Goal: Task Accomplishment & Management: Manage account settings

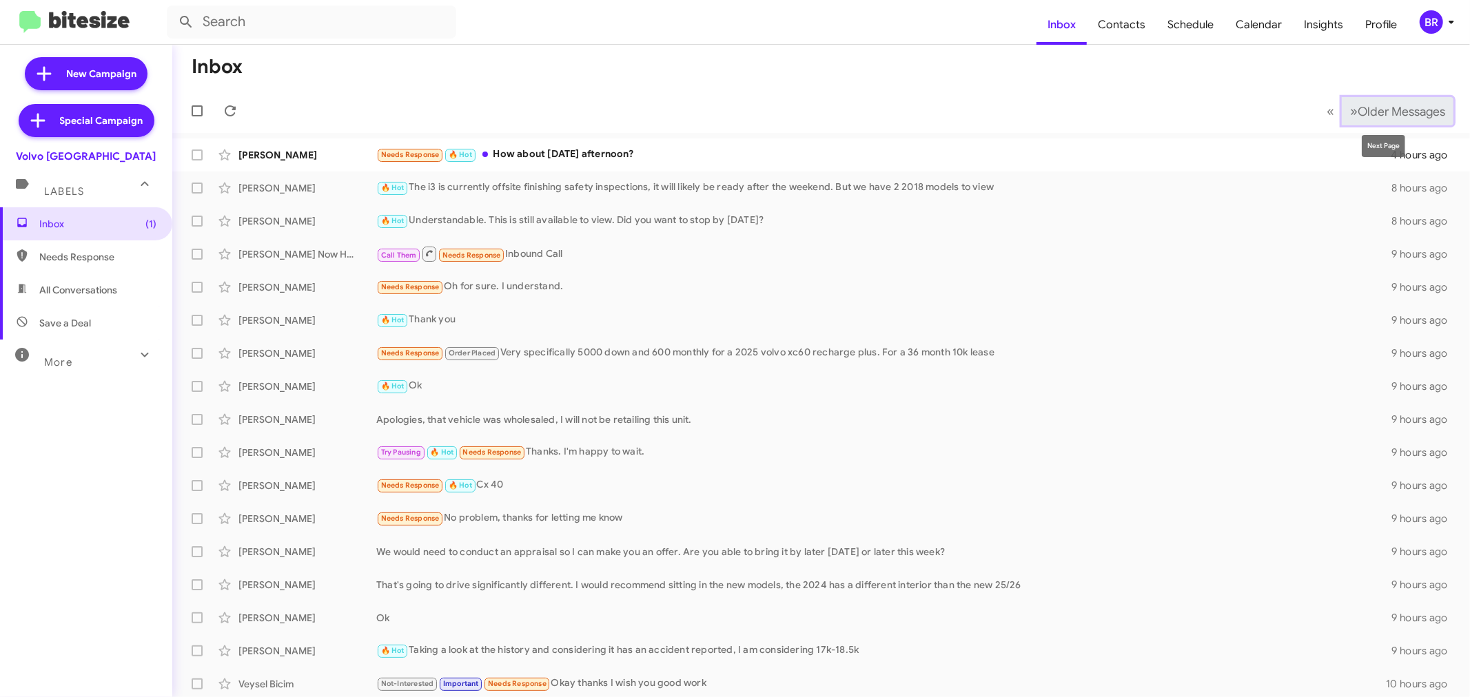
click at [1374, 112] on span "Older Messages" at bounding box center [1402, 111] width 88 height 15
click at [1434, 23] on div "BR" at bounding box center [1431, 21] width 23 height 23
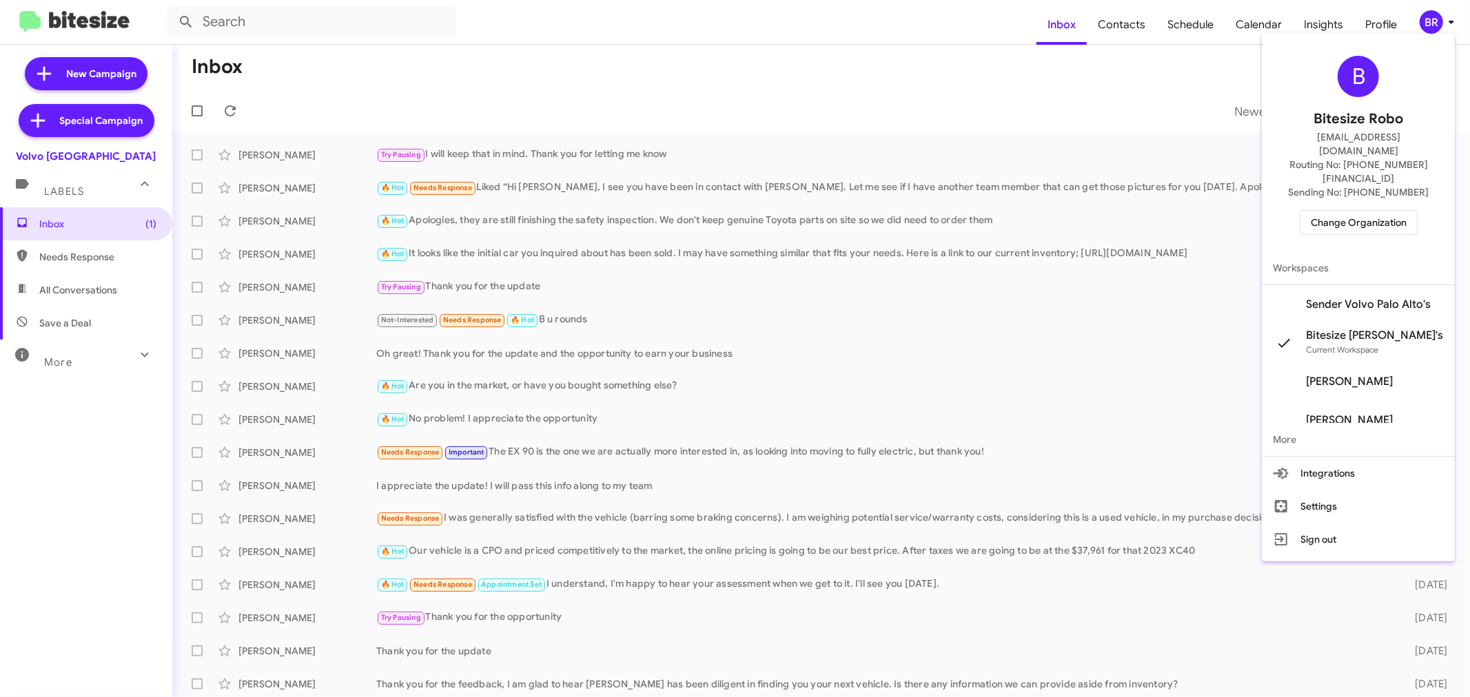
click at [1372, 211] on span "Change Organization" at bounding box center [1359, 222] width 96 height 23
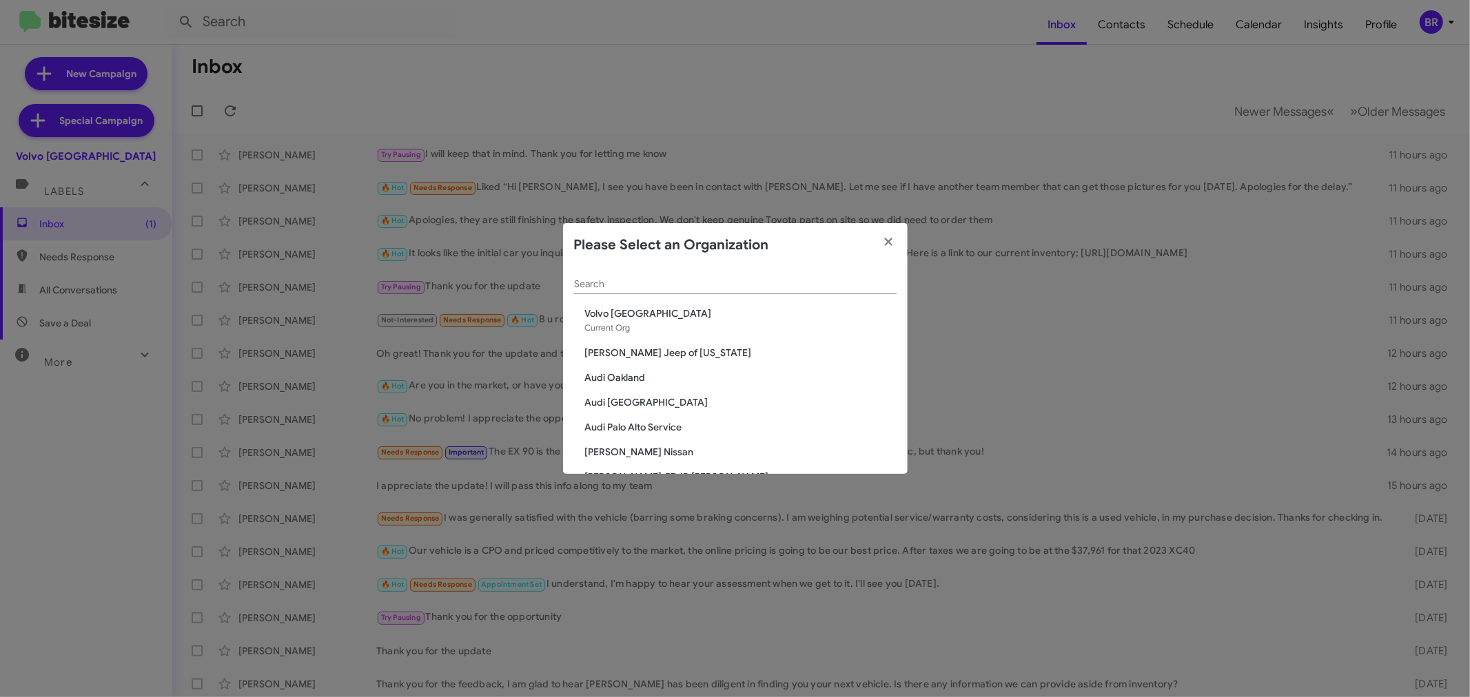
click at [788, 288] on input "Search" at bounding box center [735, 284] width 323 height 11
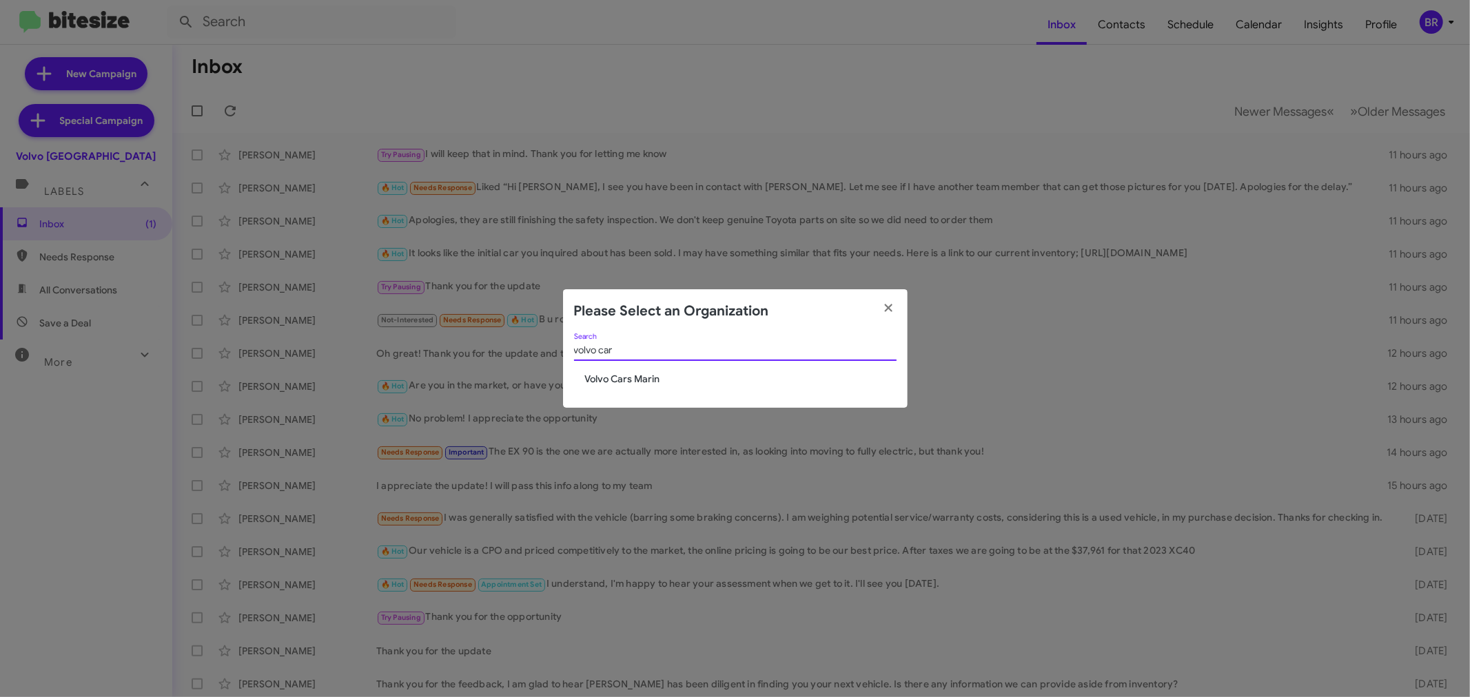
type input "volvo car"
click at [642, 383] on span "Volvo Cars Marin" at bounding box center [741, 379] width 312 height 14
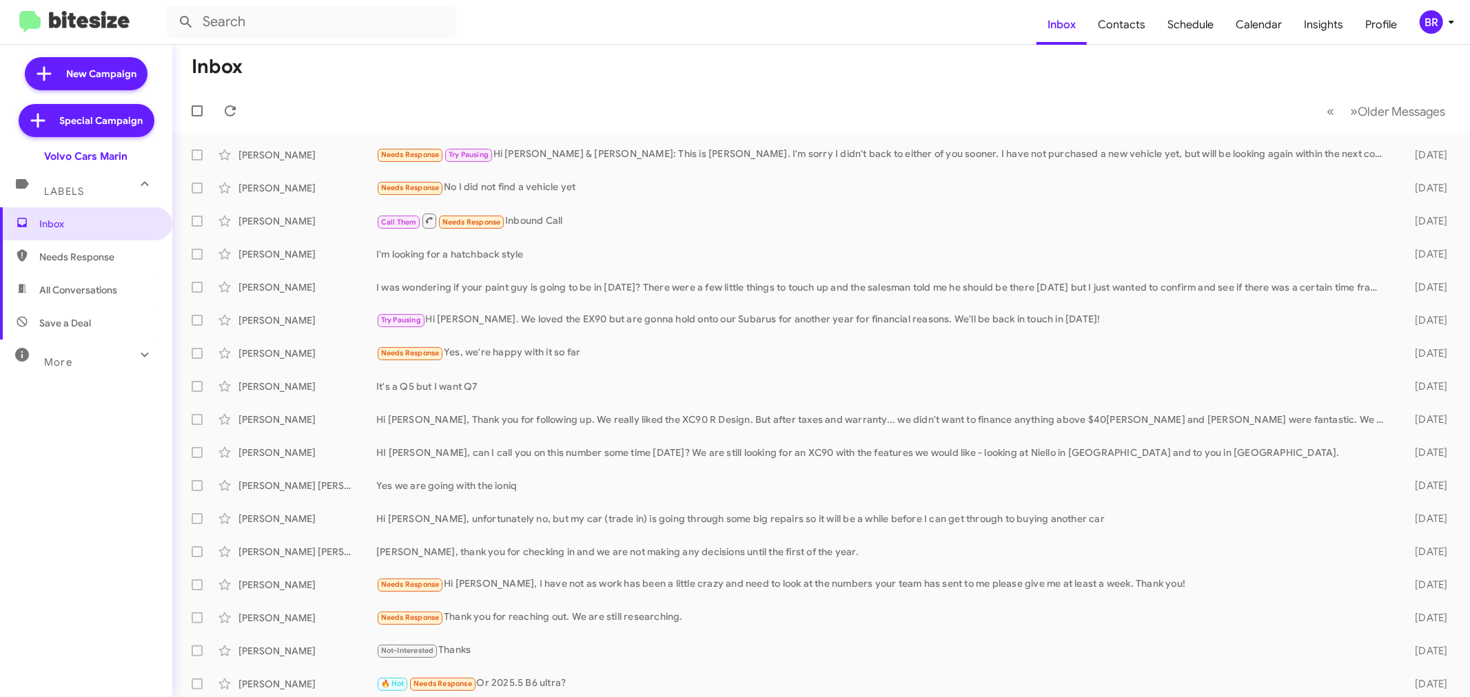
click at [1430, 31] on div "BR" at bounding box center [1431, 21] width 23 height 23
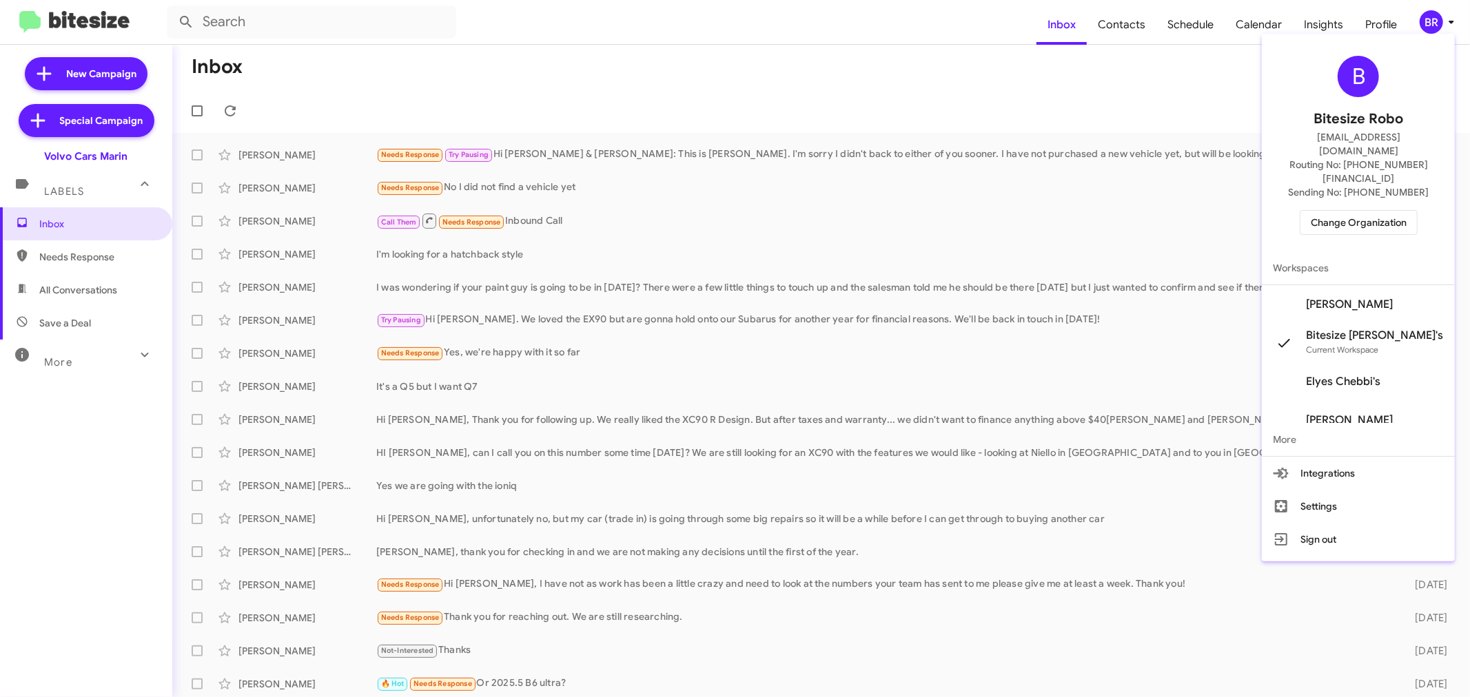
click at [1369, 211] on span "Change Organization" at bounding box center [1359, 222] width 96 height 23
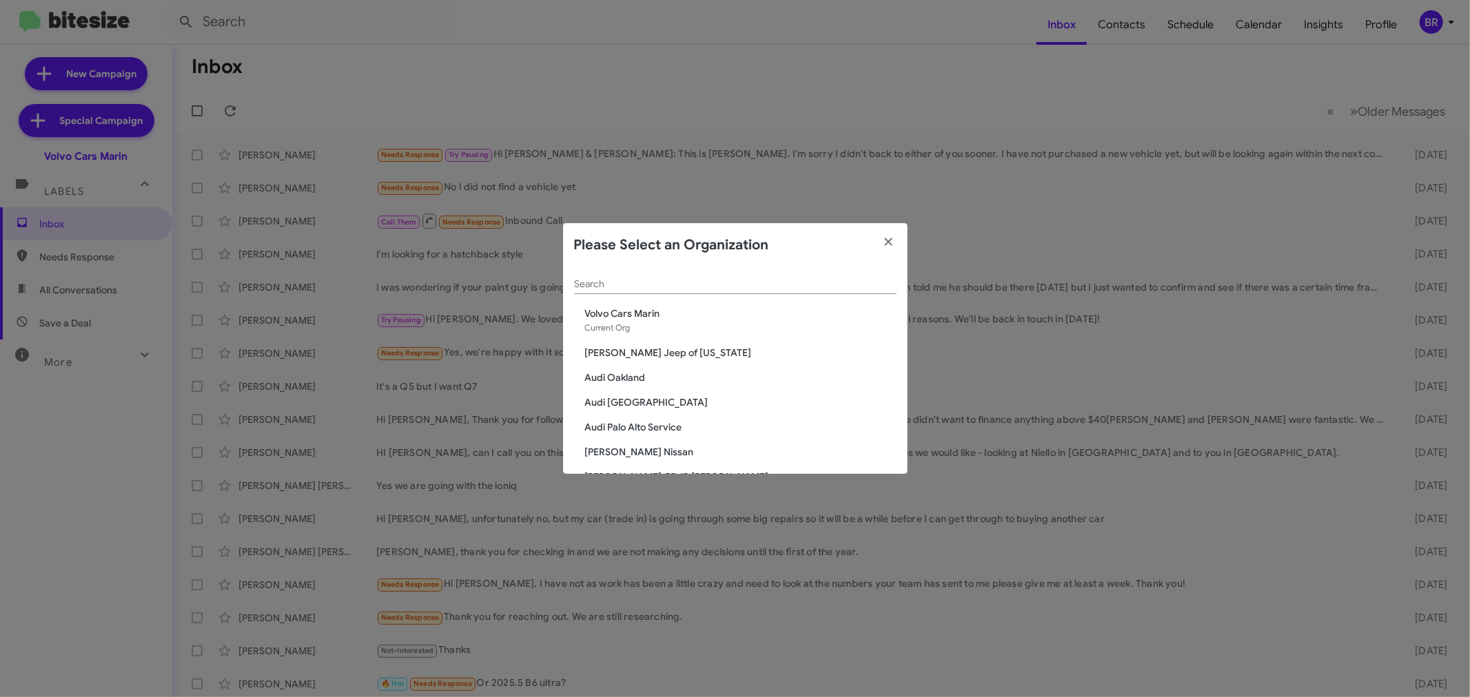
click at [788, 286] on input "Search" at bounding box center [735, 284] width 323 height 11
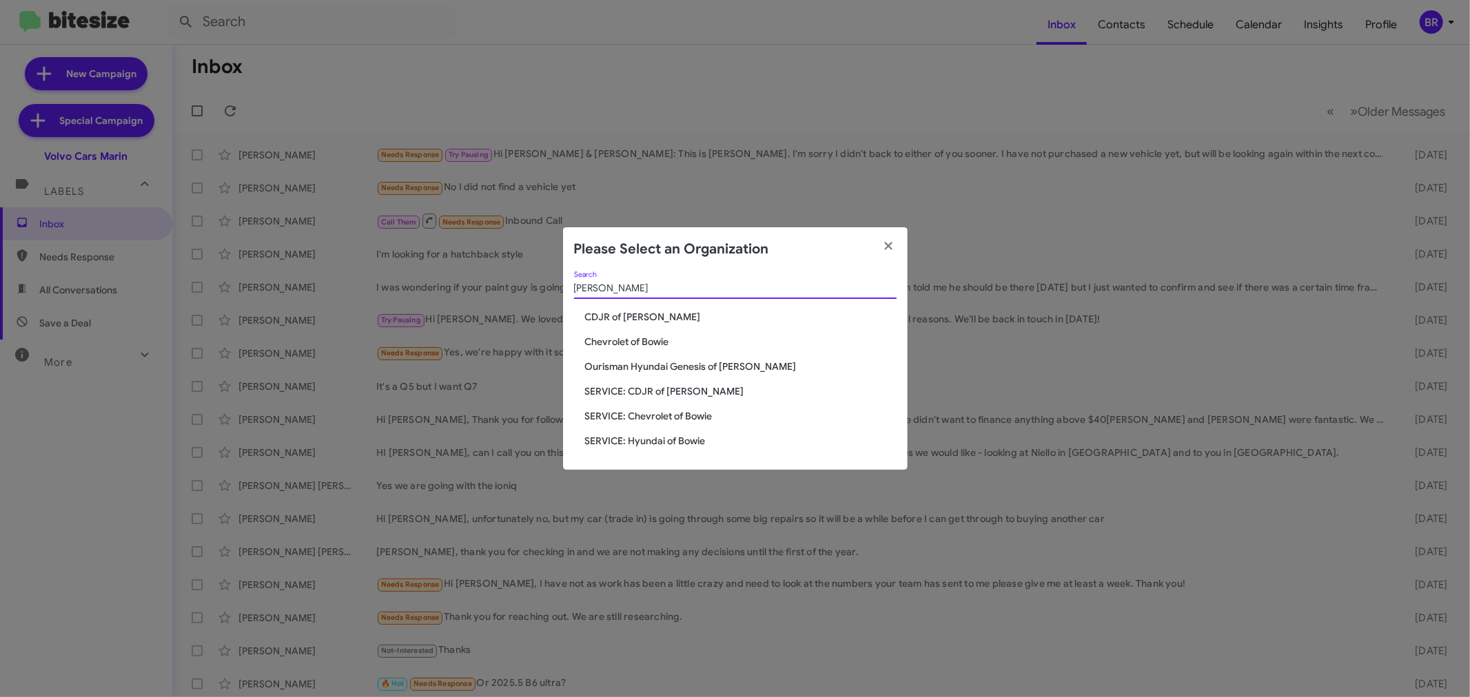
type input "bowie"
click at [614, 321] on span "CDJR of [PERSON_NAME]" at bounding box center [741, 317] width 312 height 14
click at [614, 318] on span "CDJR of [PERSON_NAME]" at bounding box center [741, 317] width 312 height 14
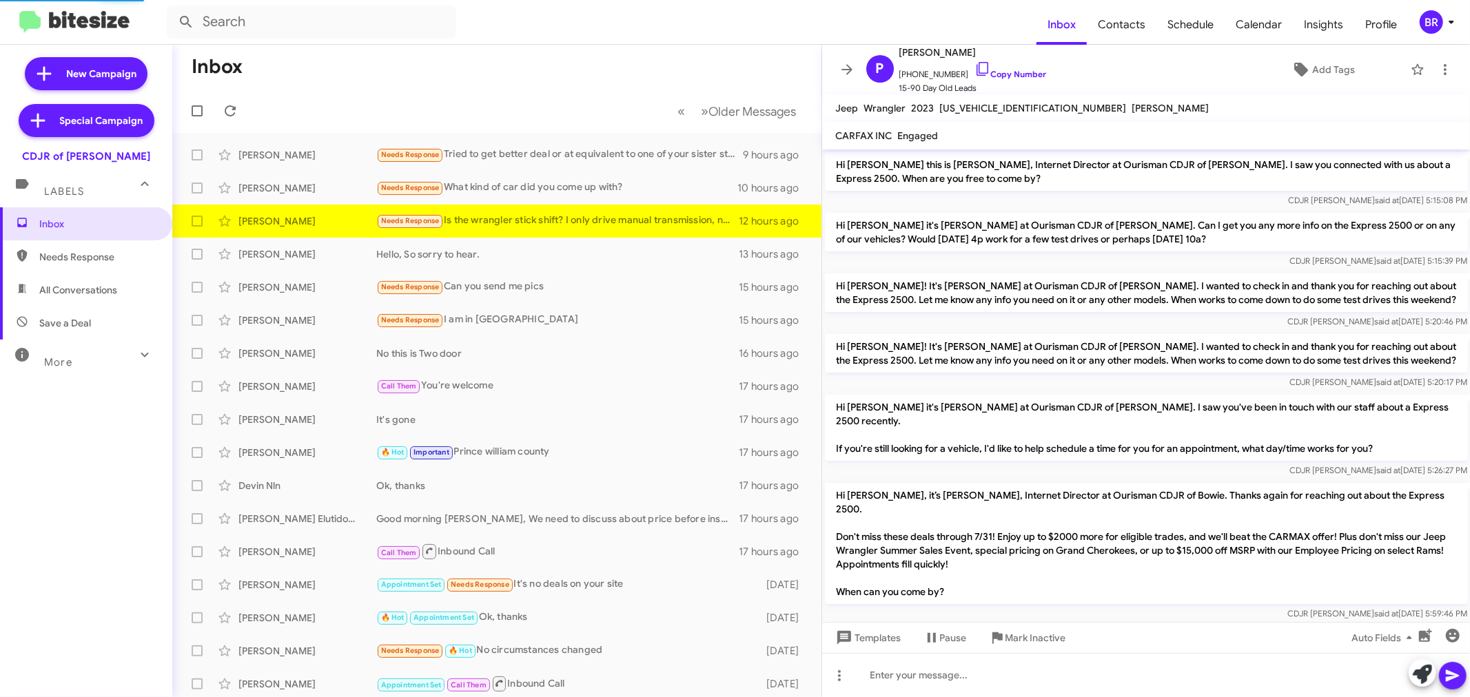
scroll to position [223, 0]
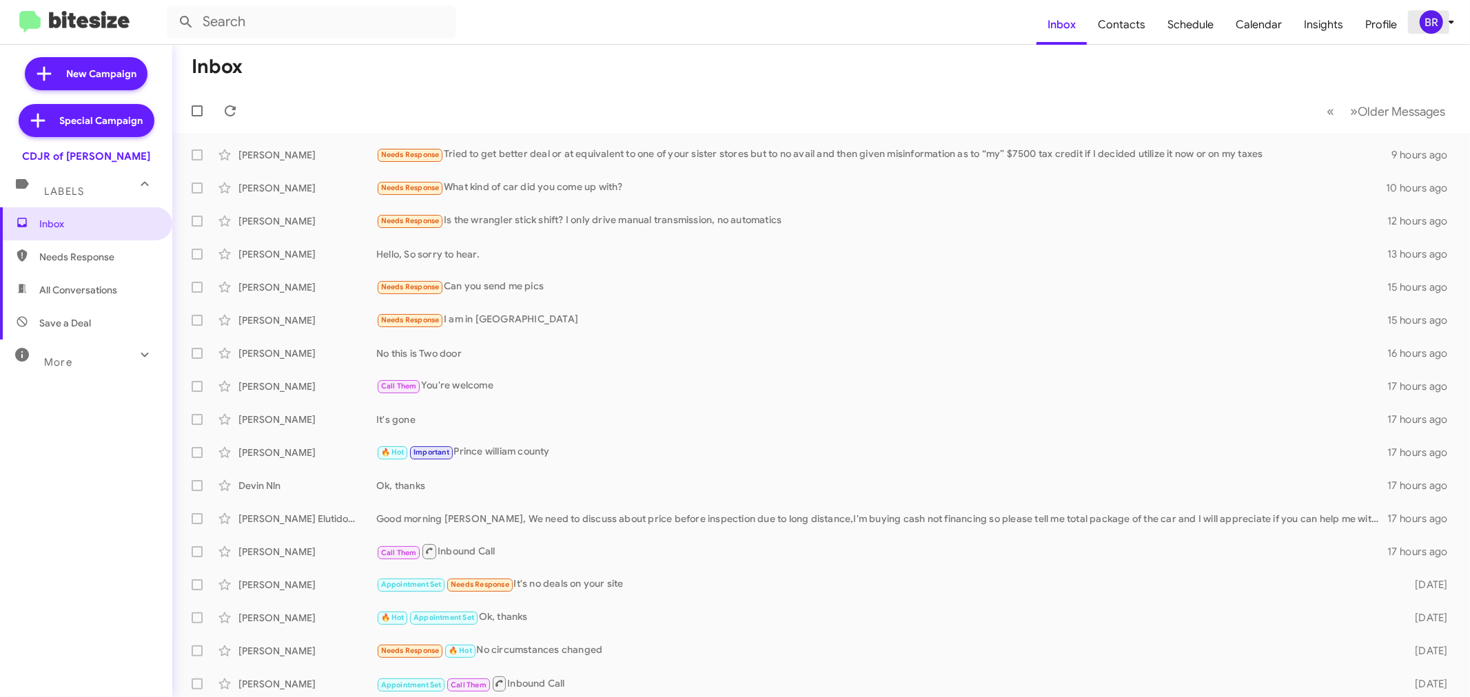
click at [1420, 19] on div "BR" at bounding box center [1431, 21] width 23 height 23
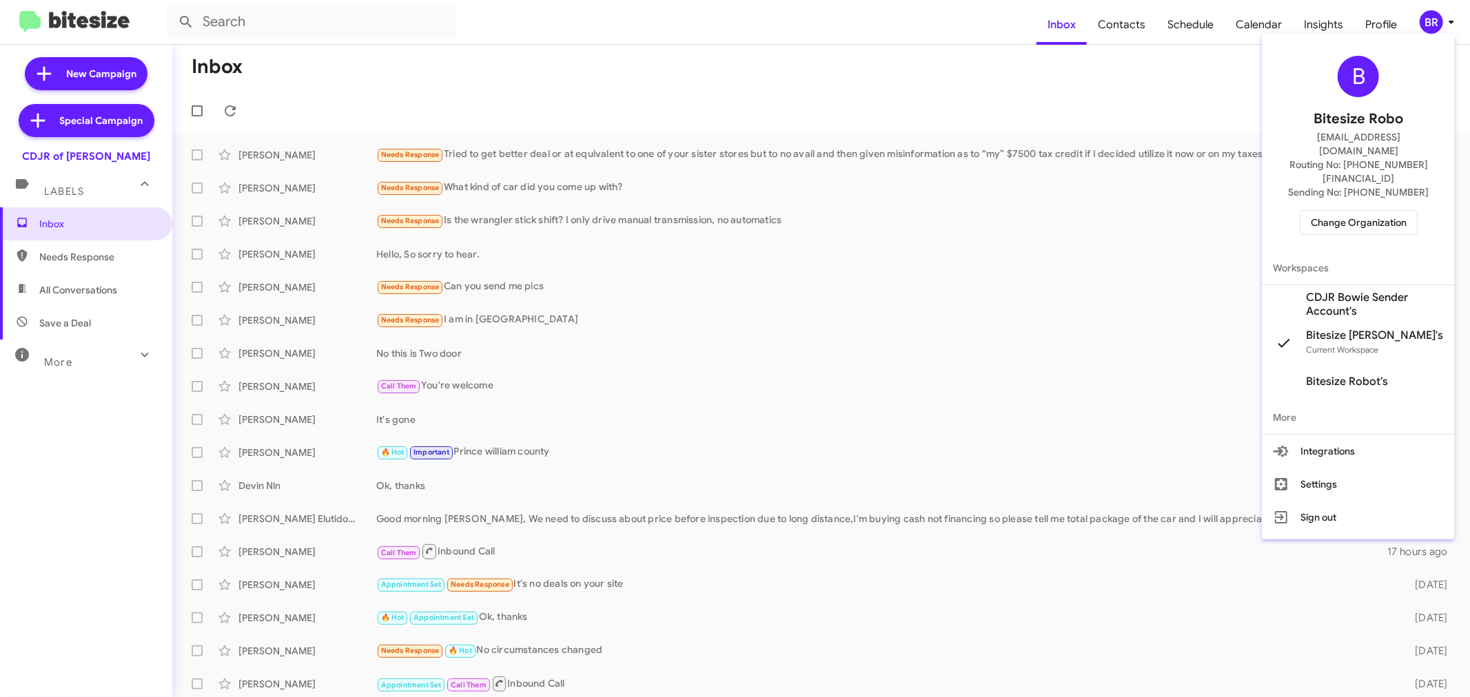
click at [1349, 177] on div "B Bitesize Robo jeks.ocampo1717@gmail.com Routing No: +1 (240) 533-1200 Sending…" at bounding box center [1358, 145] width 193 height 212
click at [1337, 211] on span "Change Organization" at bounding box center [1359, 222] width 96 height 23
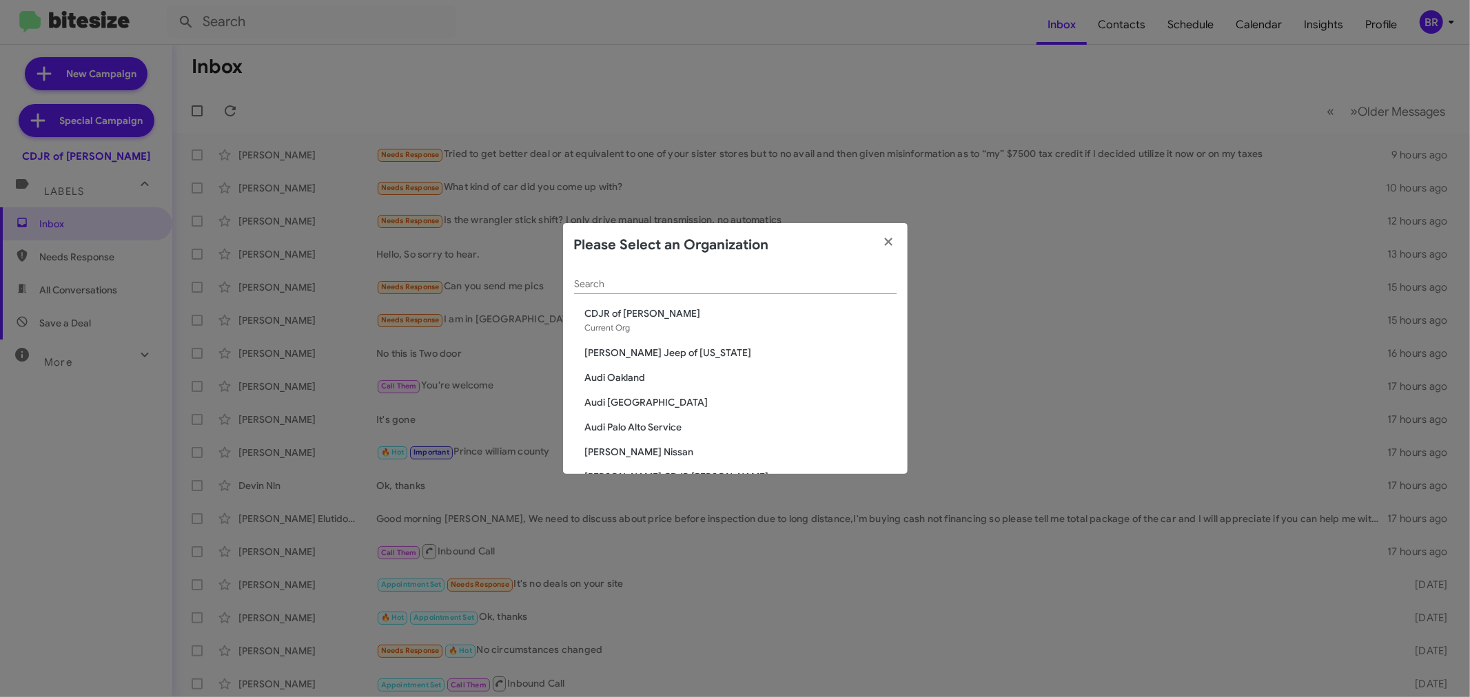
click at [754, 287] on input "Search" at bounding box center [735, 284] width 323 height 11
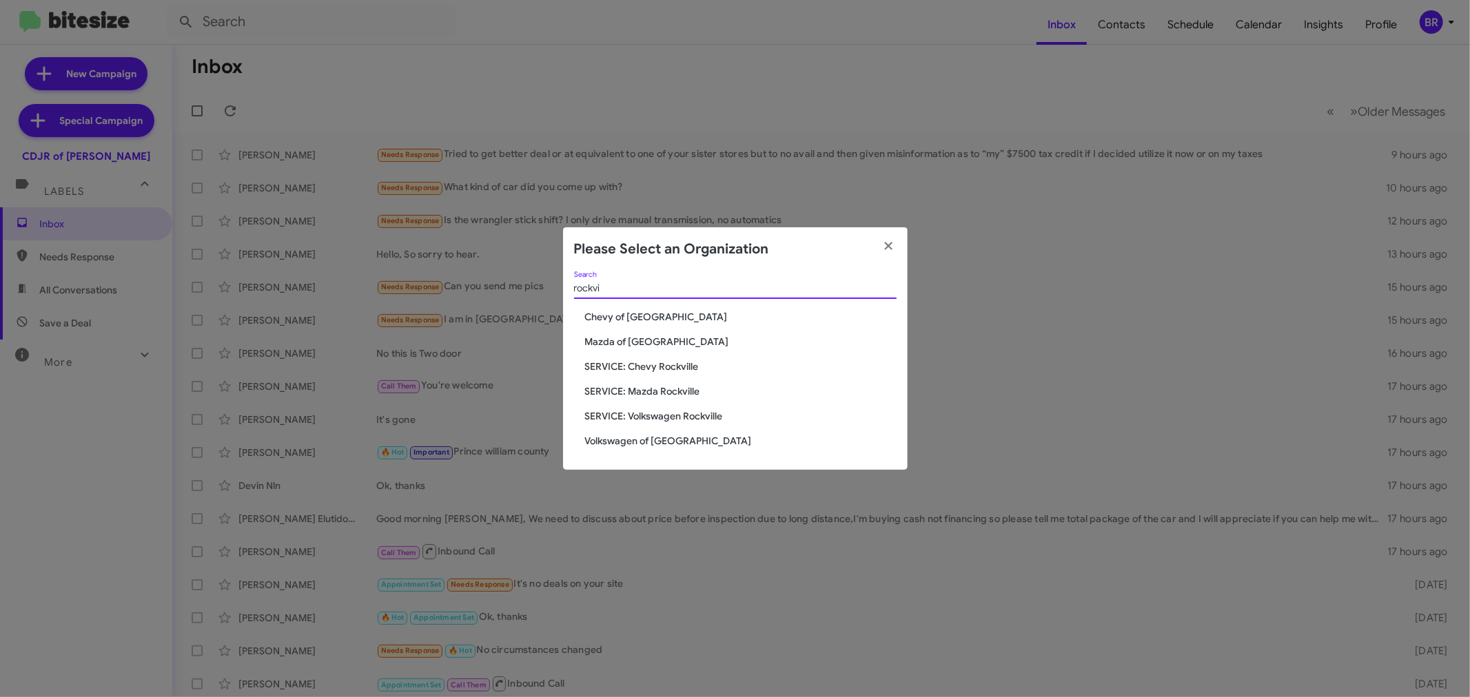
type input "rockvi"
click at [631, 318] on span "Chevy of [GEOGRAPHIC_DATA]" at bounding box center [741, 317] width 312 height 14
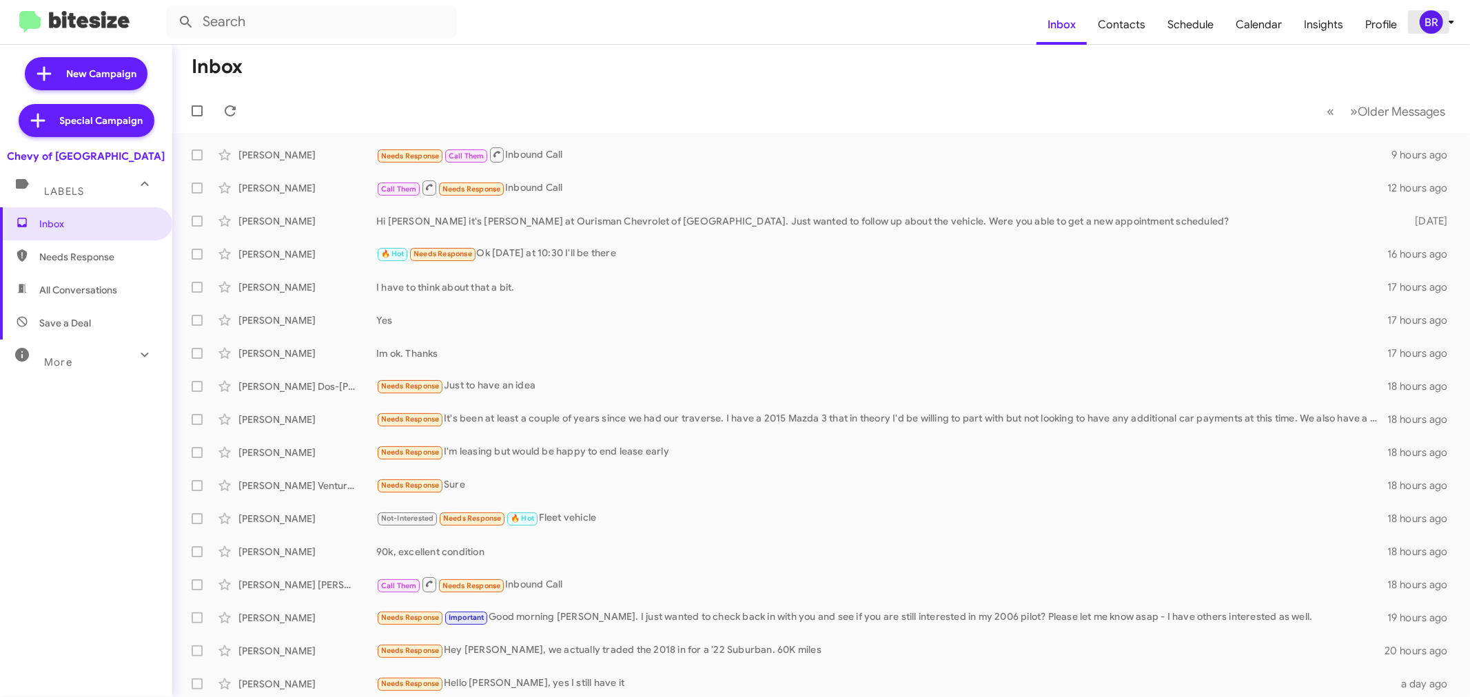
click at [1419, 31] on span "BR" at bounding box center [1439, 21] width 41 height 23
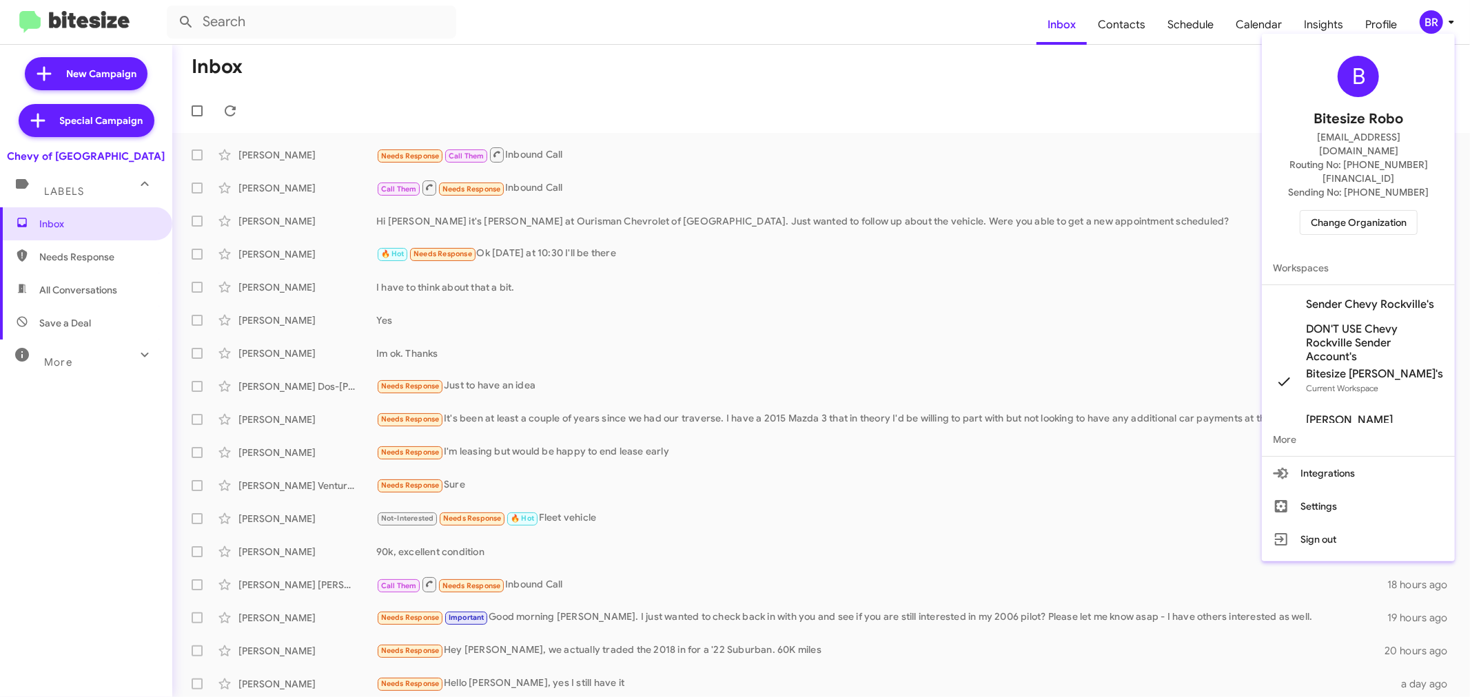
click at [1384, 212] on div "B Bitesize Robo jeks.ocampo1717@gmail.com Routing No: +1 (301) 424-5900 Sending…" at bounding box center [1358, 145] width 193 height 212
click at [1380, 211] on span "Change Organization" at bounding box center [1359, 222] width 96 height 23
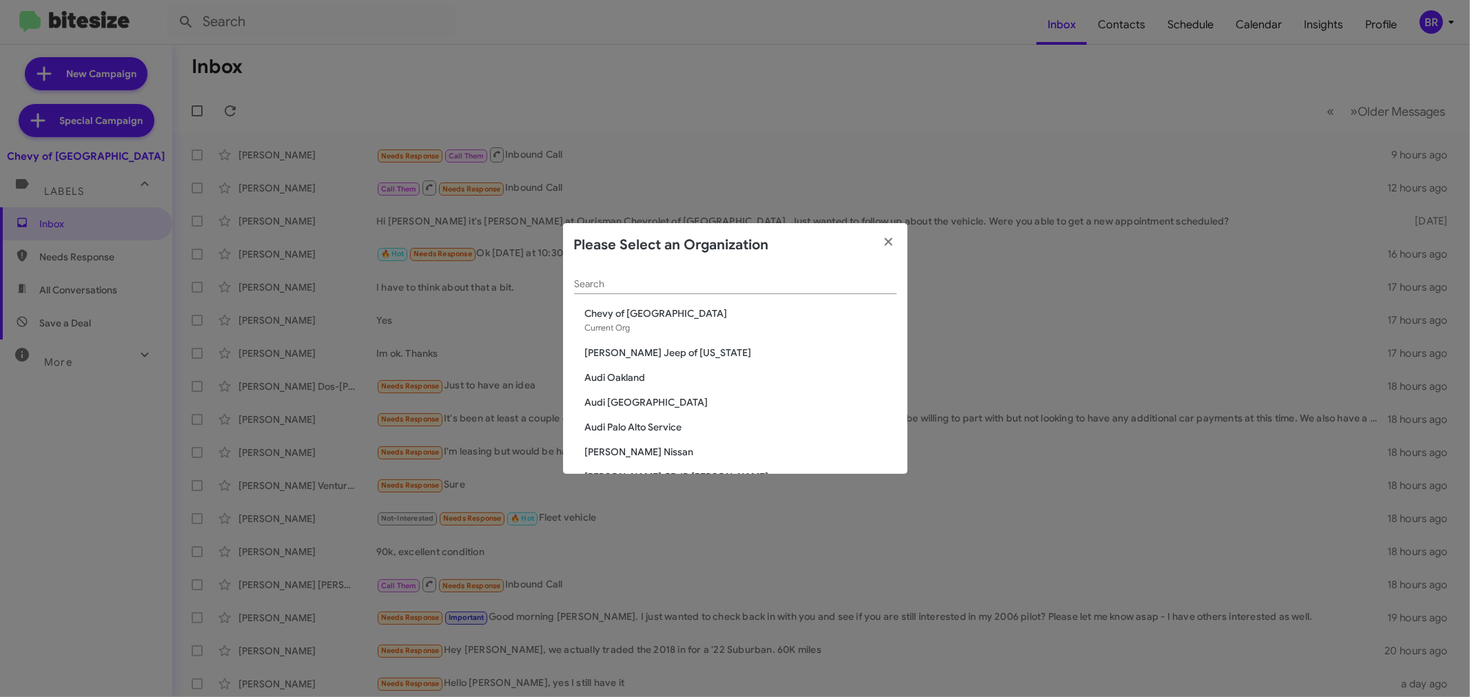
click at [726, 280] on input "Search" at bounding box center [735, 284] width 323 height 11
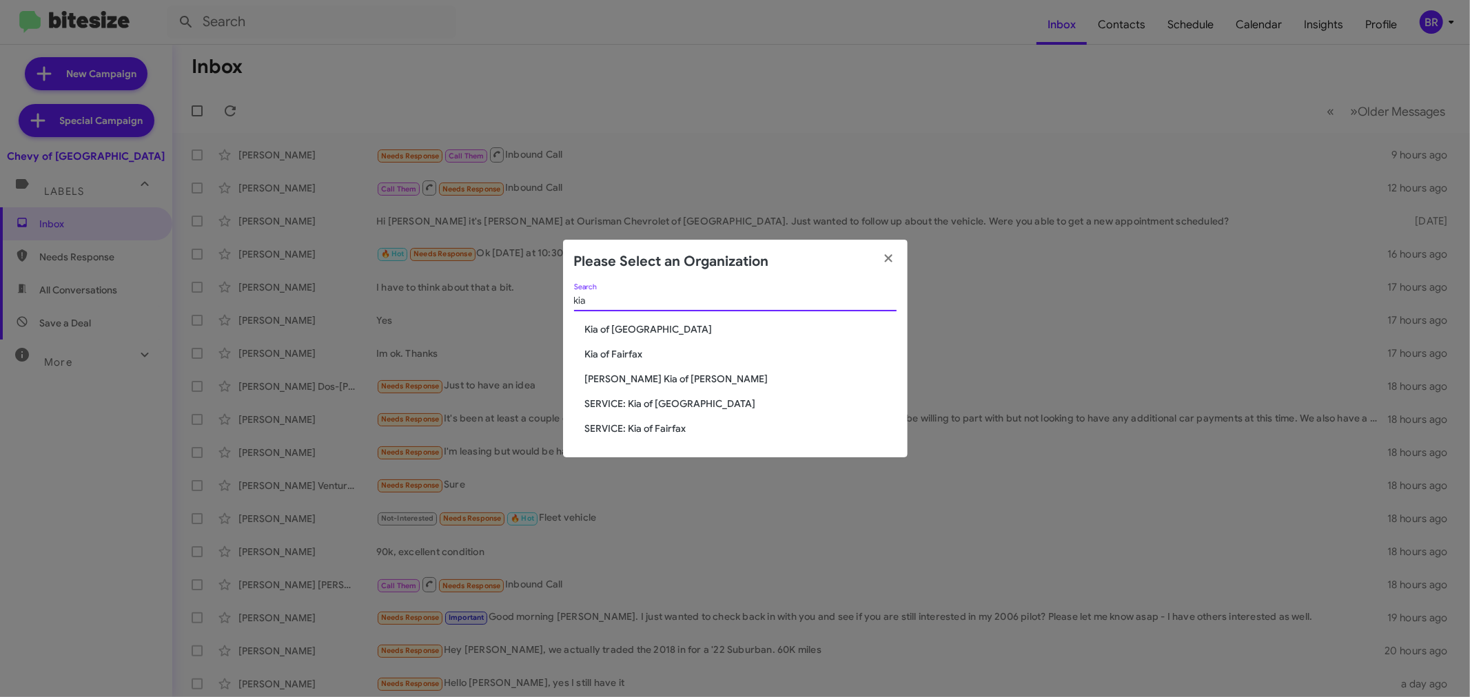
type input "kia"
click at [624, 354] on span "Kia of Fairfax" at bounding box center [741, 354] width 312 height 14
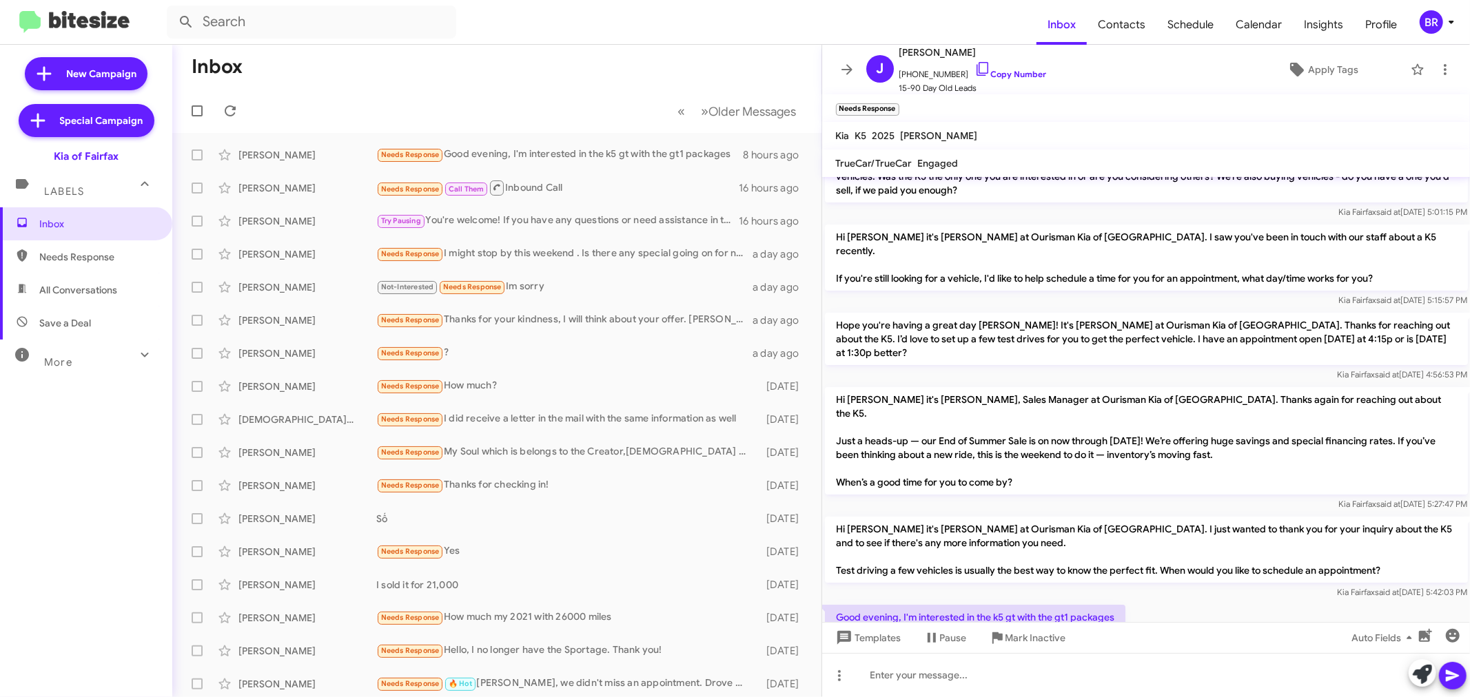
scroll to position [99, 0]
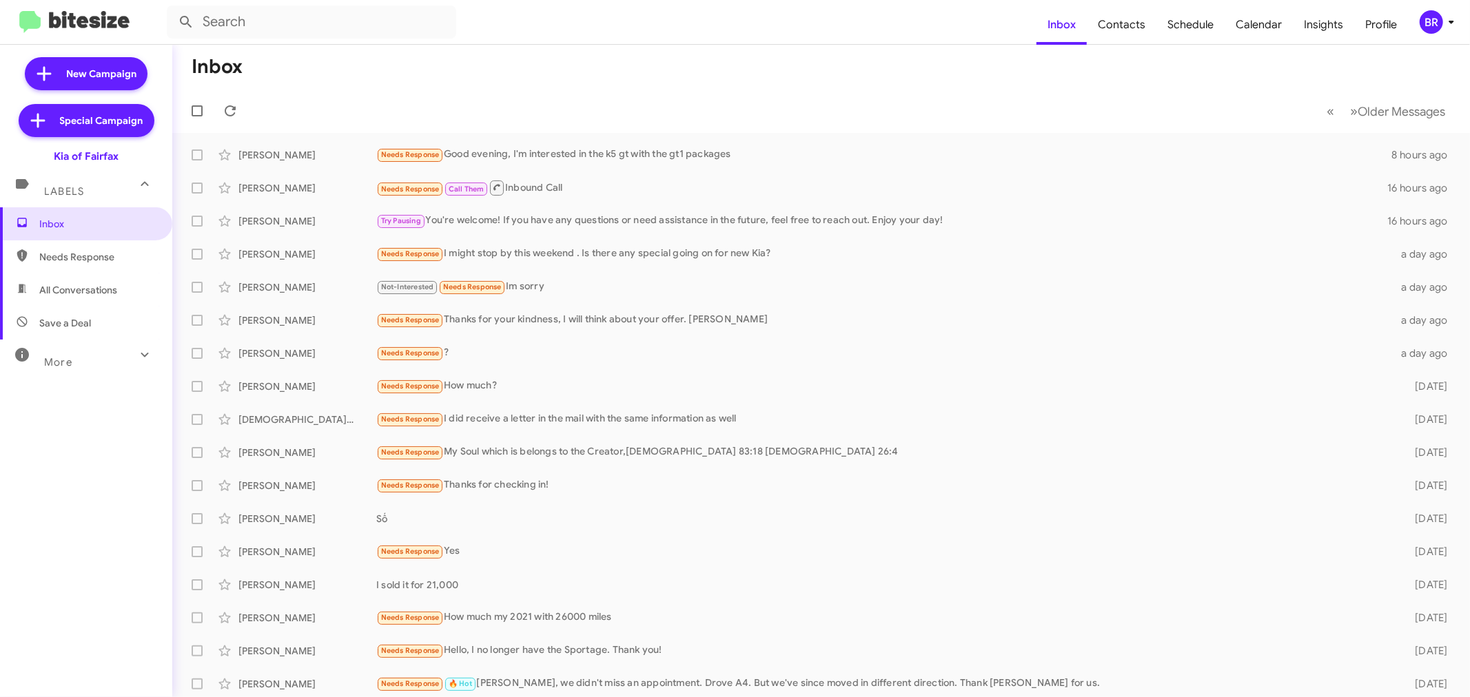
click at [1408, 21] on button "BR" at bounding box center [1431, 21] width 47 height 23
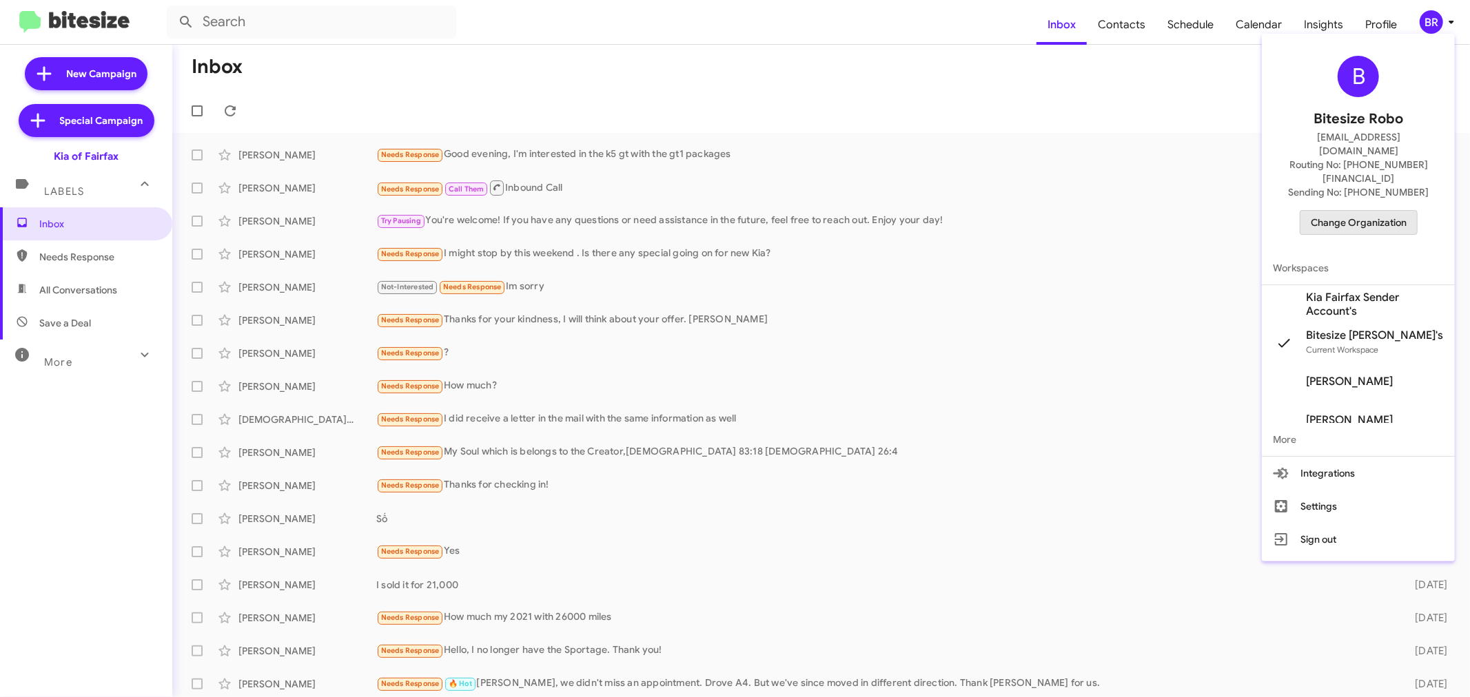
click at [1358, 211] on span "Change Organization" at bounding box center [1359, 222] width 96 height 23
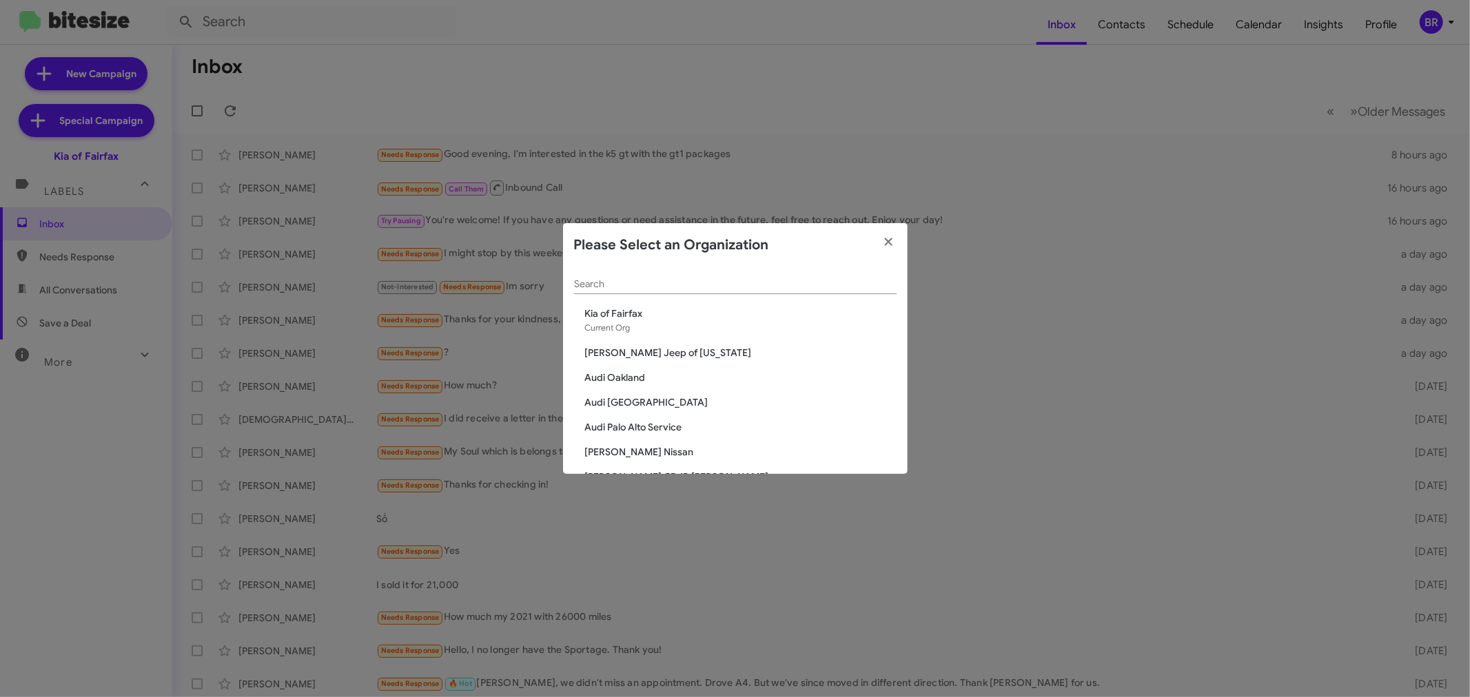
click at [782, 287] on input "Search" at bounding box center [735, 284] width 323 height 11
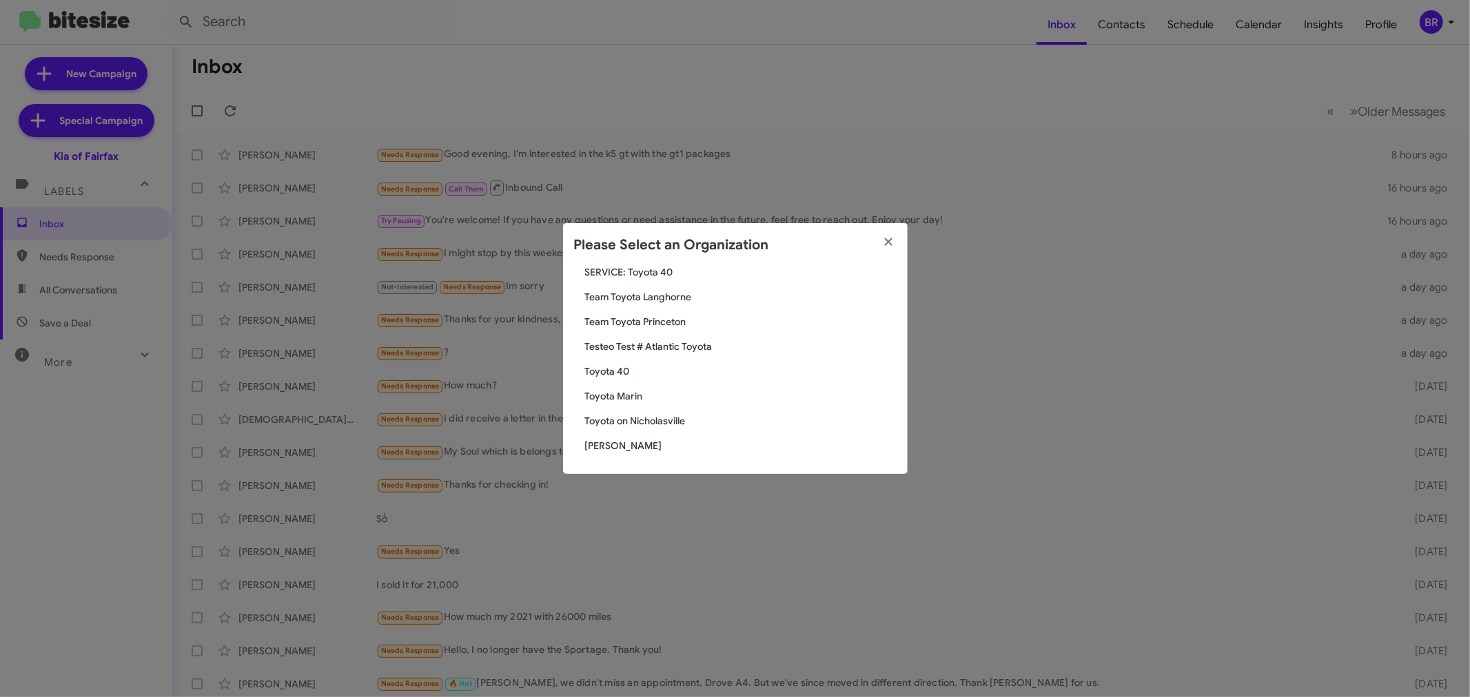
type input "toyota"
click at [611, 366] on span "Toyota 40" at bounding box center [741, 372] width 312 height 14
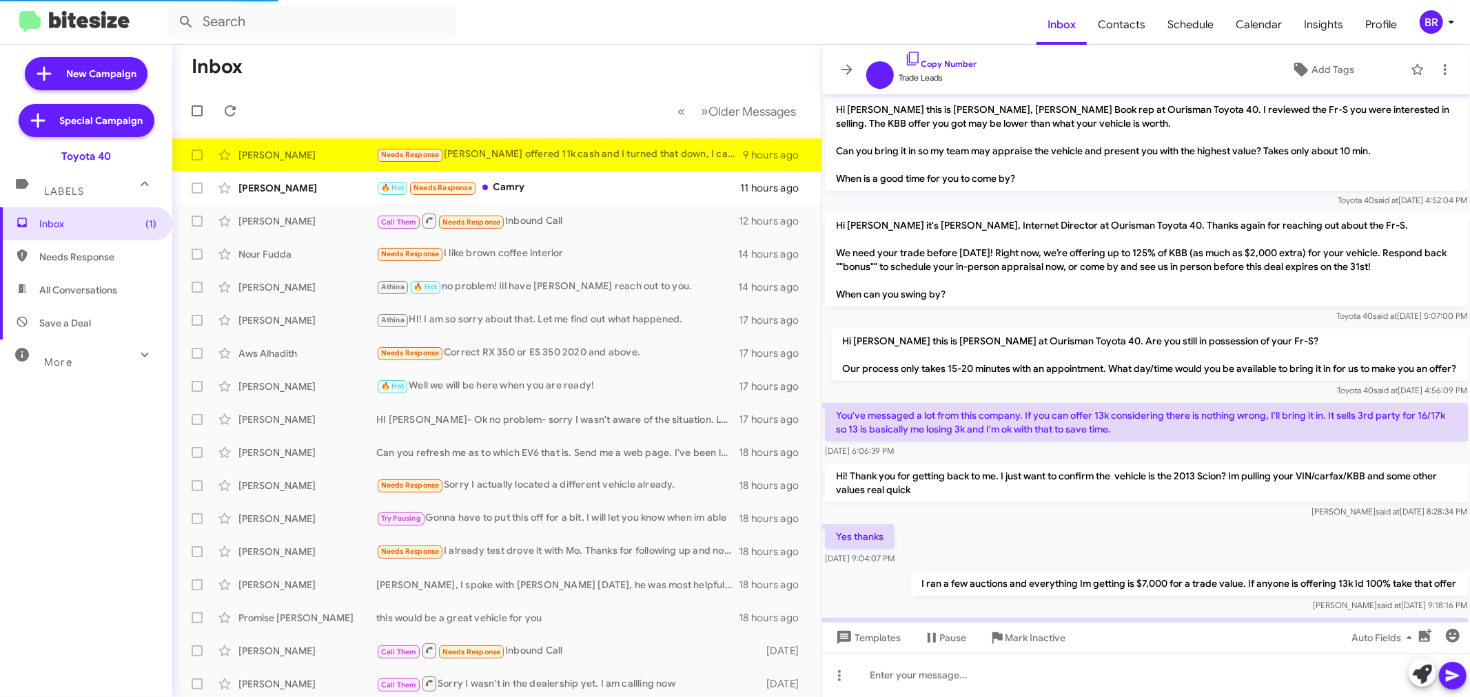
scroll to position [94, 0]
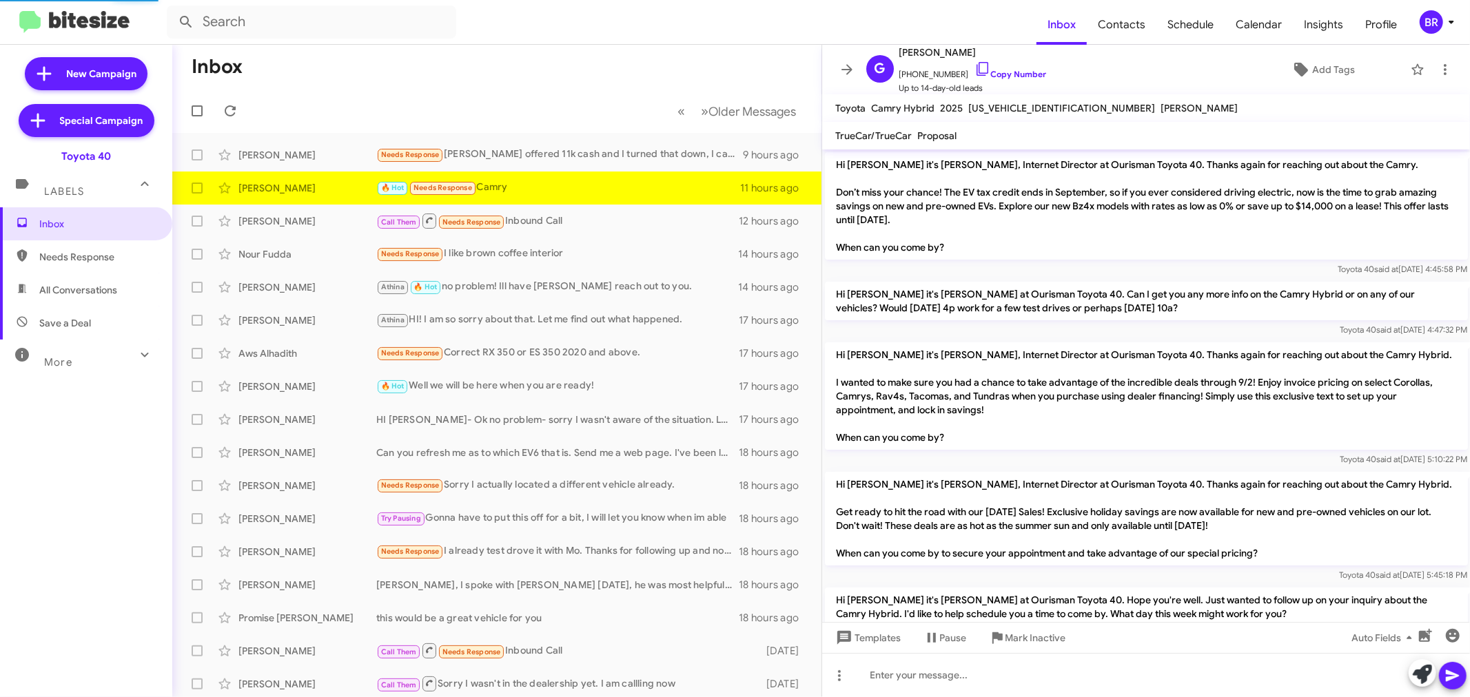
scroll to position [190, 0]
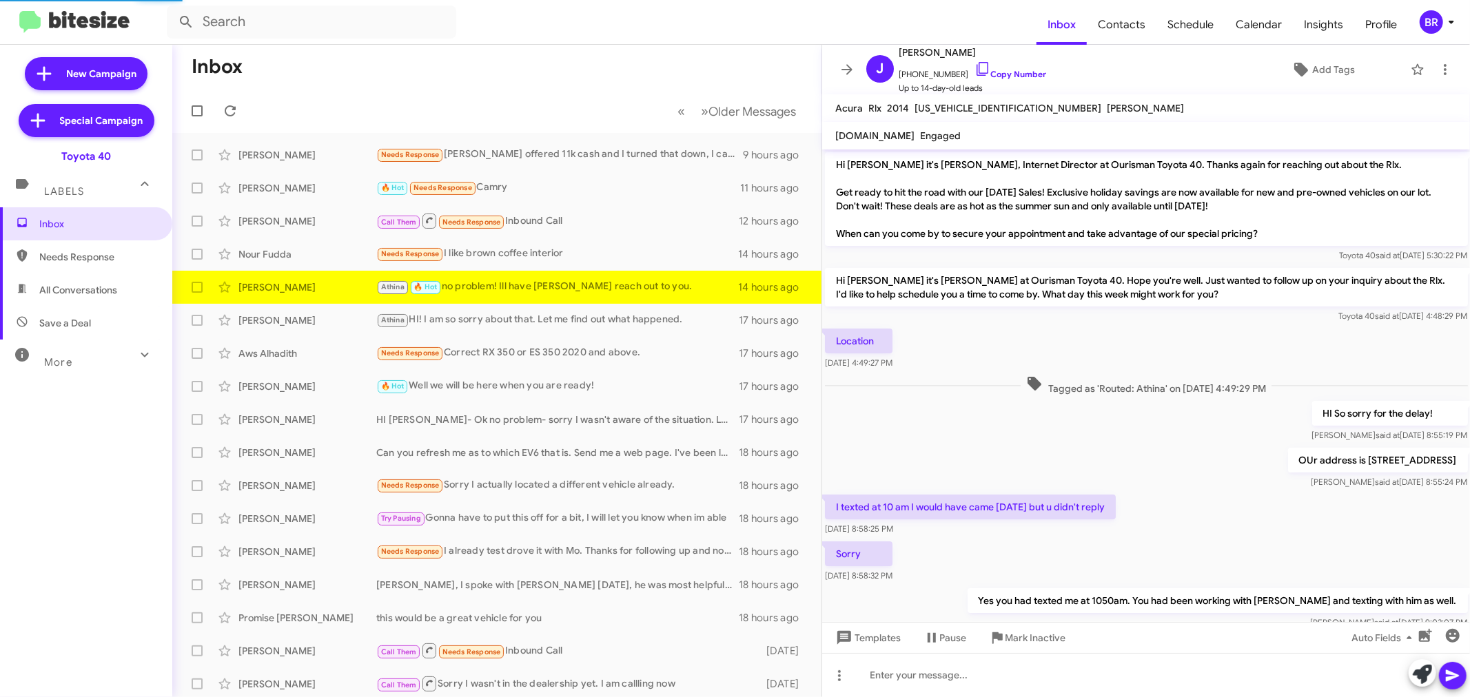
scroll to position [136, 0]
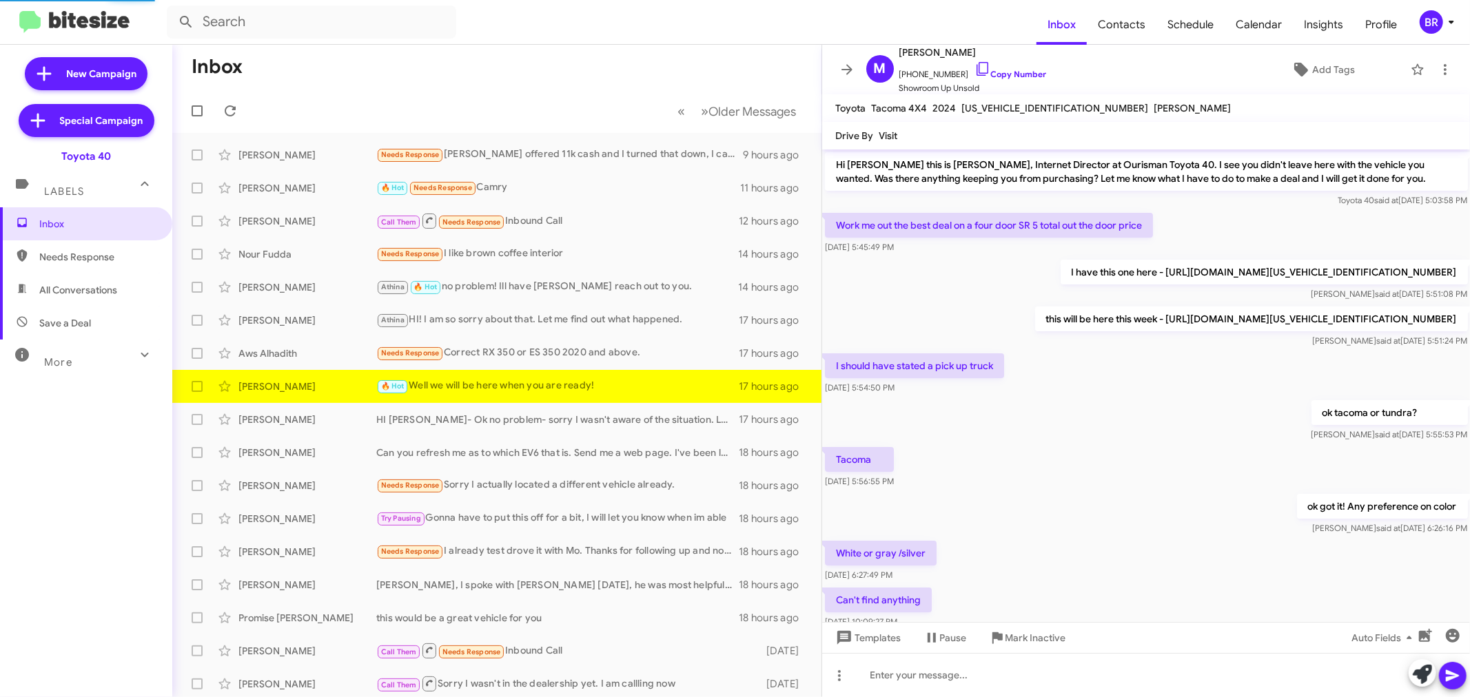
scroll to position [373, 0]
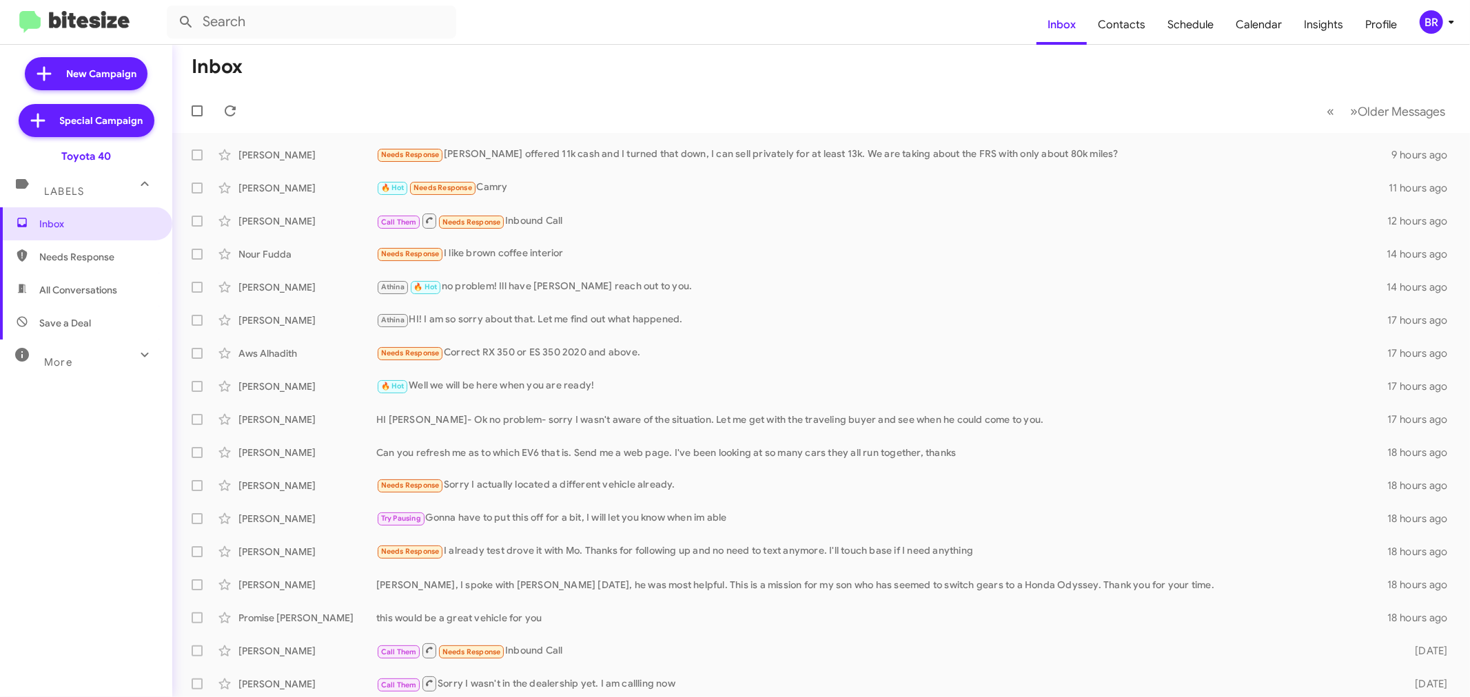
click at [1431, 28] on div "BR" at bounding box center [1431, 21] width 23 height 23
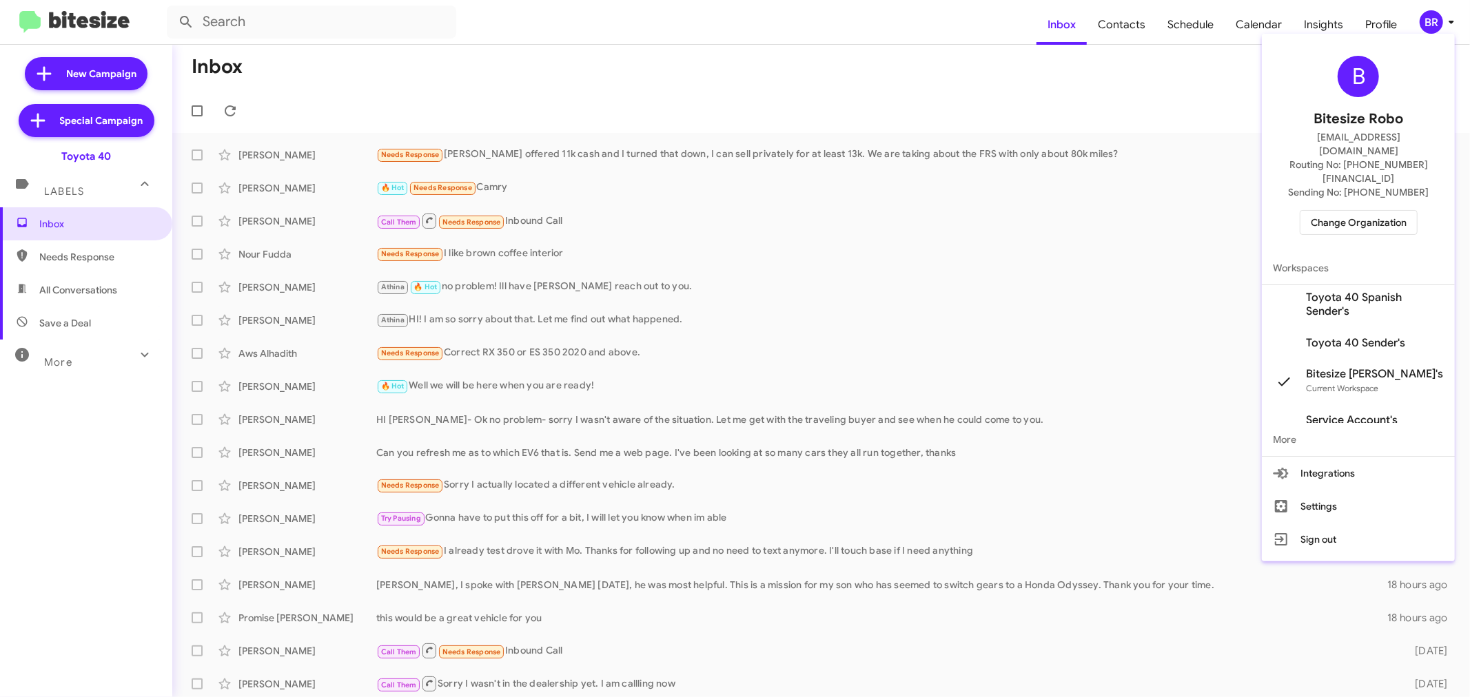
click at [1336, 210] on div "B Bitesize Robo jeks.ocampo1717@gmail.com Routing No: +1 (410) 679-1500 Sending…" at bounding box center [1358, 145] width 193 height 212
click at [1332, 211] on span "Change Organization" at bounding box center [1359, 222] width 96 height 23
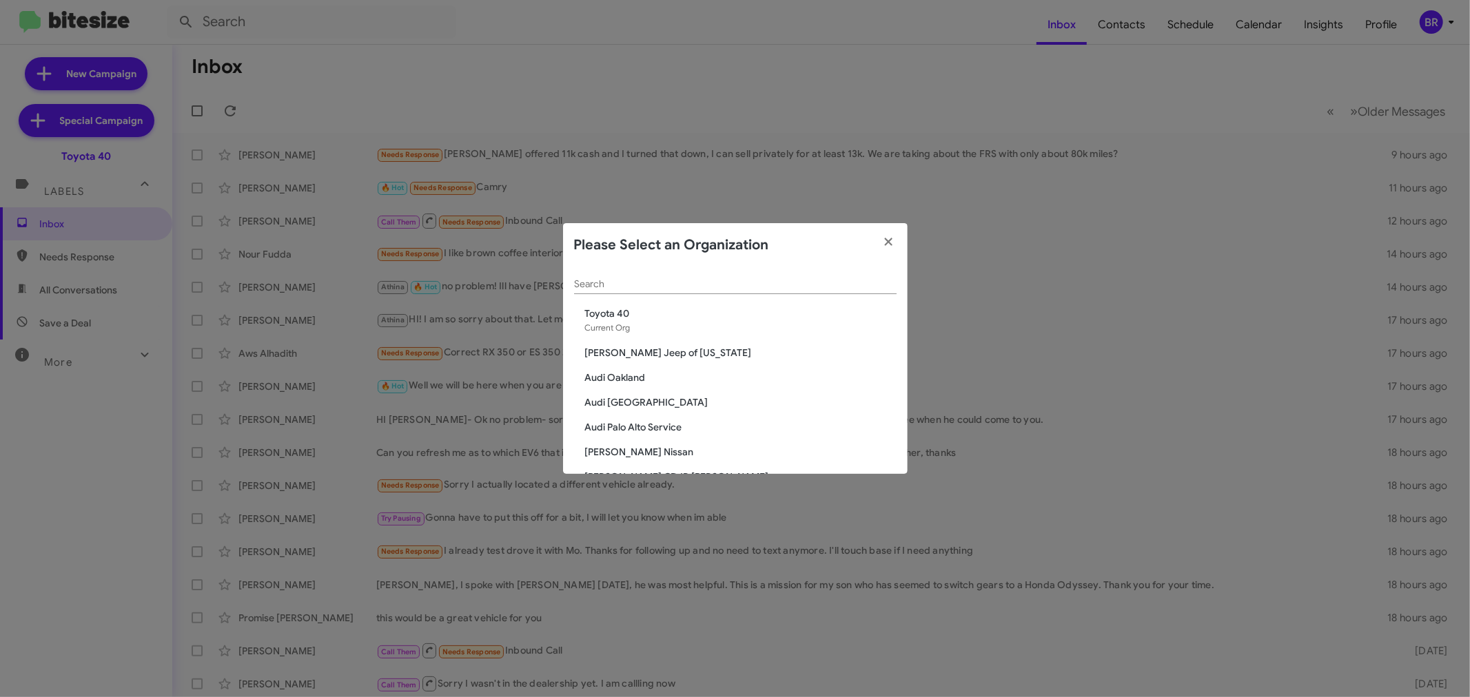
click at [720, 278] on div "Search" at bounding box center [735, 280] width 323 height 27
click at [713, 290] on div "Search" at bounding box center [735, 280] width 323 height 27
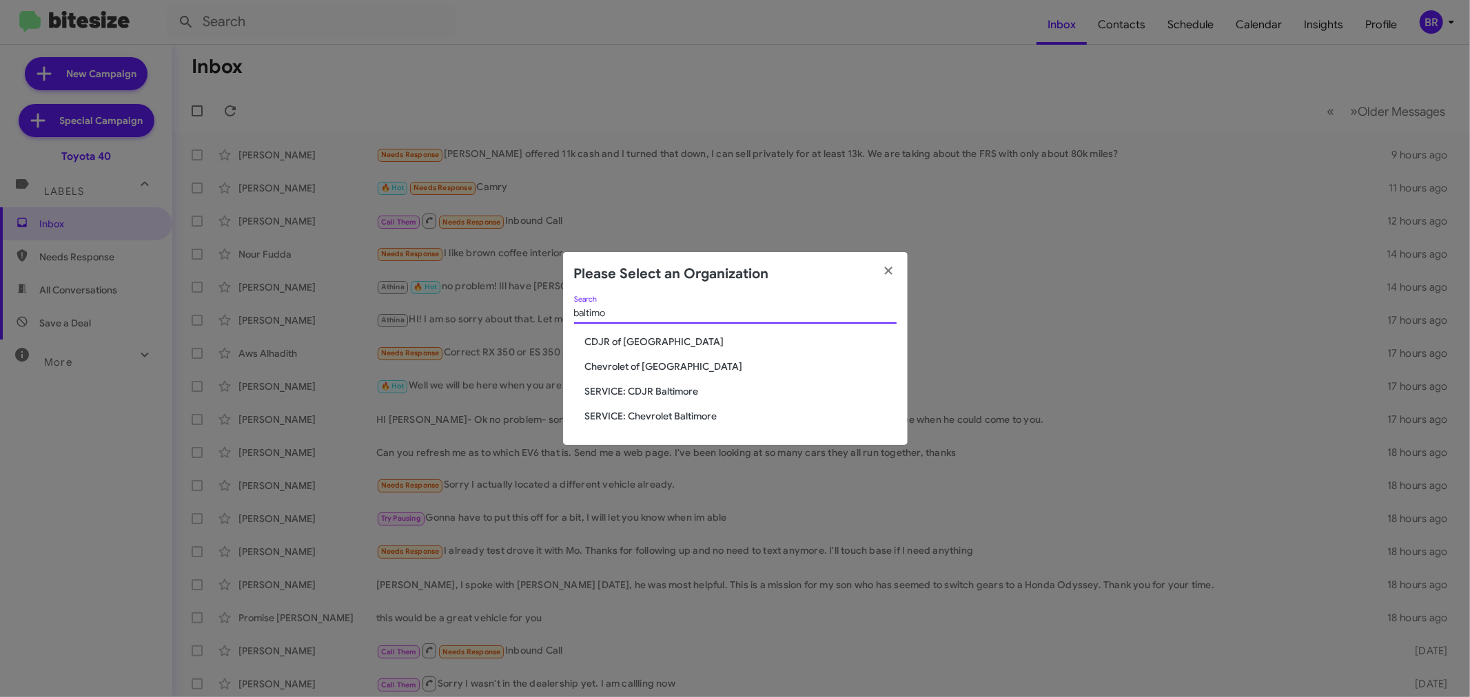
type input "baltimo"
click at [664, 369] on span "Chevrolet of Baltimore" at bounding box center [741, 367] width 312 height 14
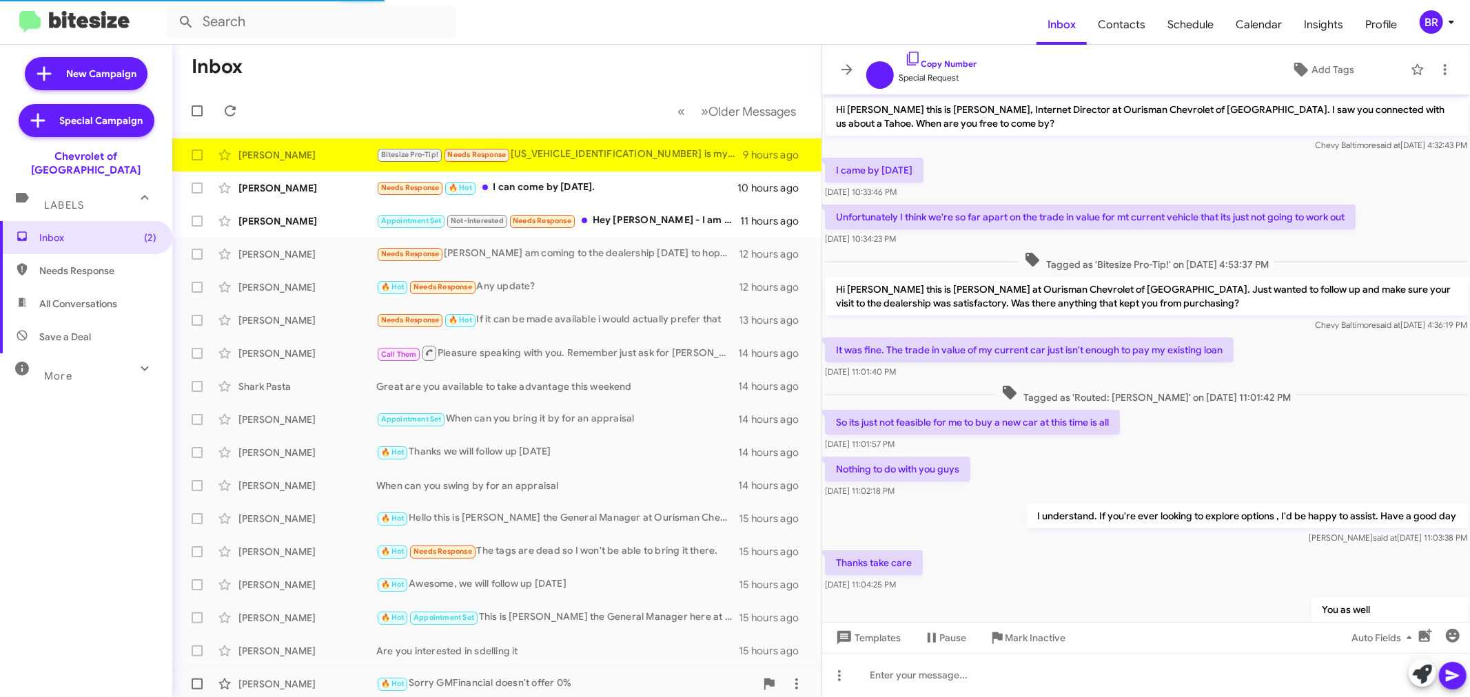
scroll to position [273, 0]
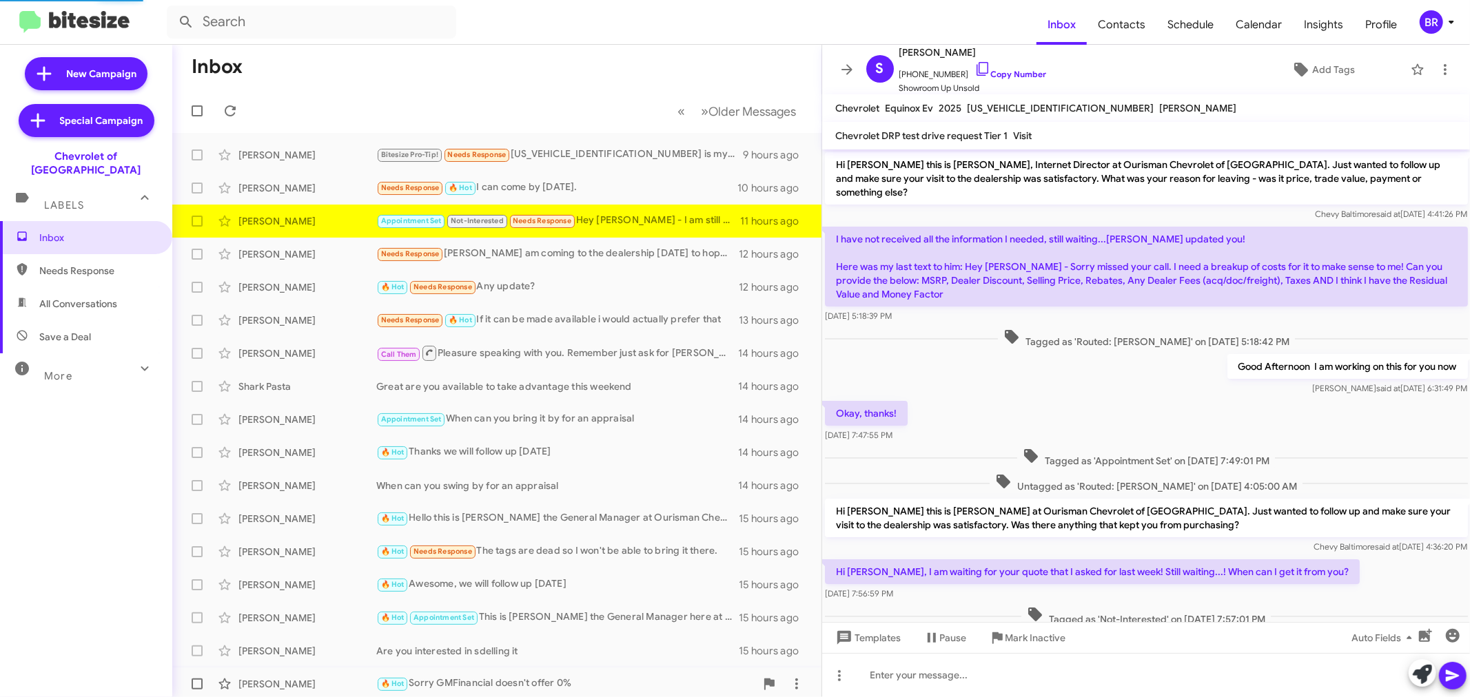
scroll to position [79, 0]
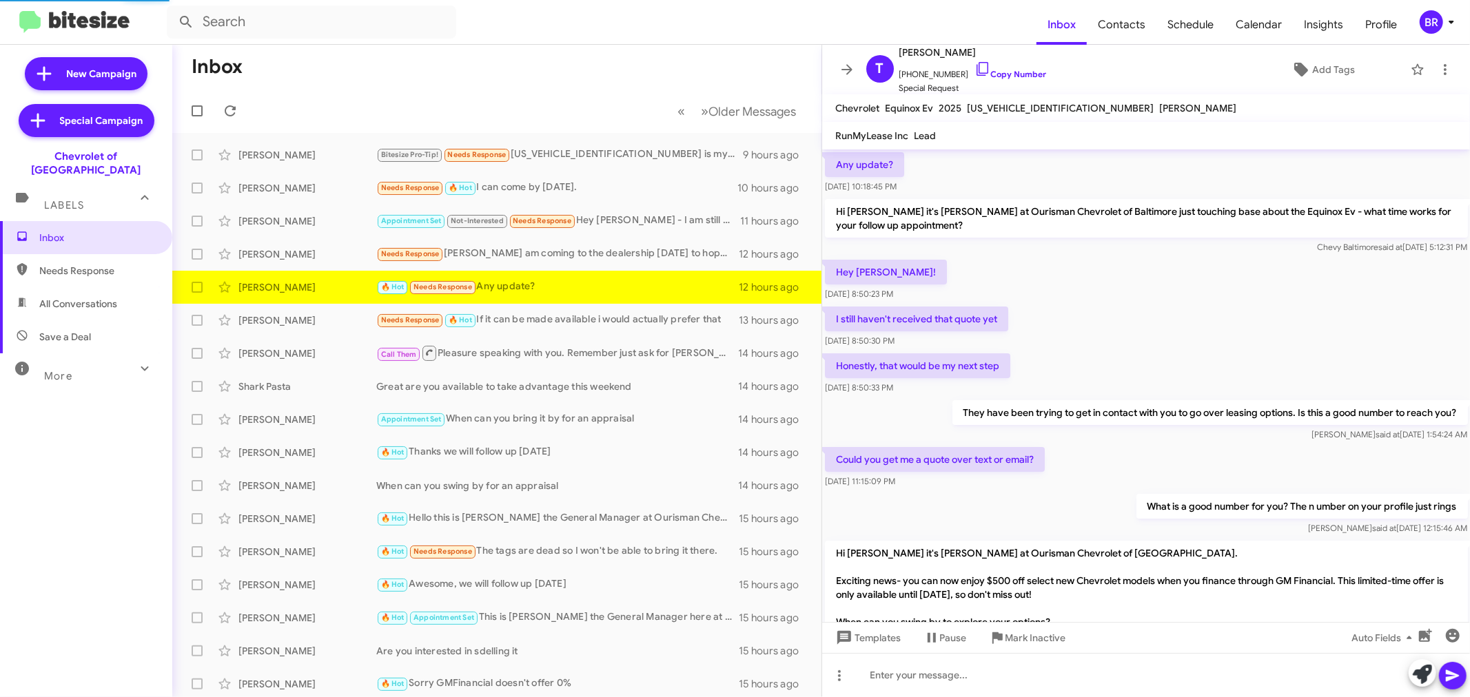
scroll to position [697, 0]
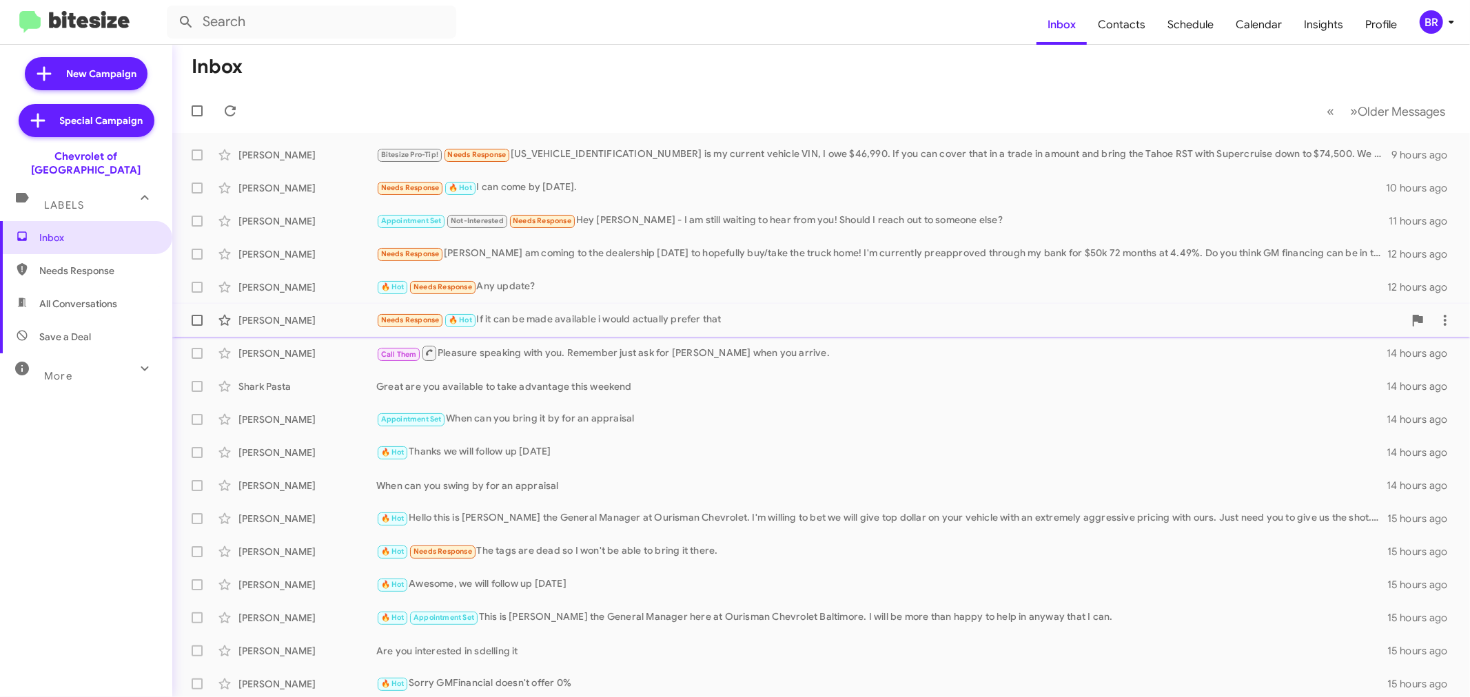
click at [544, 318] on div "Needs Response 🔥 Hot If it can be made available i would actually prefer that" at bounding box center [890, 320] width 1028 height 16
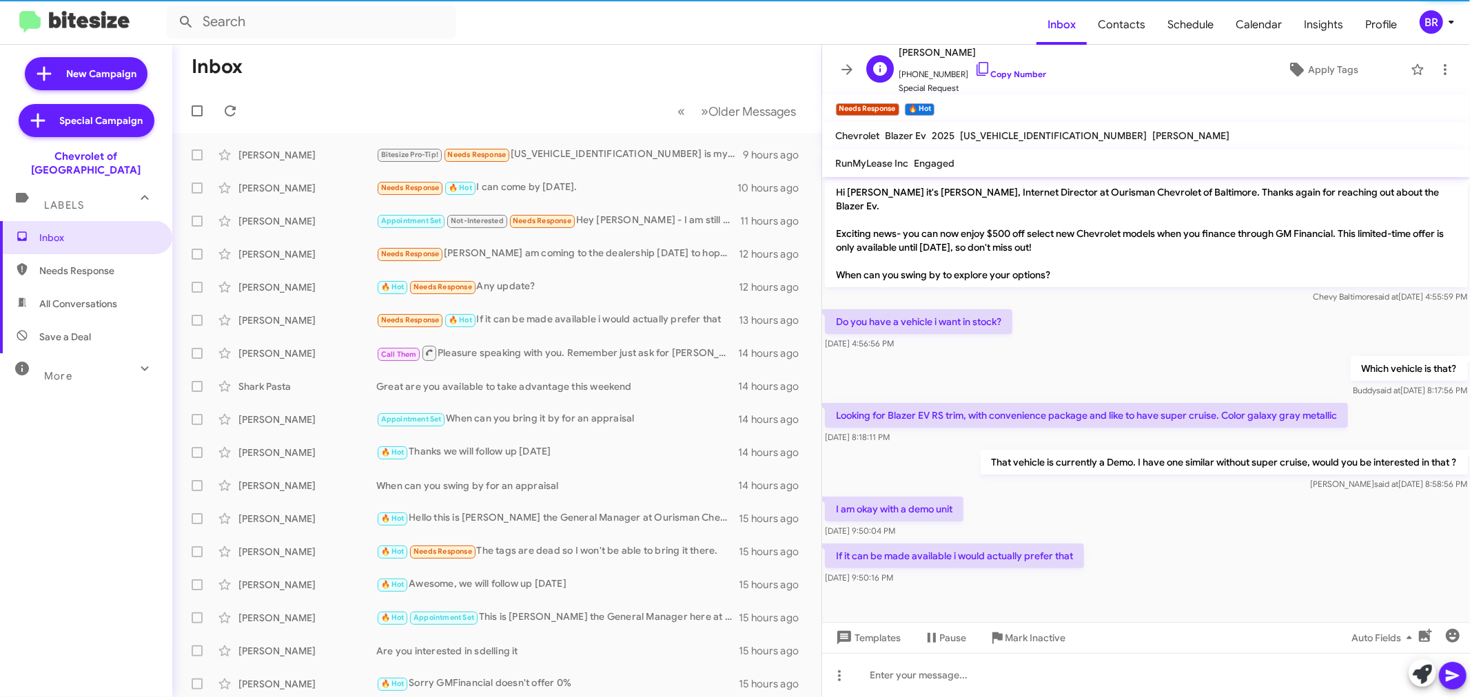
click at [1003, 65] on span "+18562400809 Copy Number" at bounding box center [972, 71] width 147 height 21
click at [1003, 69] on span "+18562400809 Copy Number" at bounding box center [972, 71] width 147 height 21
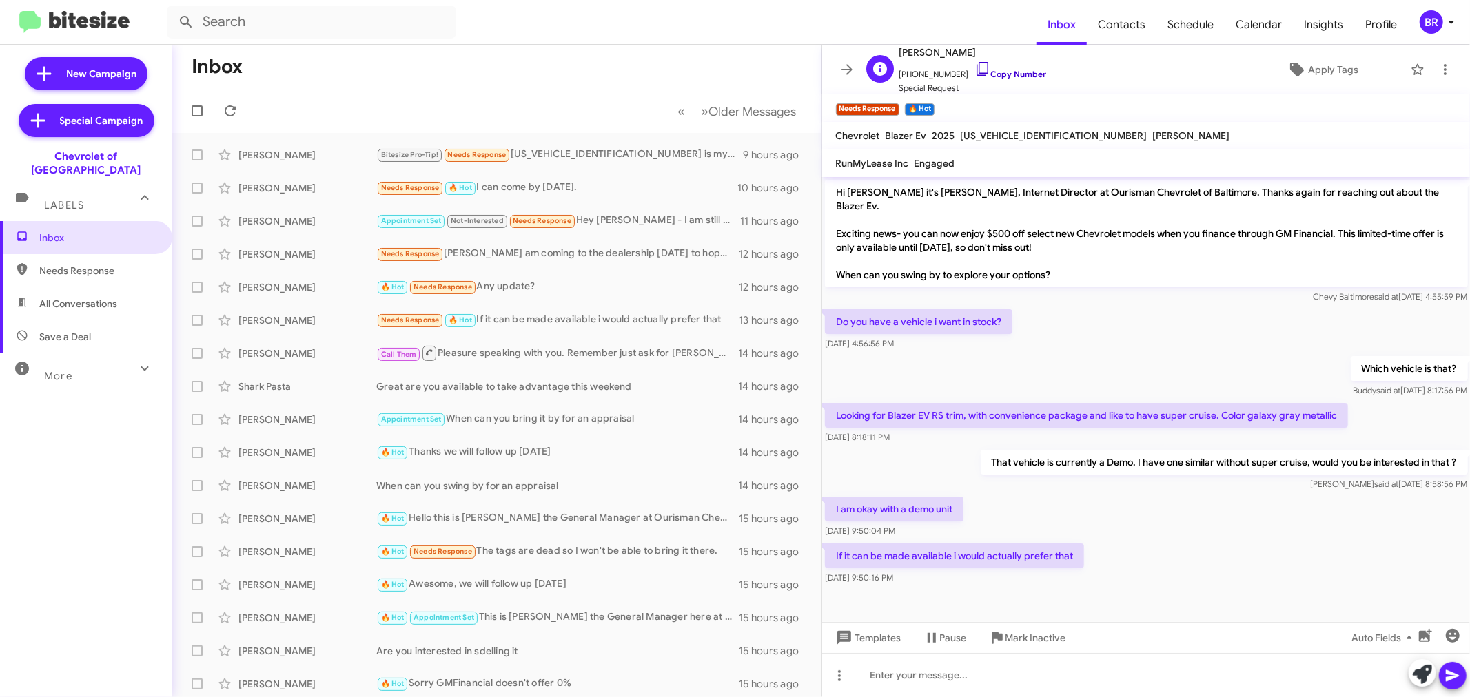
click at [1003, 71] on link "Copy Number" at bounding box center [1011, 74] width 72 height 10
click at [1431, 23] on div "BR" at bounding box center [1431, 21] width 23 height 23
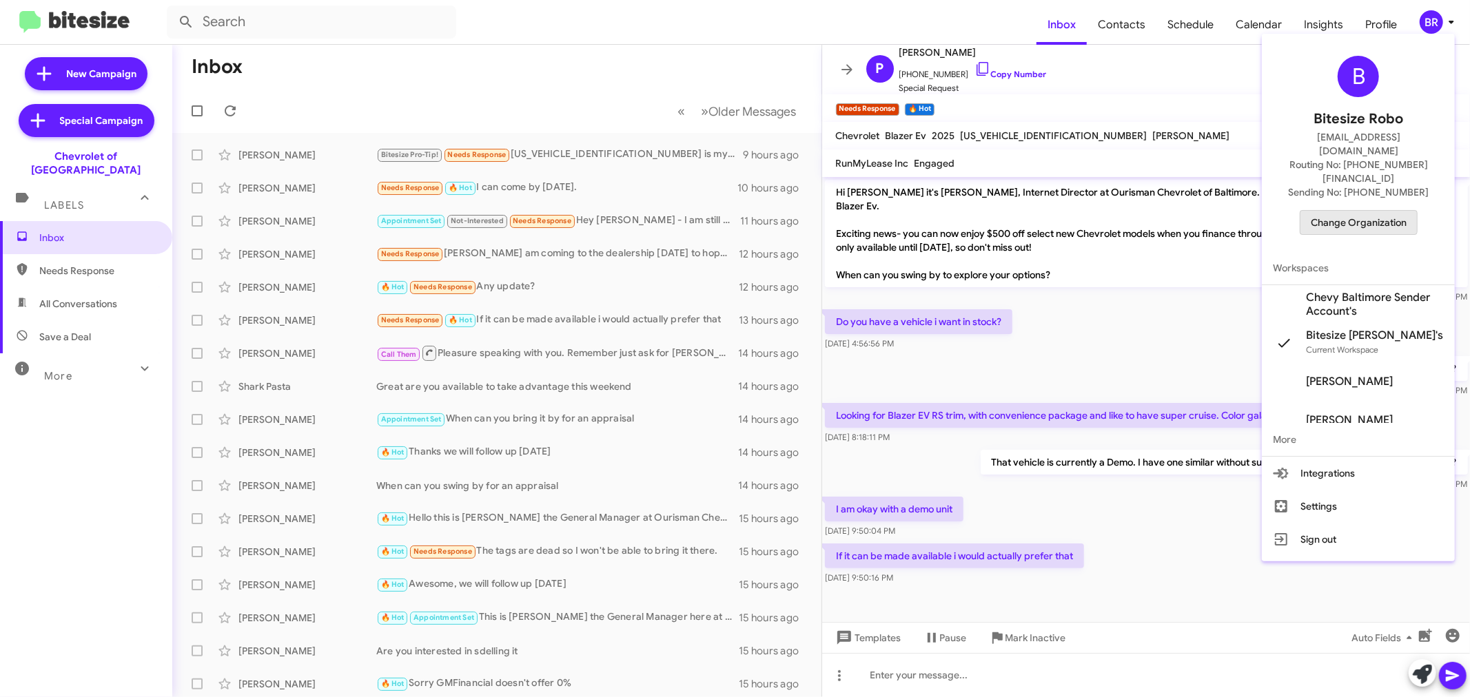
click at [1345, 211] on span "Change Organization" at bounding box center [1359, 222] width 96 height 23
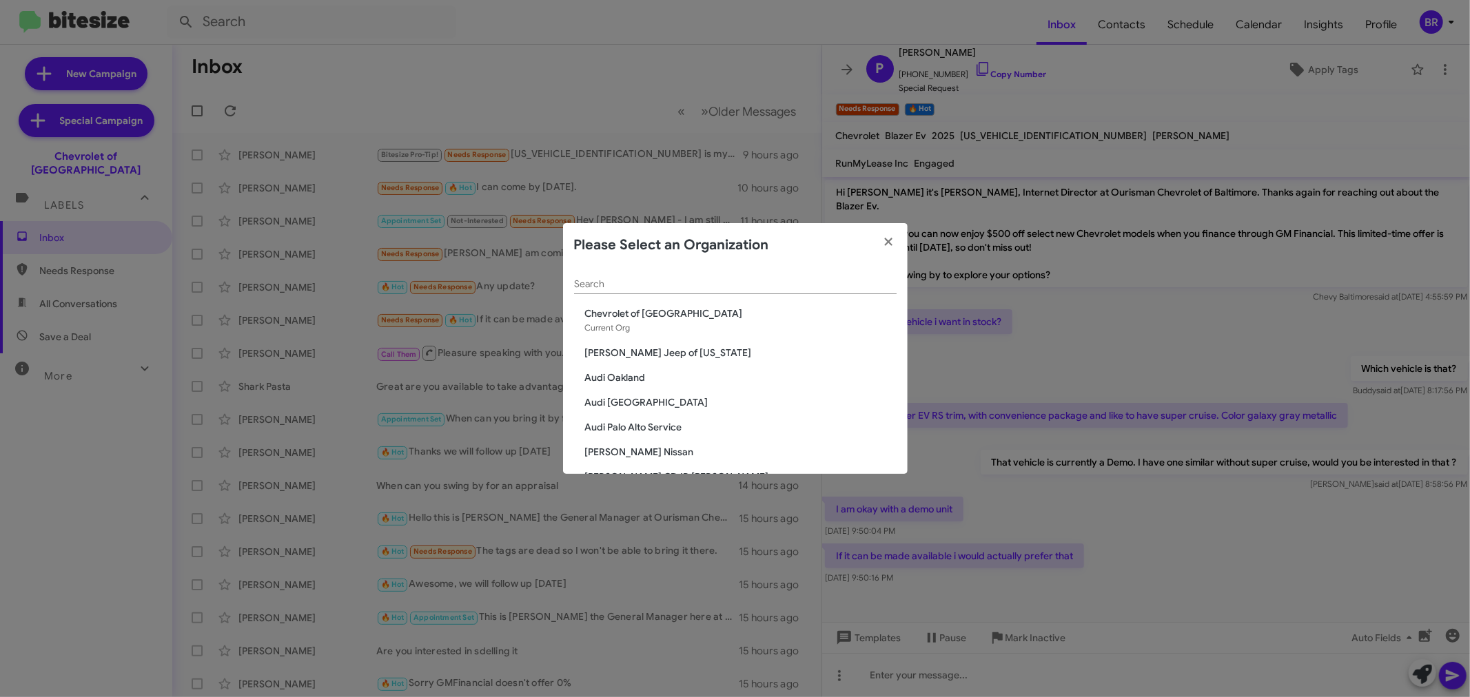
click at [657, 291] on div "Search" at bounding box center [735, 280] width 323 height 27
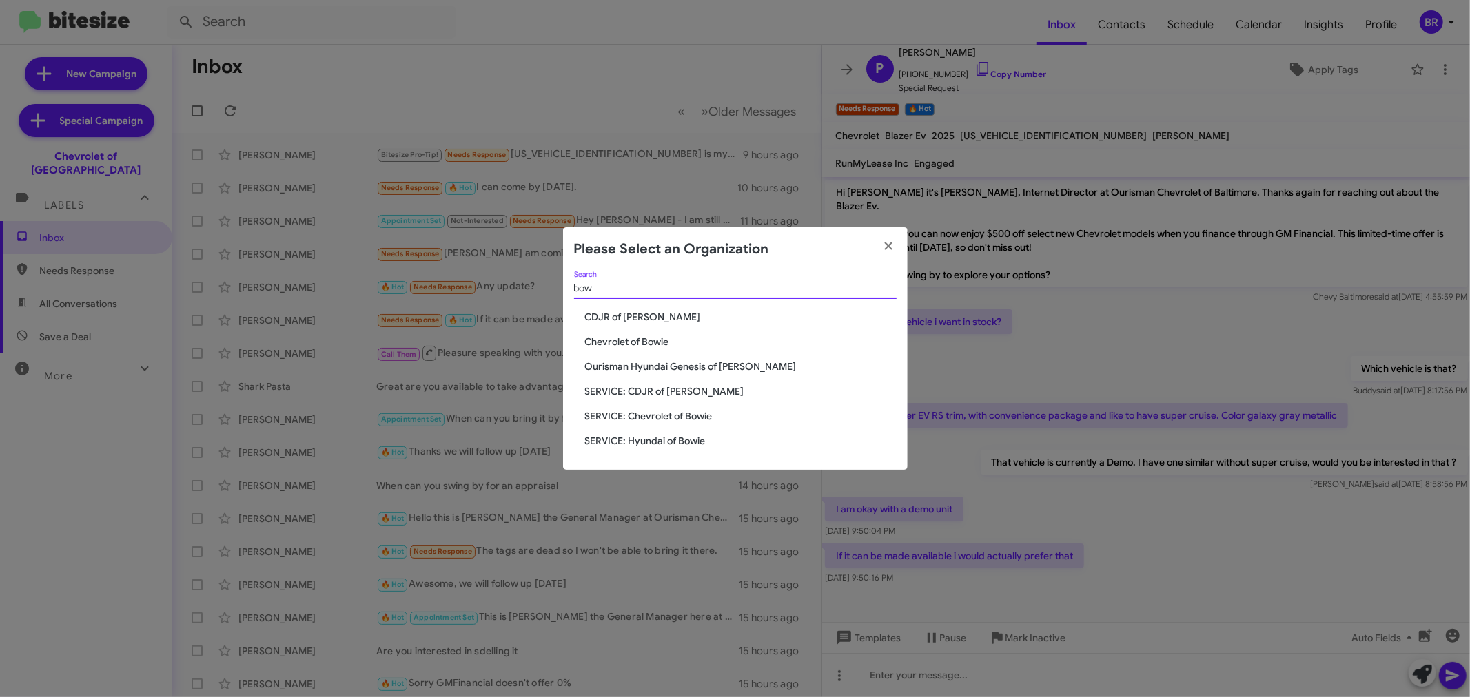
type input "bow"
click at [624, 345] on span "Chevrolet of Bowie" at bounding box center [741, 342] width 312 height 14
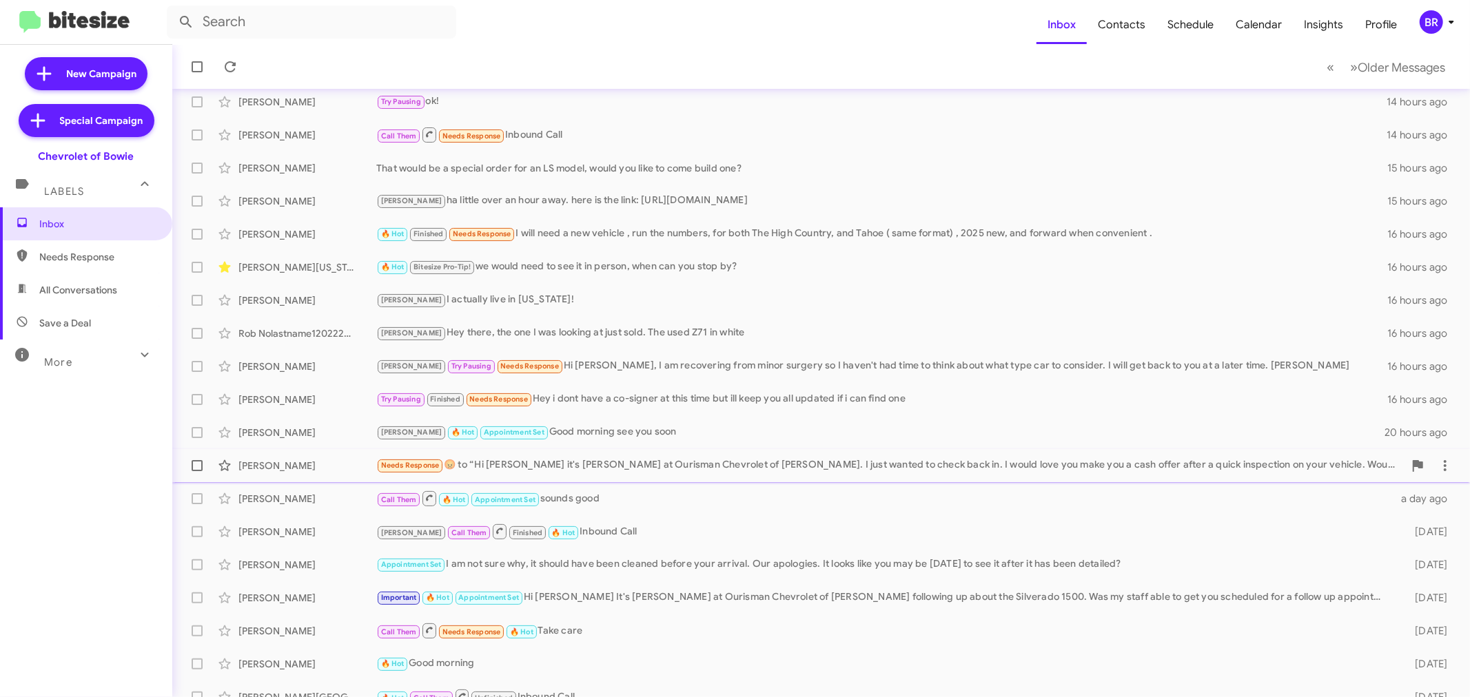
scroll to position [102, 0]
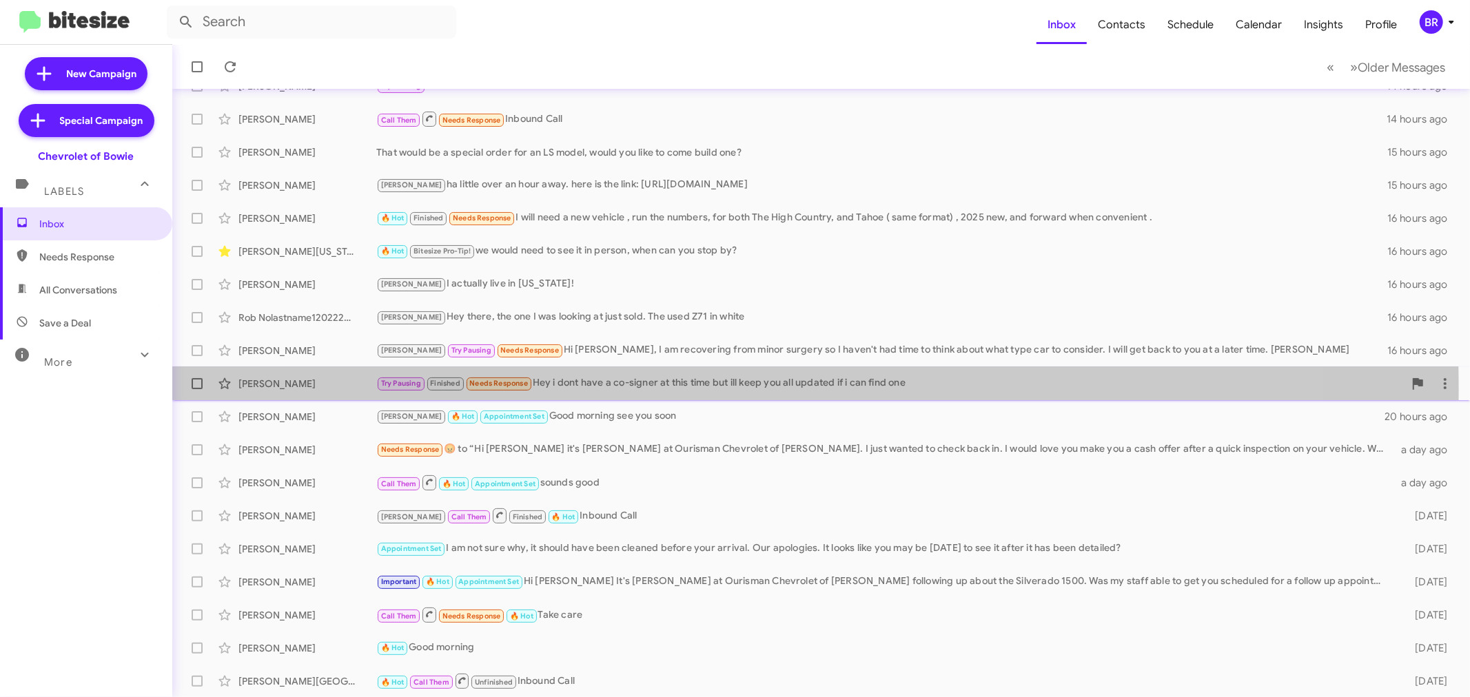
click at [340, 389] on div "[PERSON_NAME]" at bounding box center [307, 384] width 138 height 14
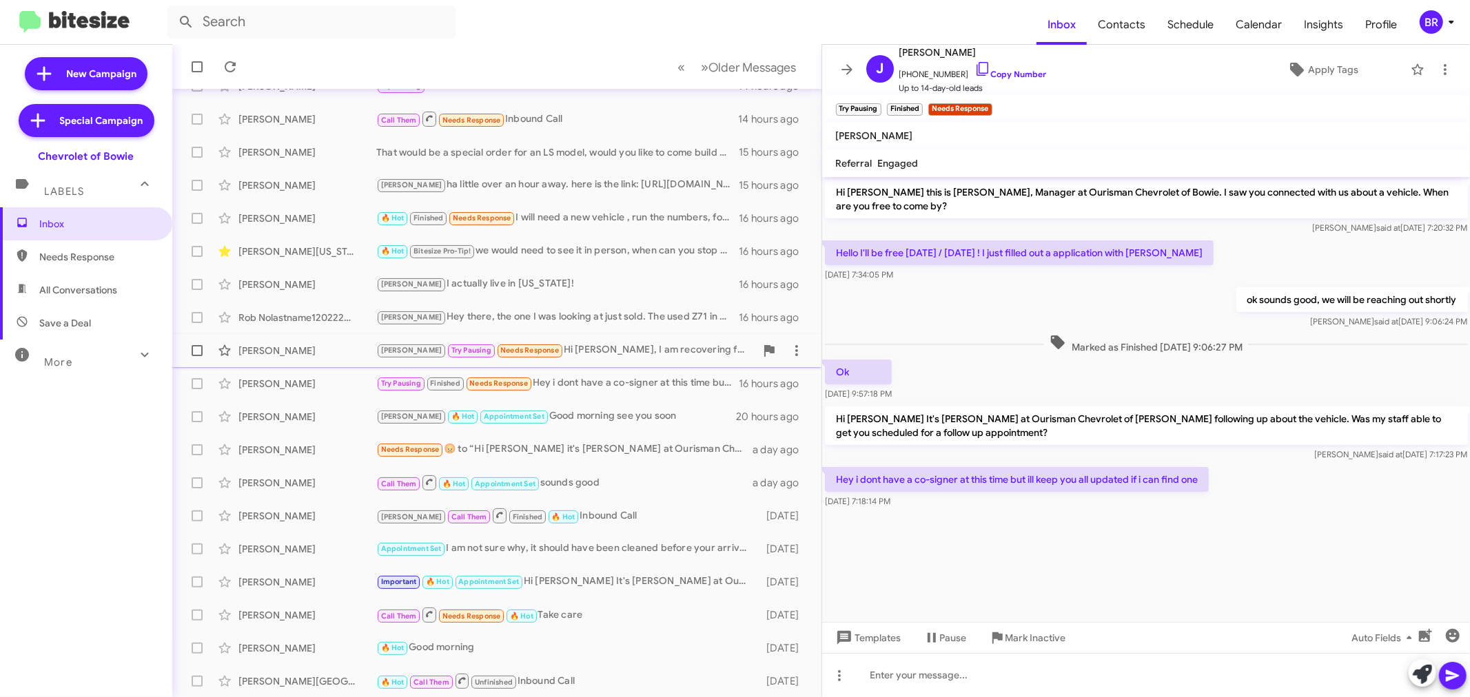
click at [302, 360] on div "Joe Wilde Brian Try Pausing Needs Response Hi Stephanie, I am recovering from m…" at bounding box center [496, 351] width 627 height 28
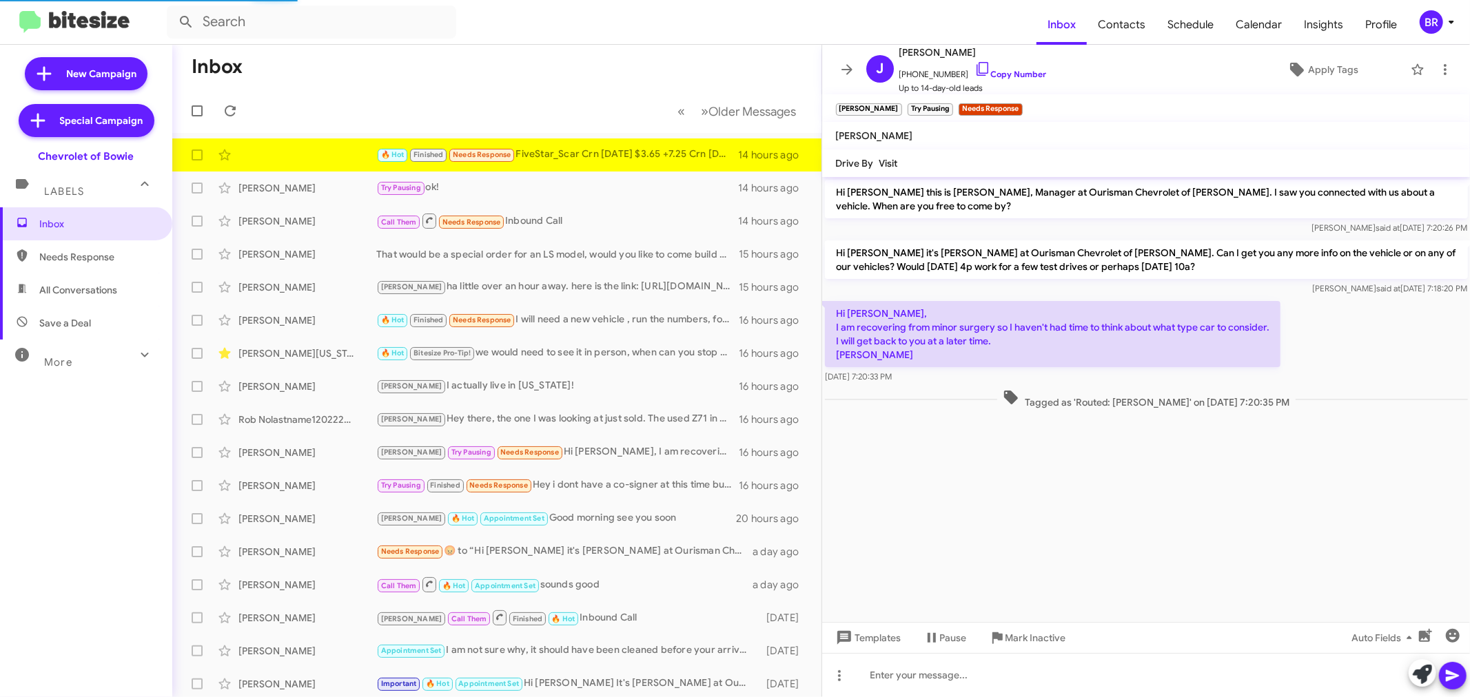
scroll to position [1497, 0]
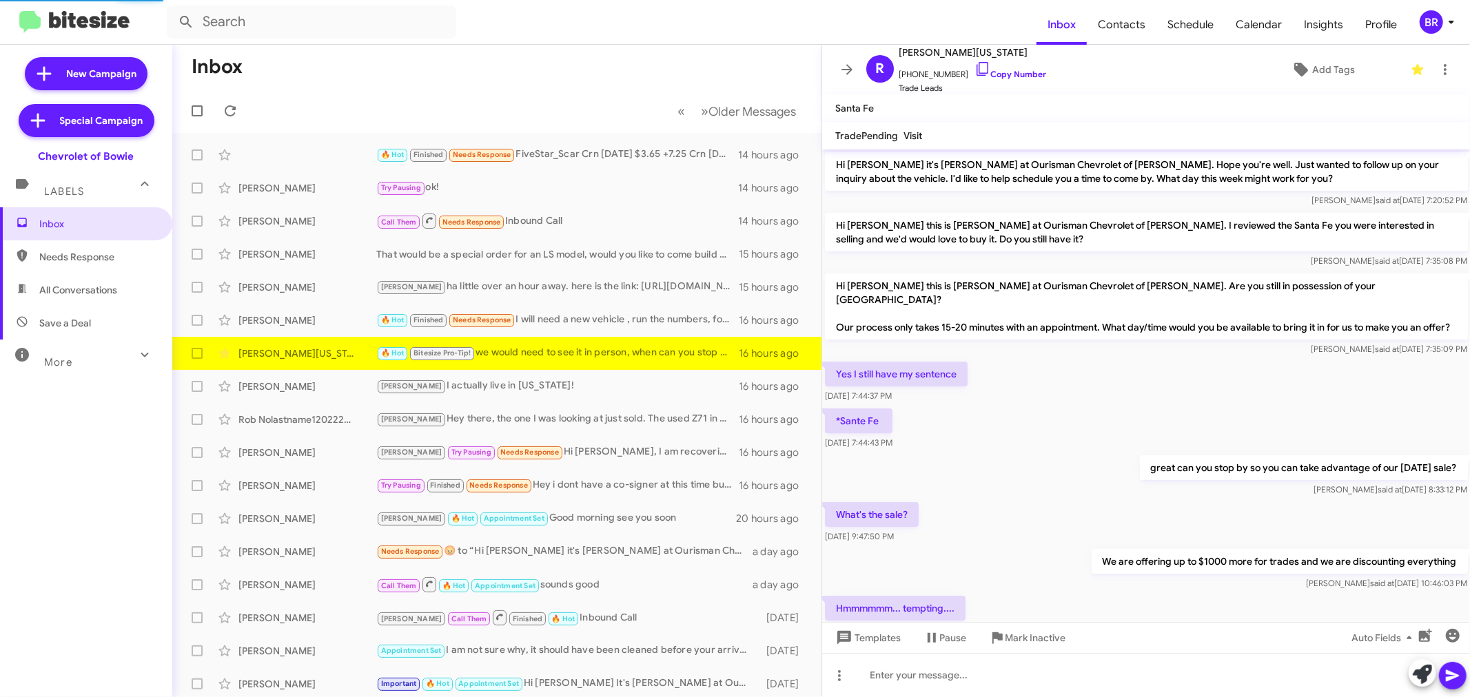
scroll to position [608, 0]
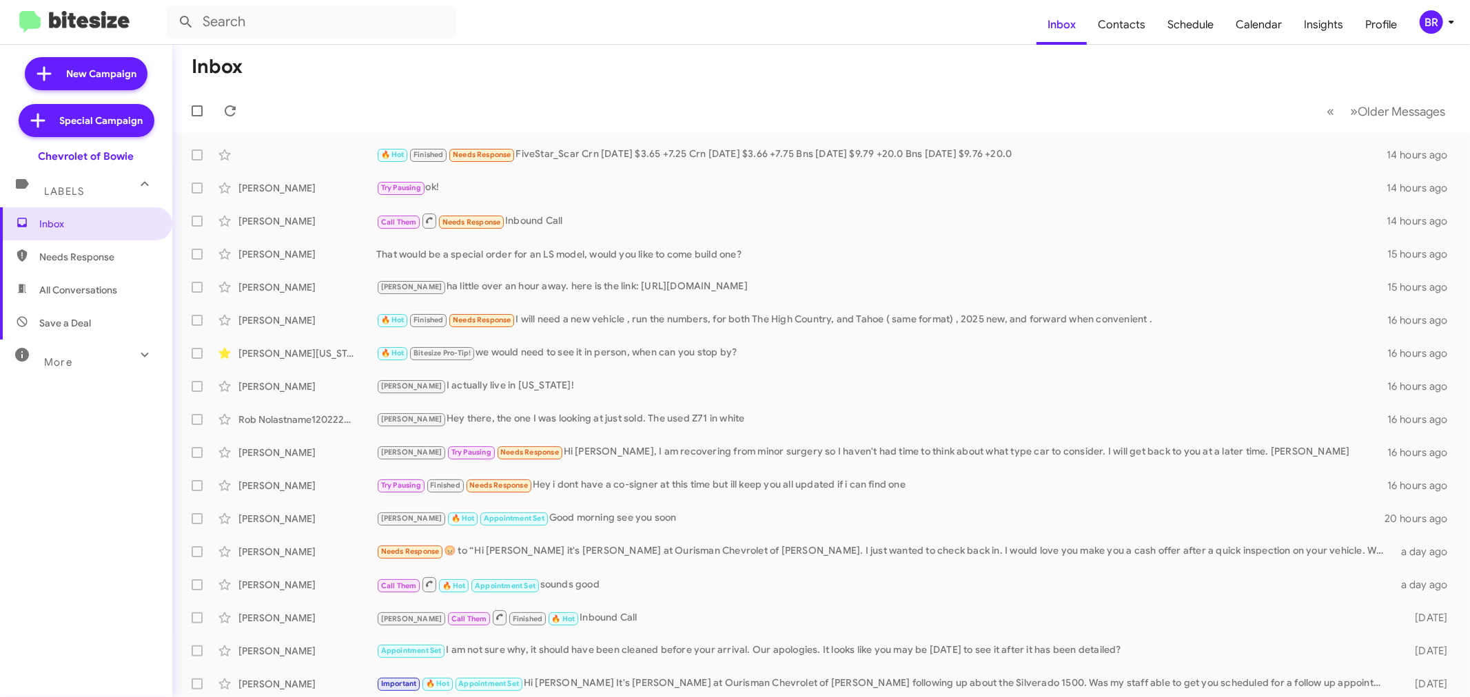
click at [1445, 30] on icon at bounding box center [1451, 22] width 17 height 17
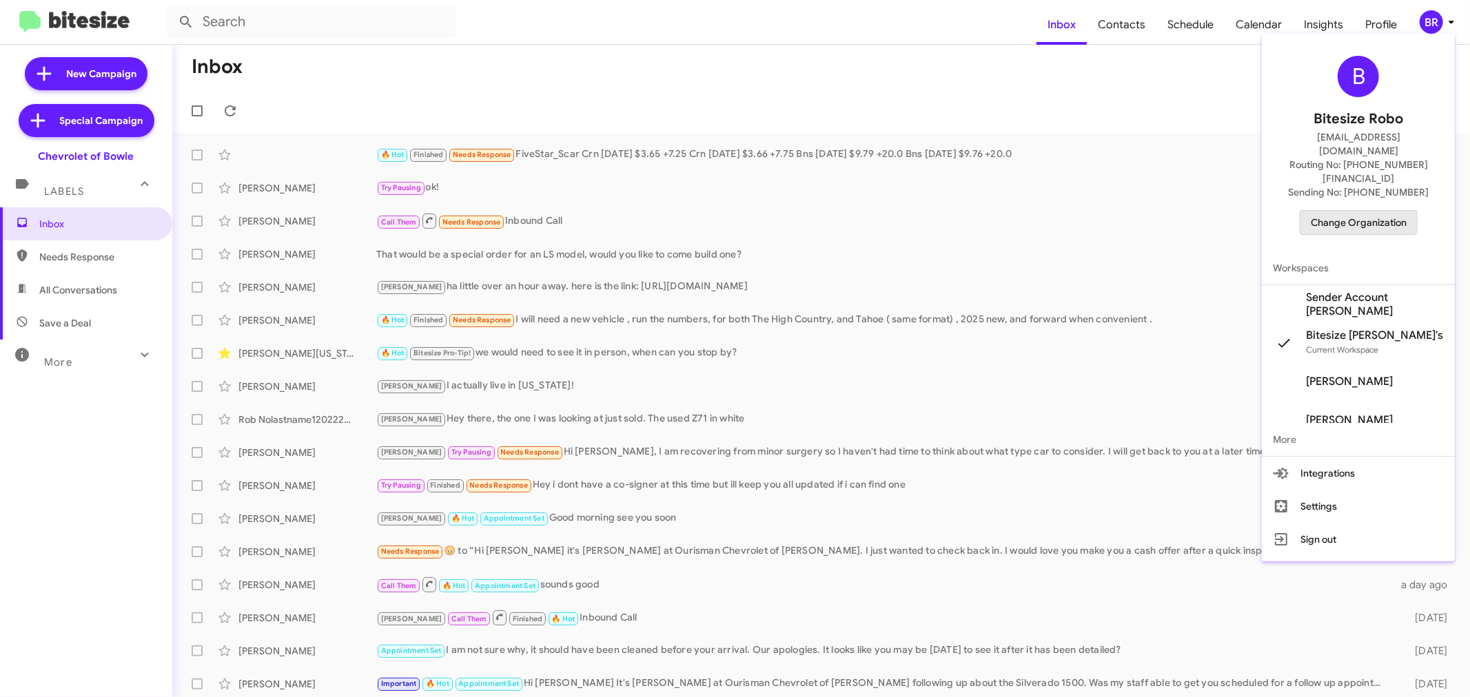
click at [1328, 211] on span "Change Organization" at bounding box center [1359, 222] width 96 height 23
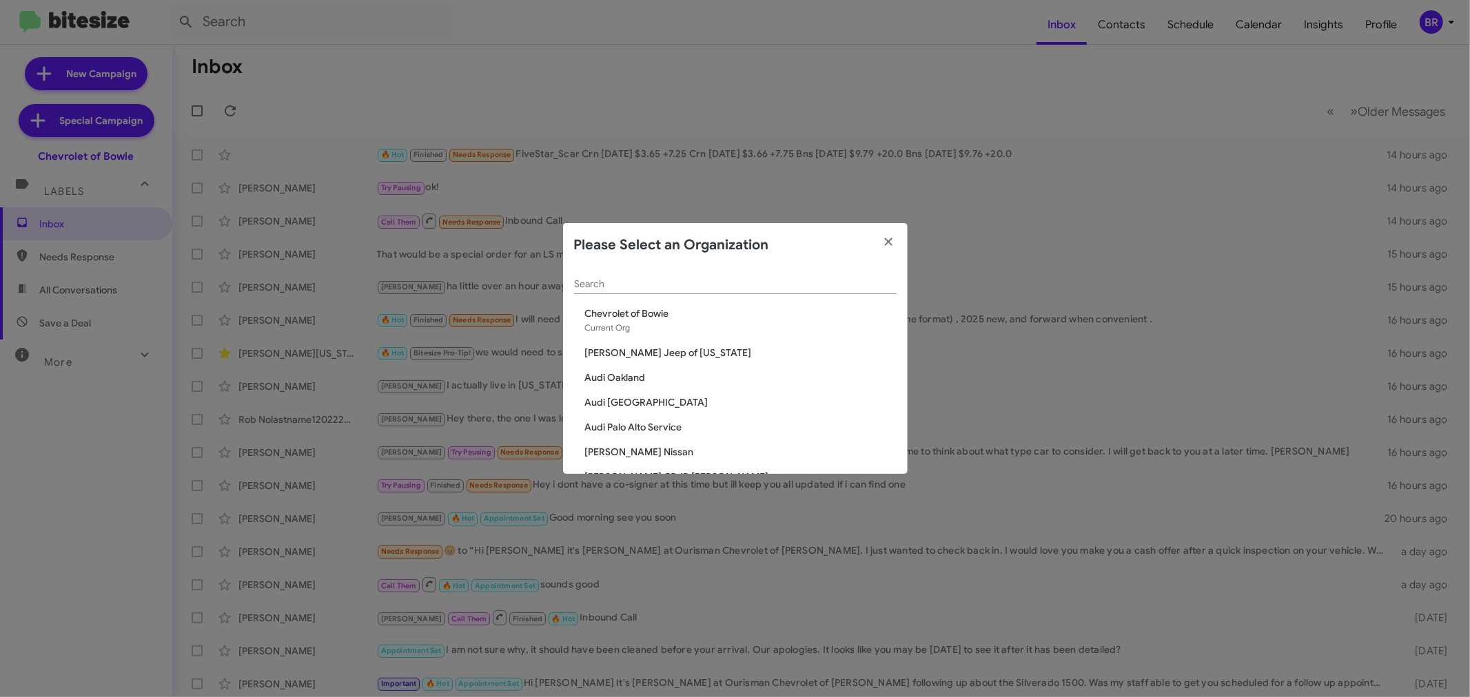
click at [708, 281] on div "Search" at bounding box center [735, 280] width 323 height 27
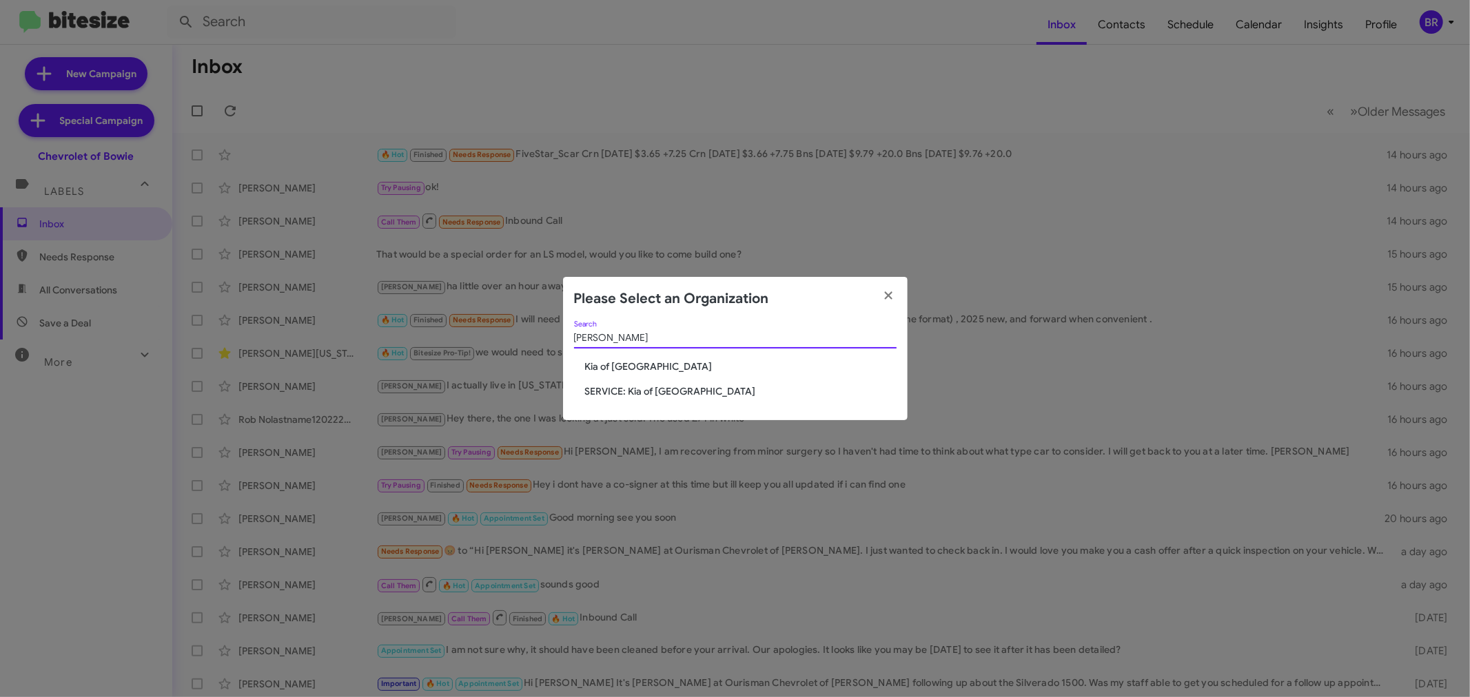
type input "caton"
click at [629, 368] on span "Kia of [GEOGRAPHIC_DATA]" at bounding box center [741, 367] width 312 height 14
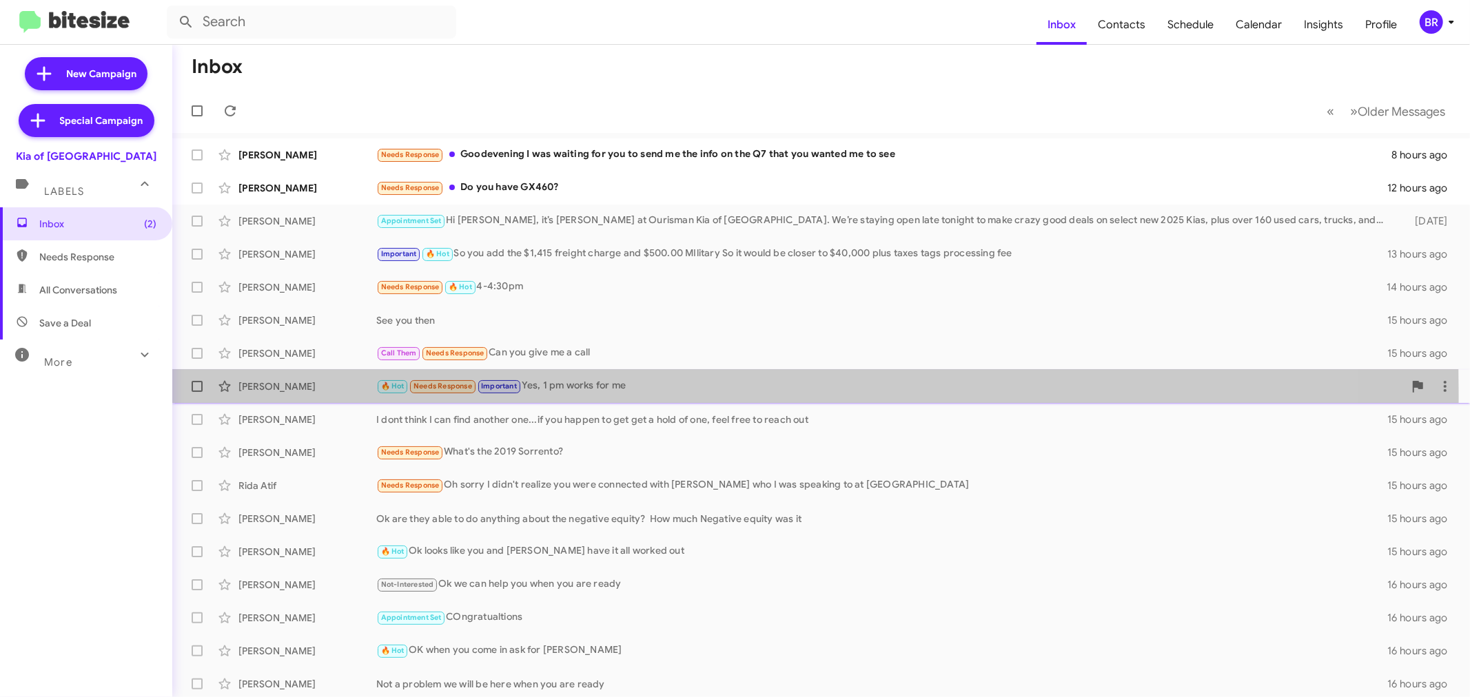
click at [270, 396] on div "[PERSON_NAME] 🔥 Hot Needs Response Important Yes, 1 pm works for me 15 hours ago" at bounding box center [821, 387] width 1276 height 28
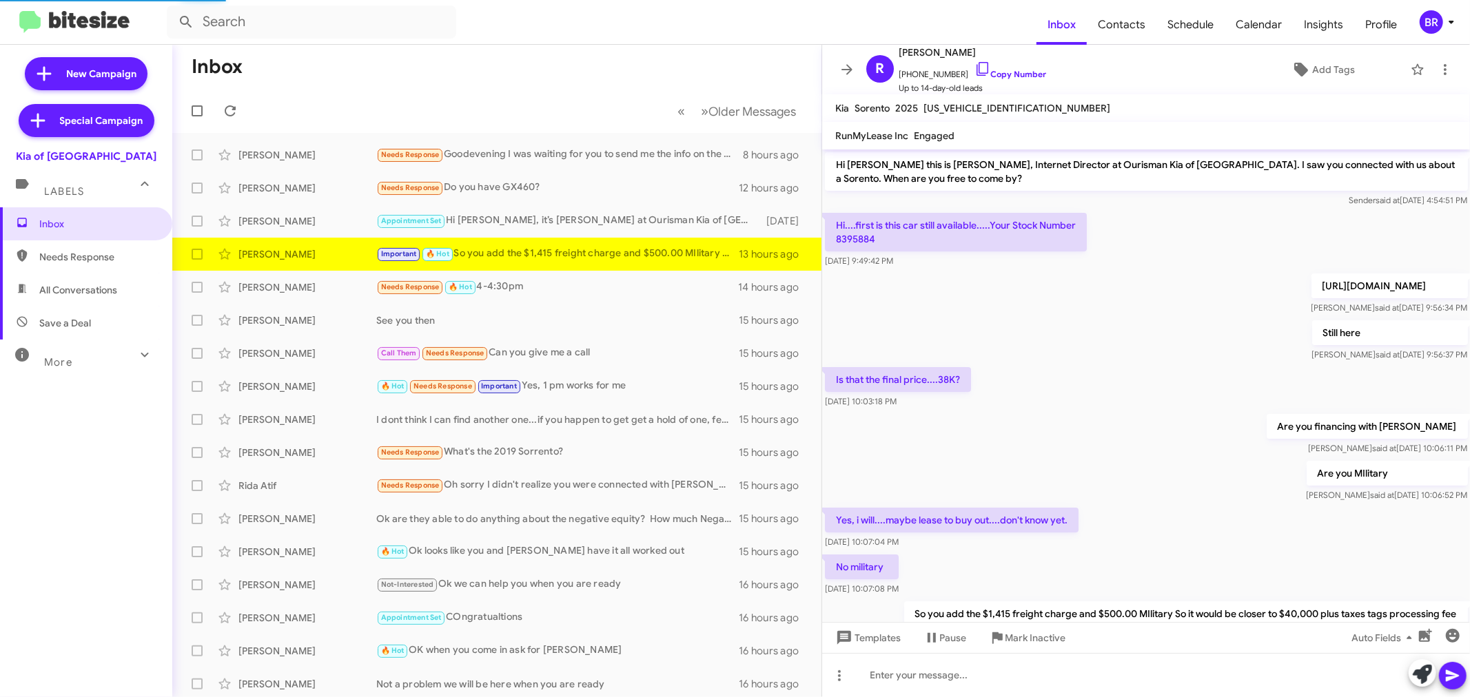
scroll to position [57, 0]
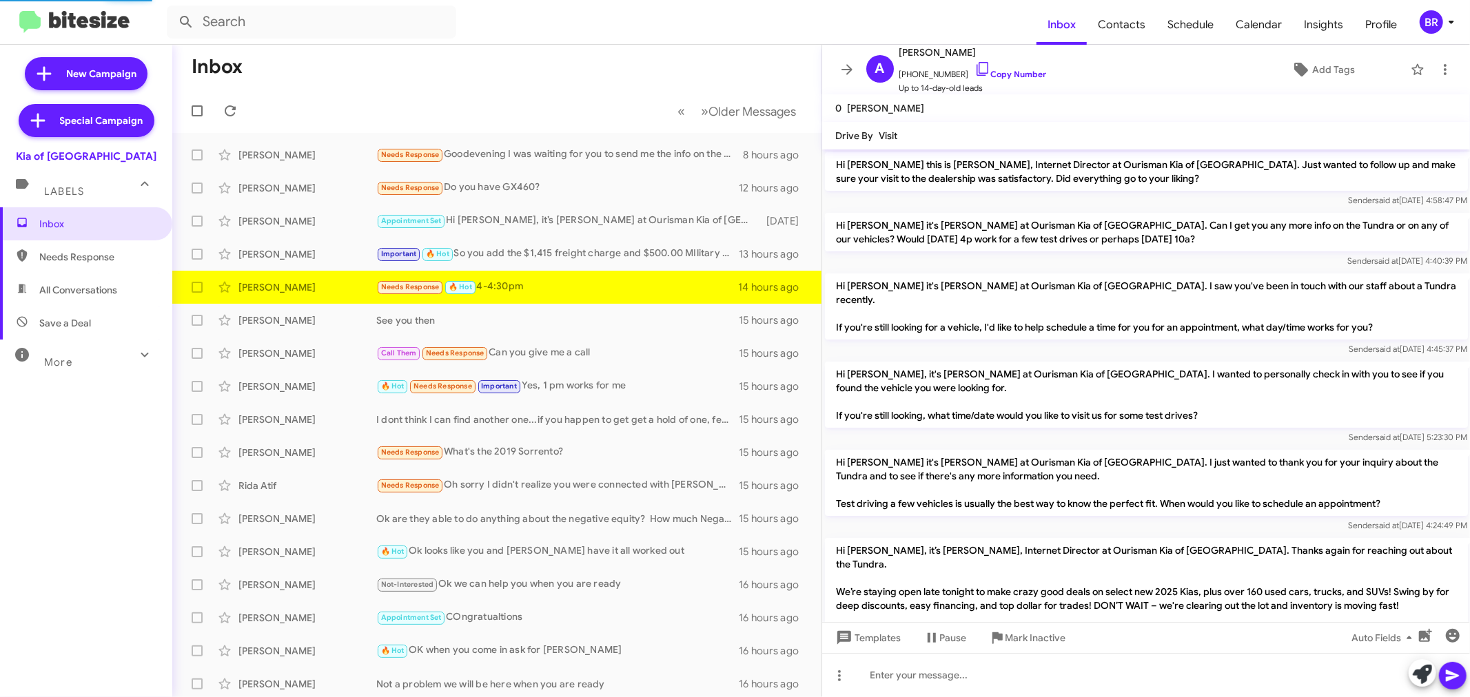
scroll to position [405, 0]
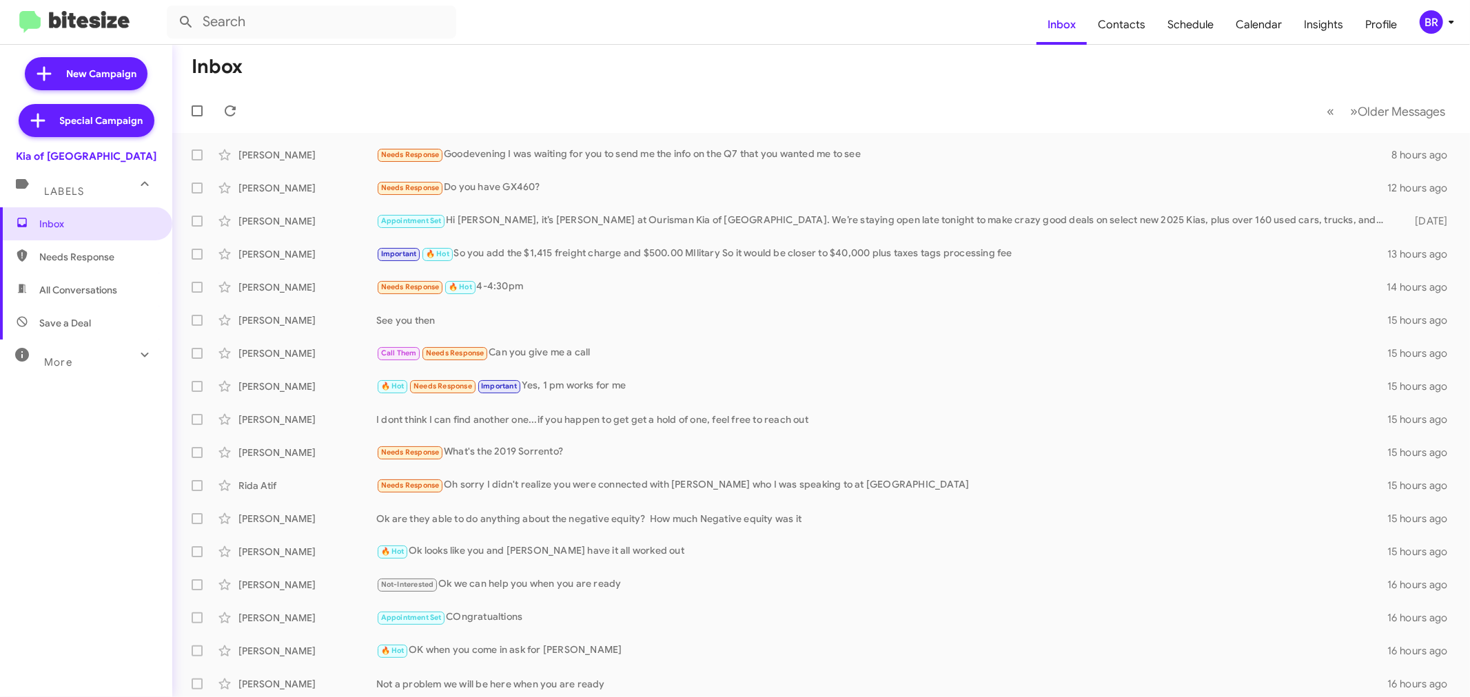
click at [1449, 17] on icon at bounding box center [1451, 22] width 17 height 17
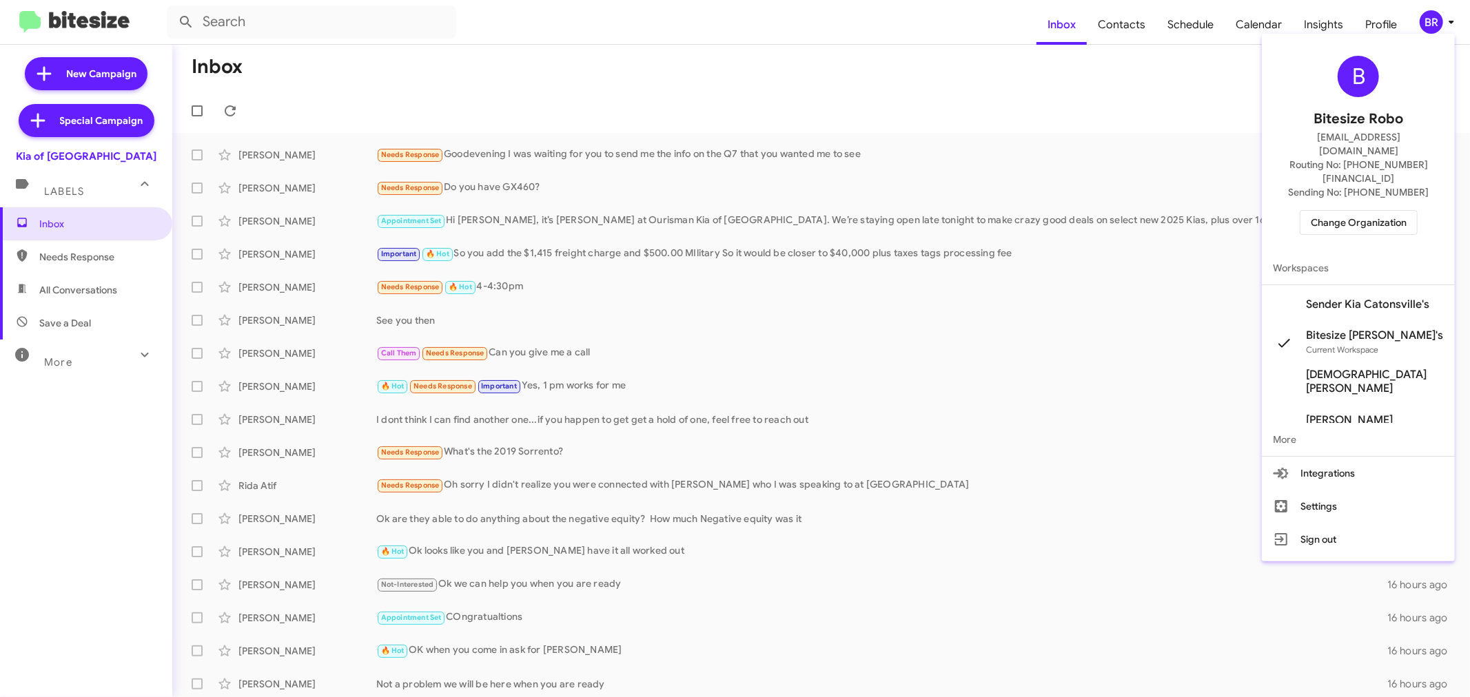
click at [1349, 211] on span "Change Organization" at bounding box center [1359, 222] width 96 height 23
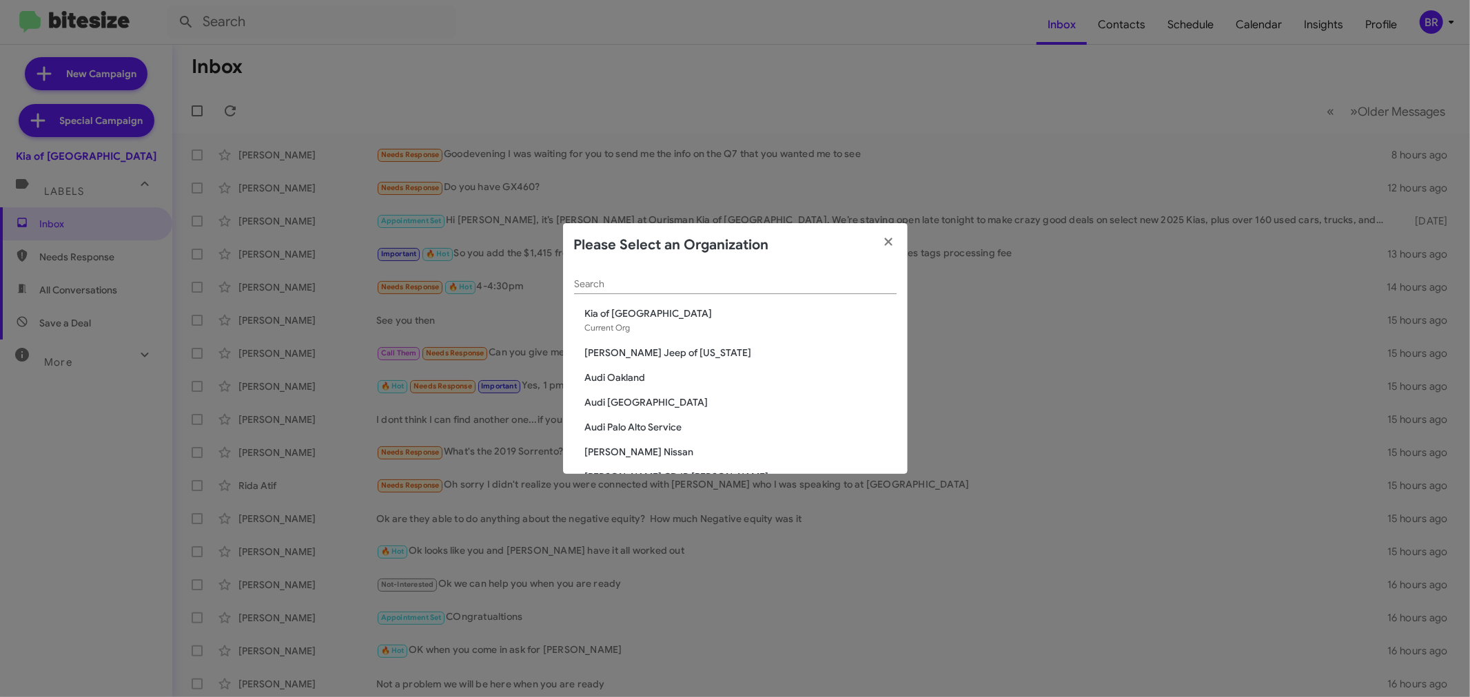
click at [669, 293] on div "Search" at bounding box center [735, 280] width 323 height 27
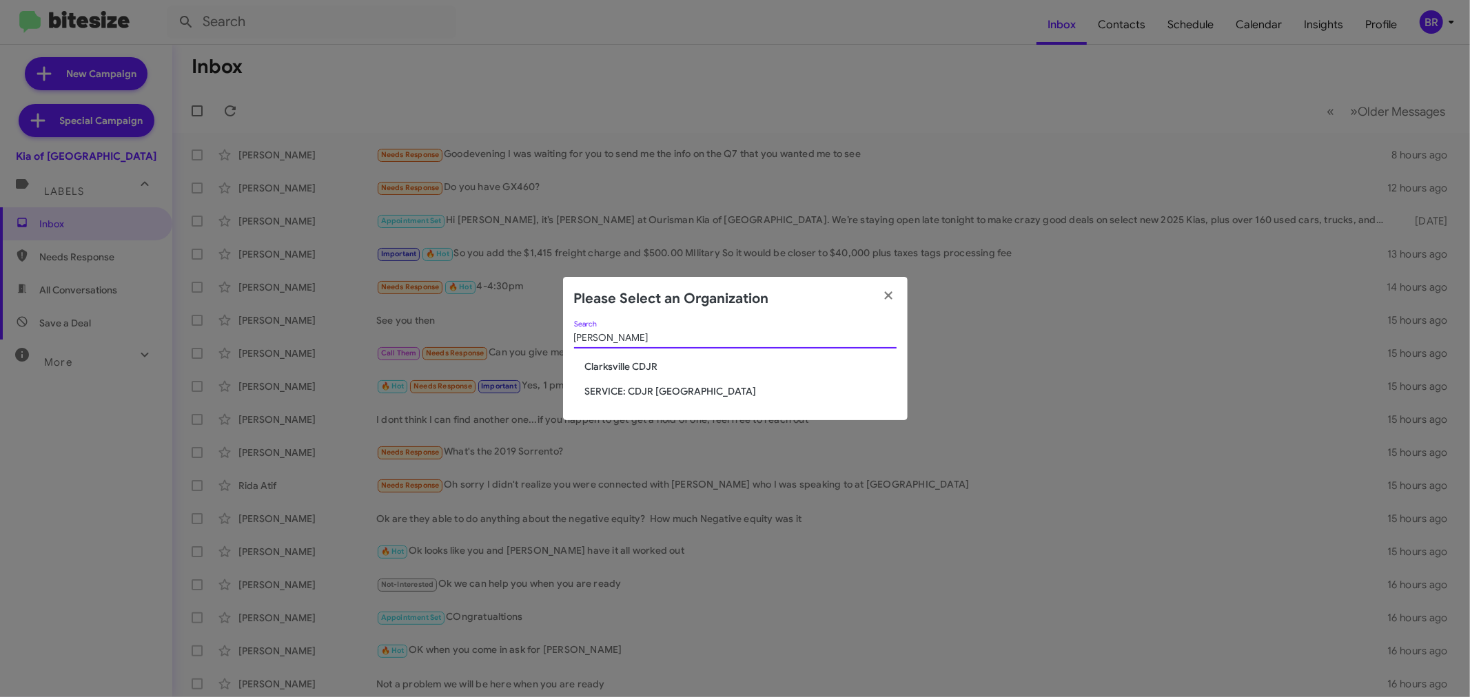
type input "[PERSON_NAME]"
click at [620, 367] on span "Clarksville CDJR" at bounding box center [741, 367] width 312 height 14
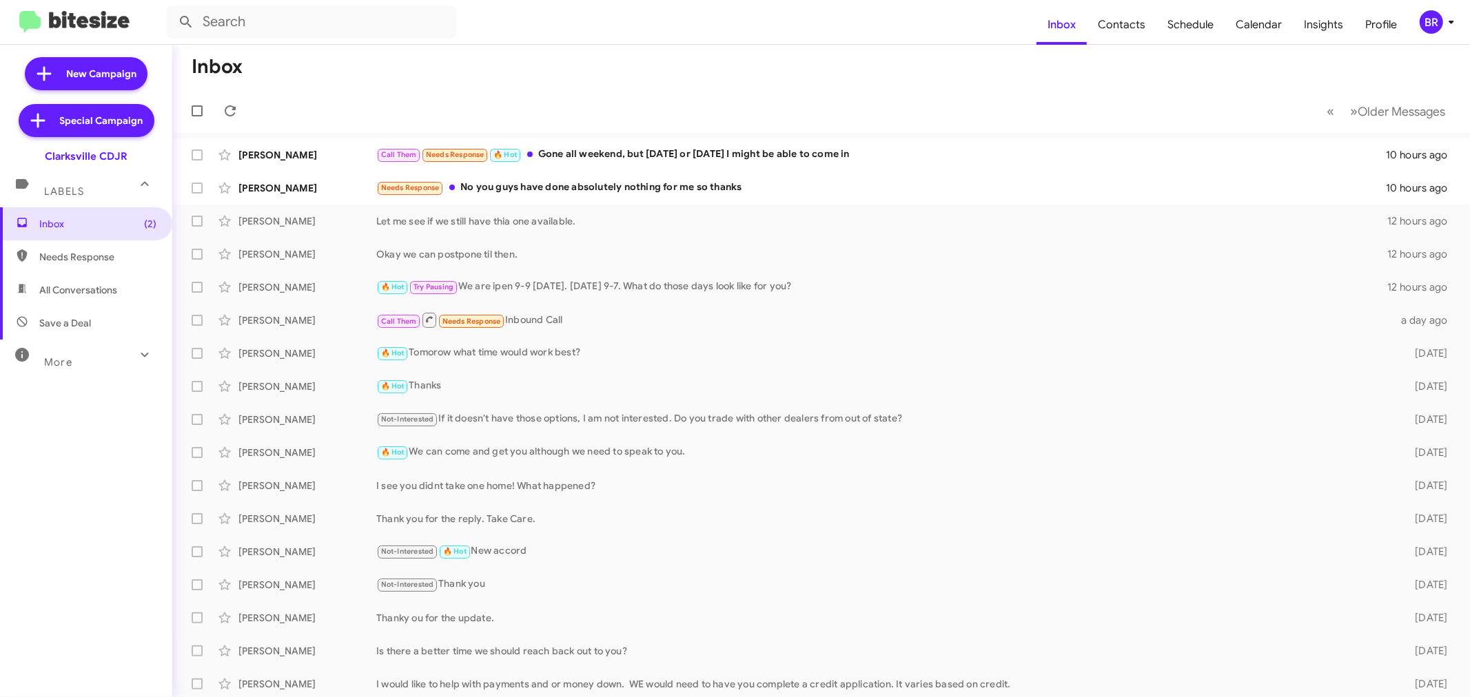
click at [57, 500] on div "Inbox (2) Needs Response All Conversations Save a Deal More Important 🔥 Hot App…" at bounding box center [86, 416] width 172 height 418
click at [1394, 104] on span "Older Messages" at bounding box center [1402, 111] width 88 height 15
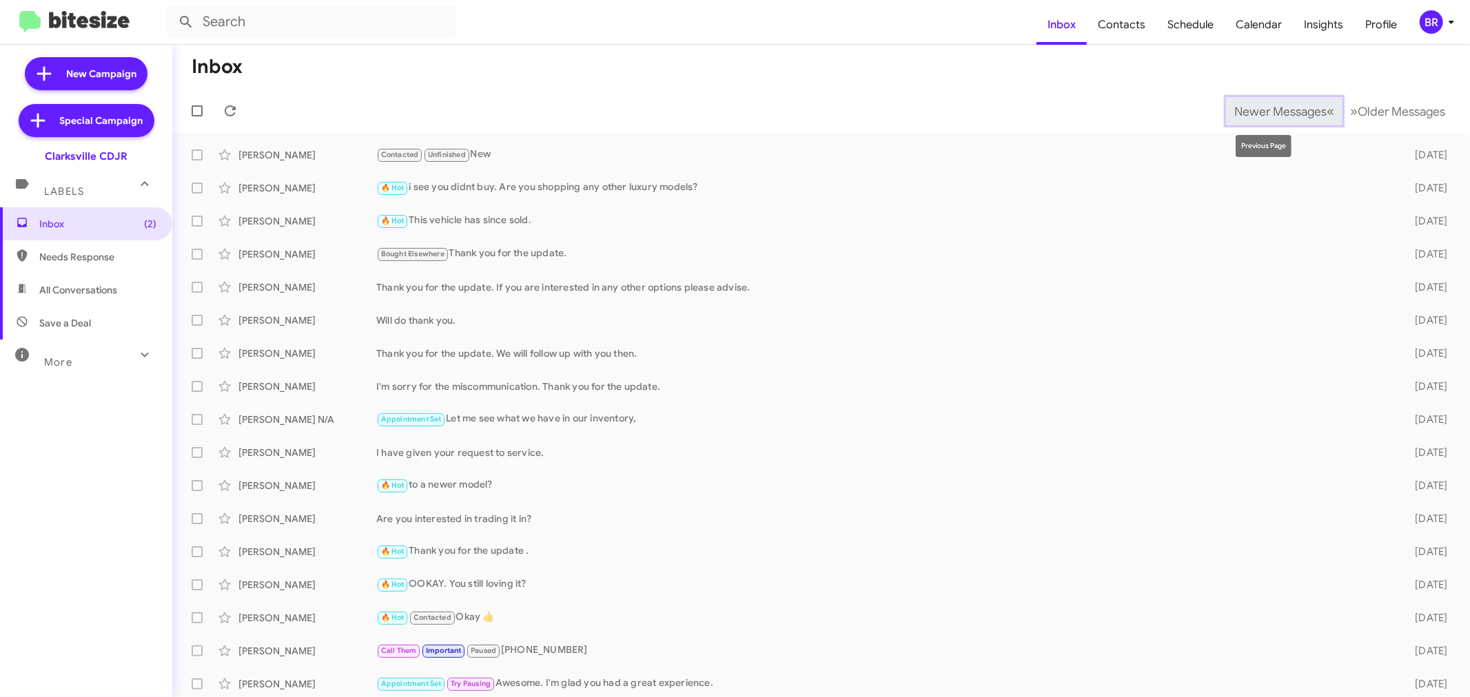
click at [1245, 104] on span "Newer Messages" at bounding box center [1280, 111] width 92 height 15
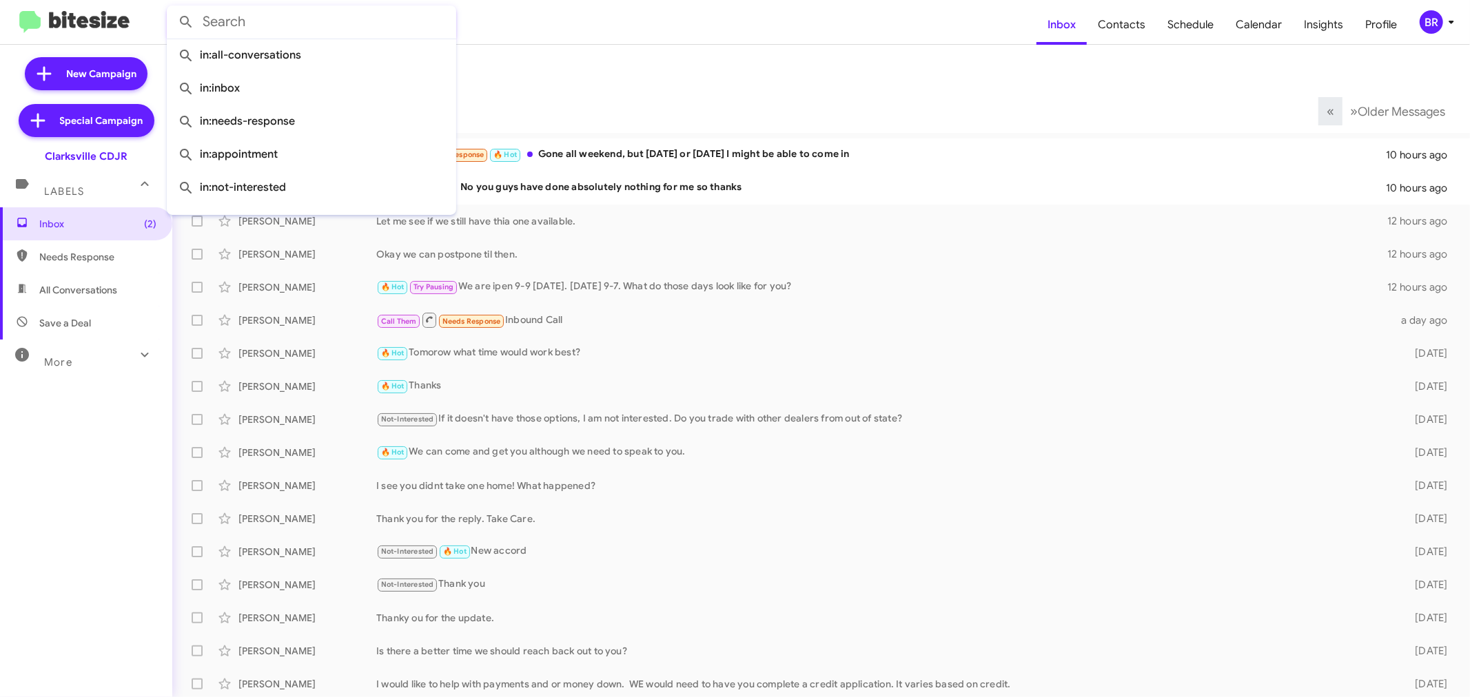
click at [286, 26] on input "text" at bounding box center [311, 22] width 289 height 33
paste input "3016740783"
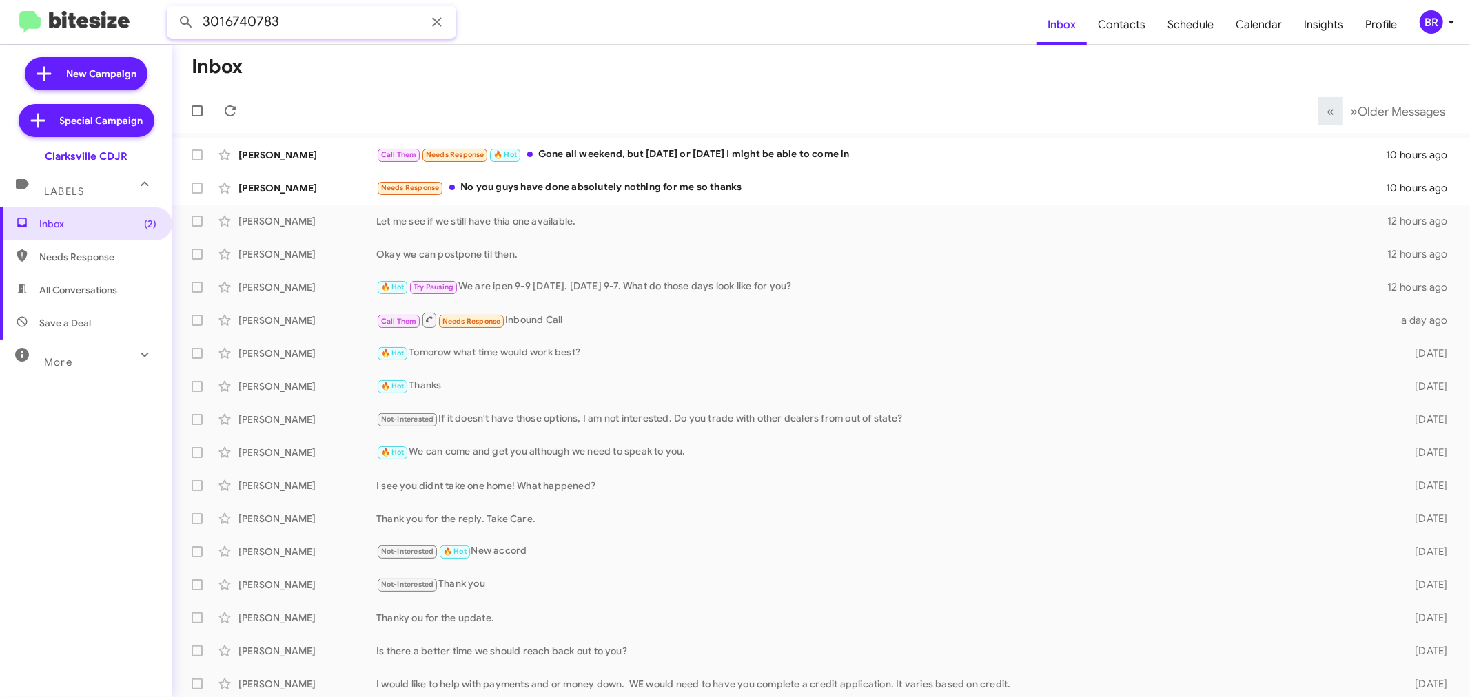
type input "3016740783"
click at [172, 8] on button at bounding box center [186, 22] width 28 height 28
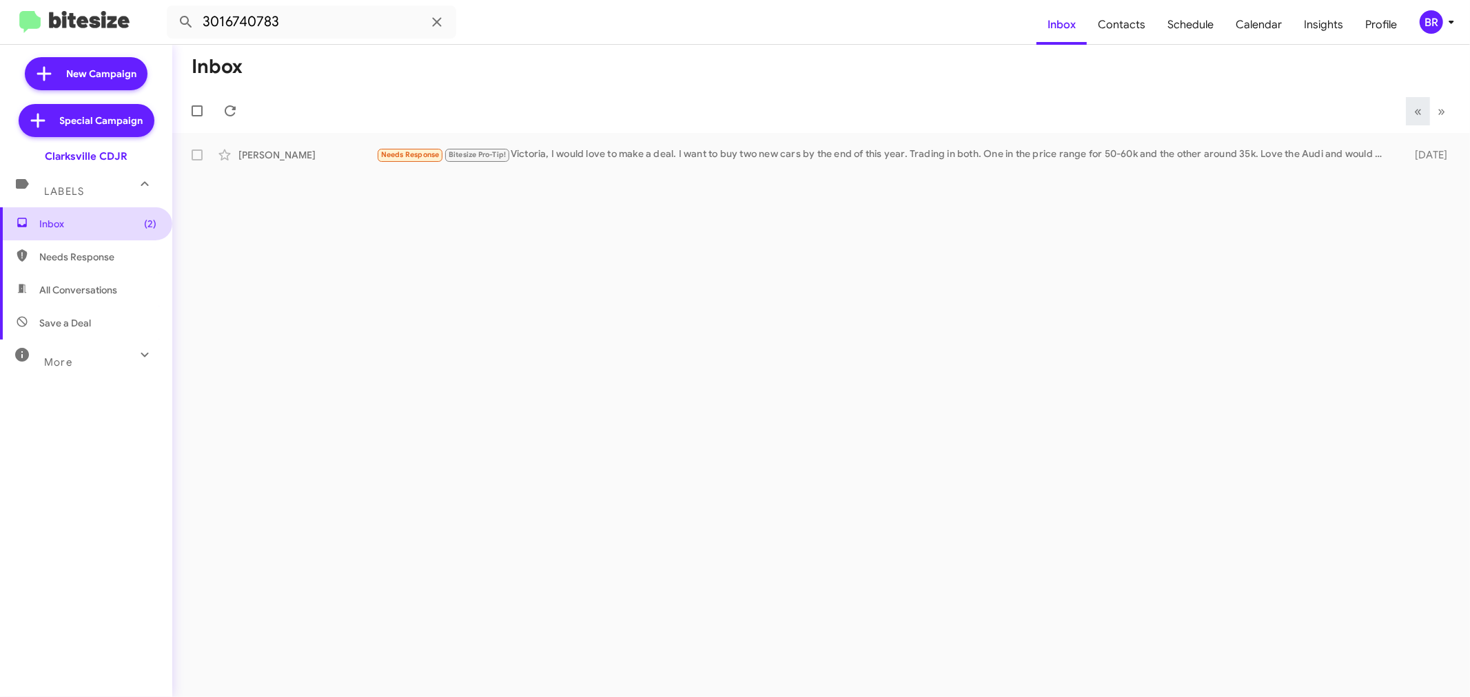
click at [100, 224] on span "Inbox (2)" at bounding box center [97, 224] width 117 height 14
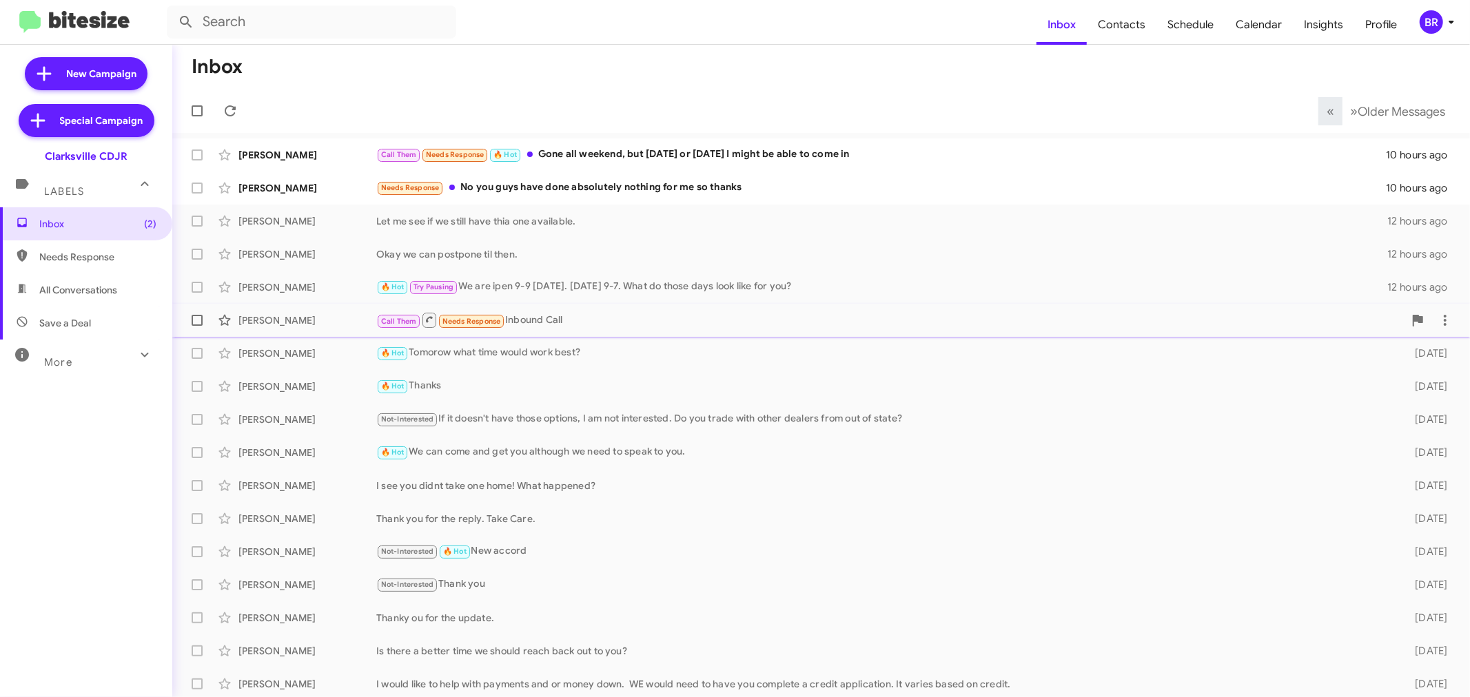
click at [277, 327] on div "[PERSON_NAME] Call Them Needs Response Inbound Call a day ago" at bounding box center [821, 321] width 1276 height 28
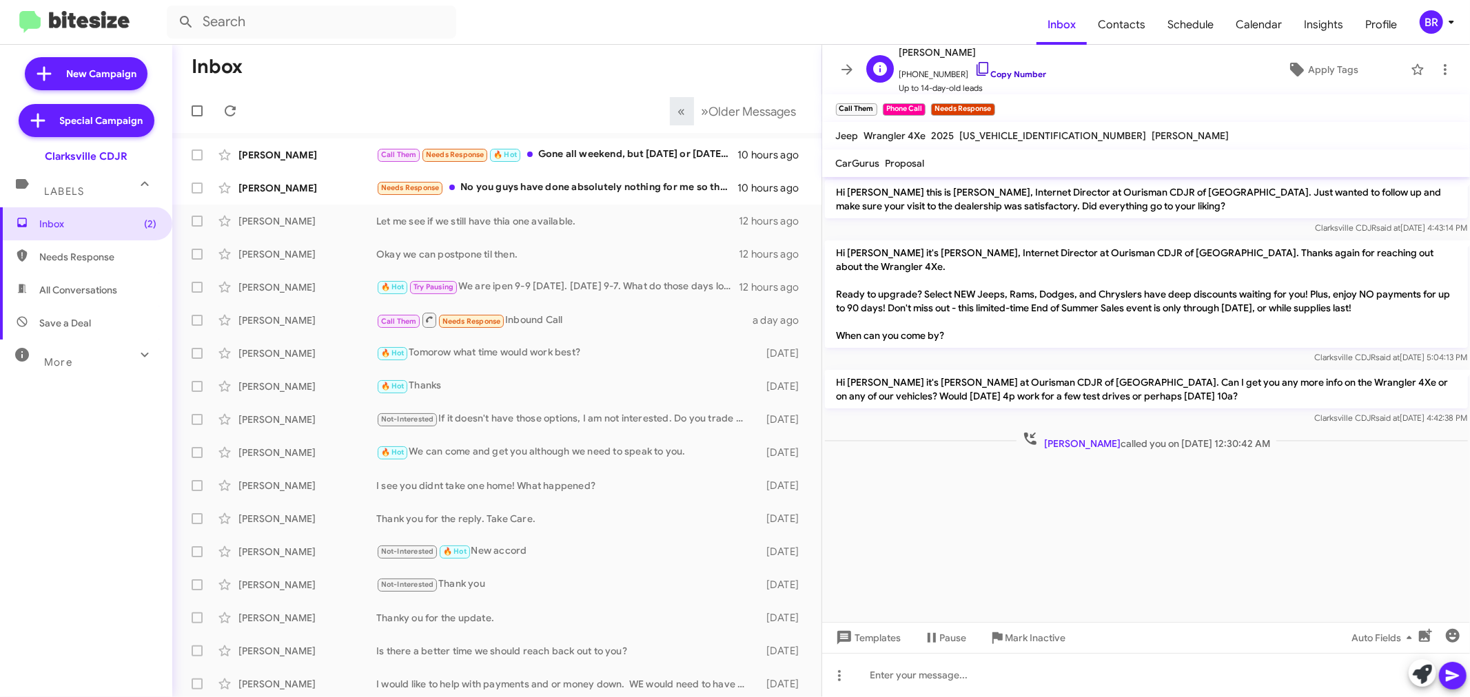
click at [1016, 72] on link "Copy Number" at bounding box center [1011, 74] width 72 height 10
click at [409, 19] on input "text" at bounding box center [311, 22] width 289 height 33
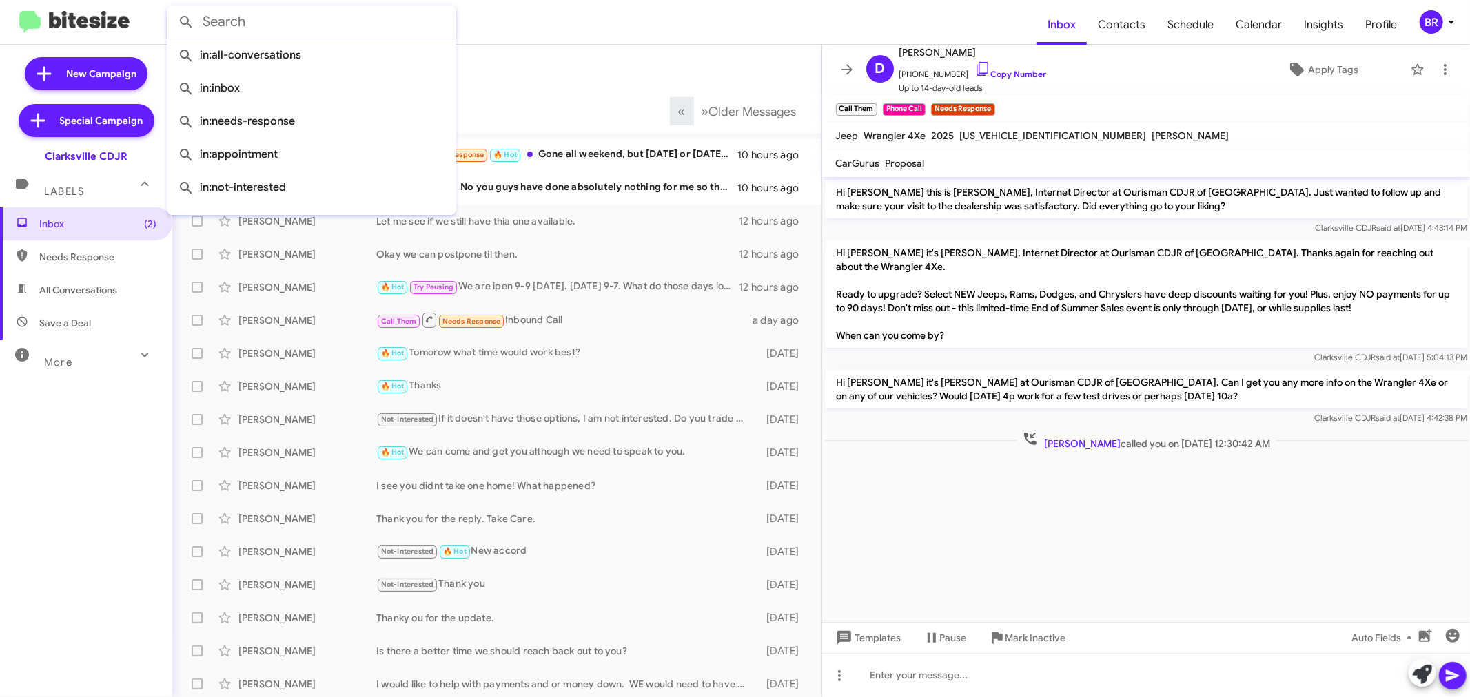
paste input "4439297733"
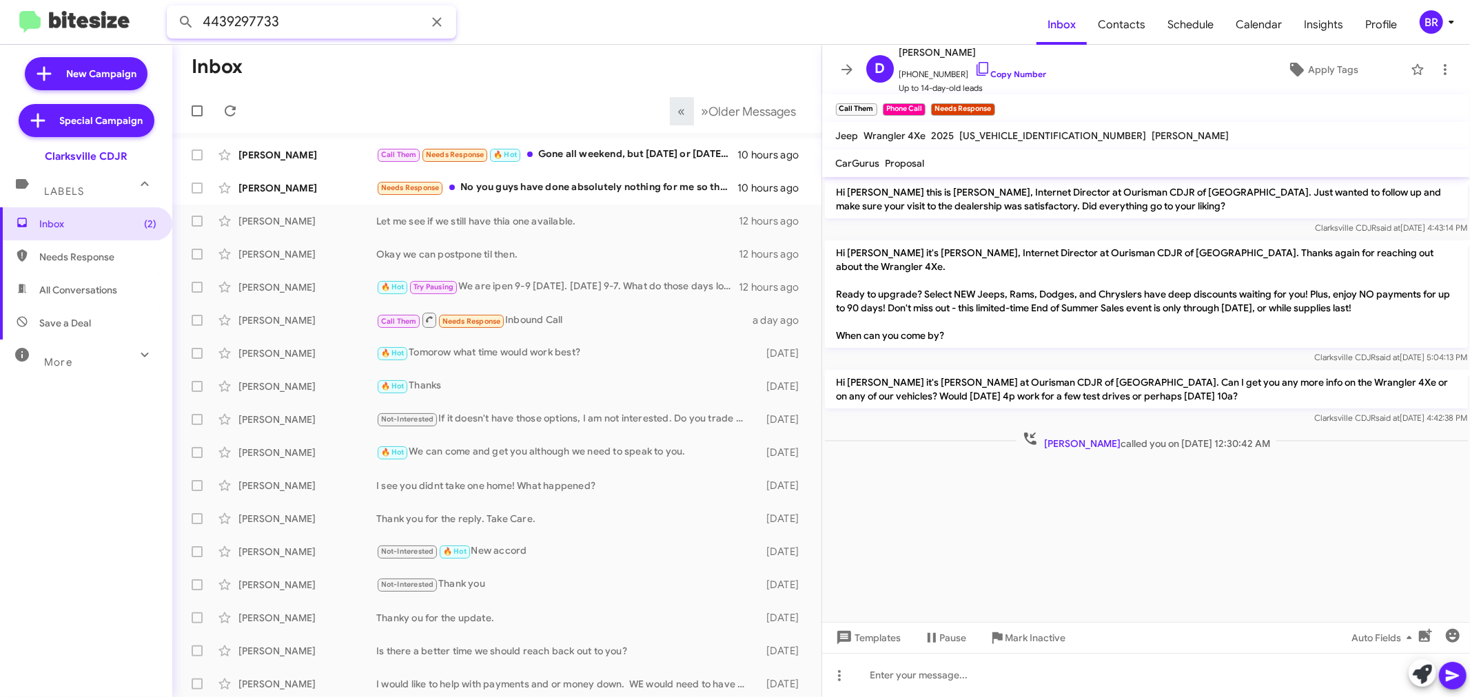
type input "4439297733"
click at [172, 8] on button at bounding box center [186, 22] width 28 height 28
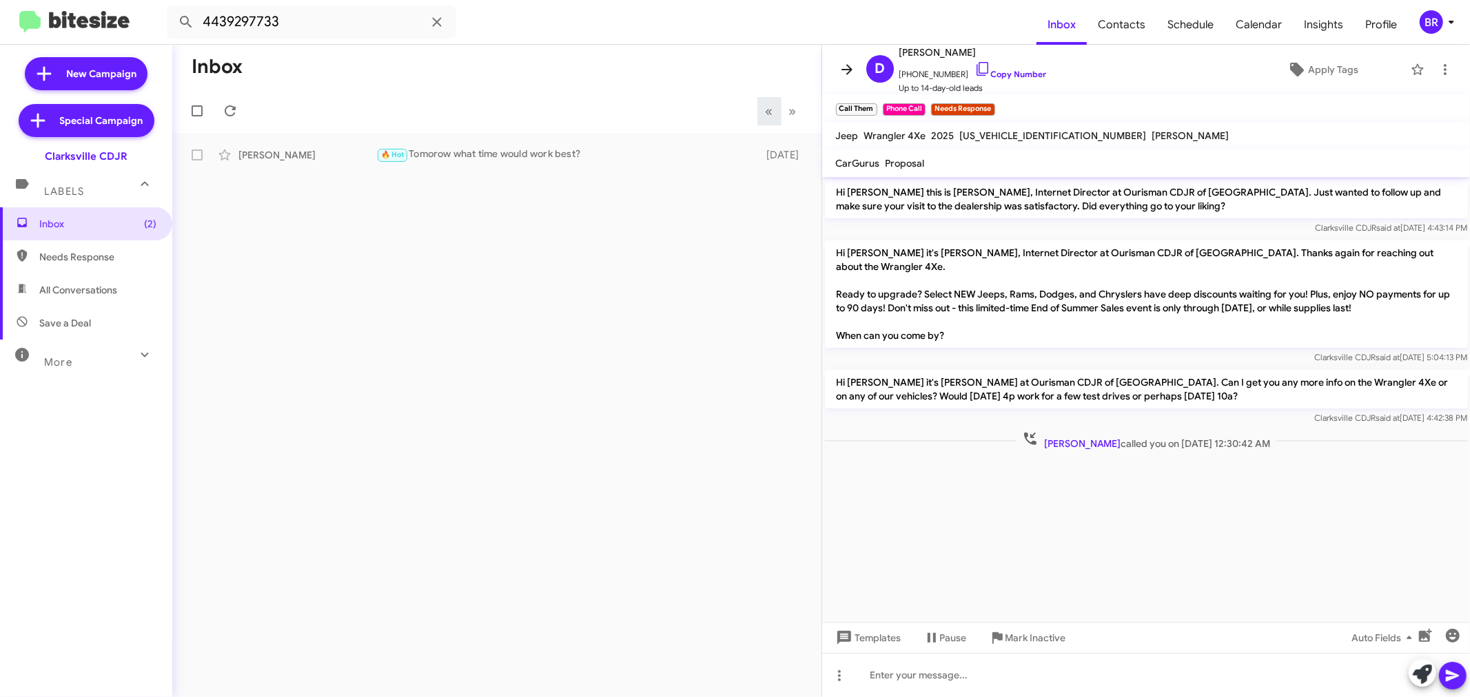
click at [849, 72] on icon at bounding box center [847, 69] width 11 height 10
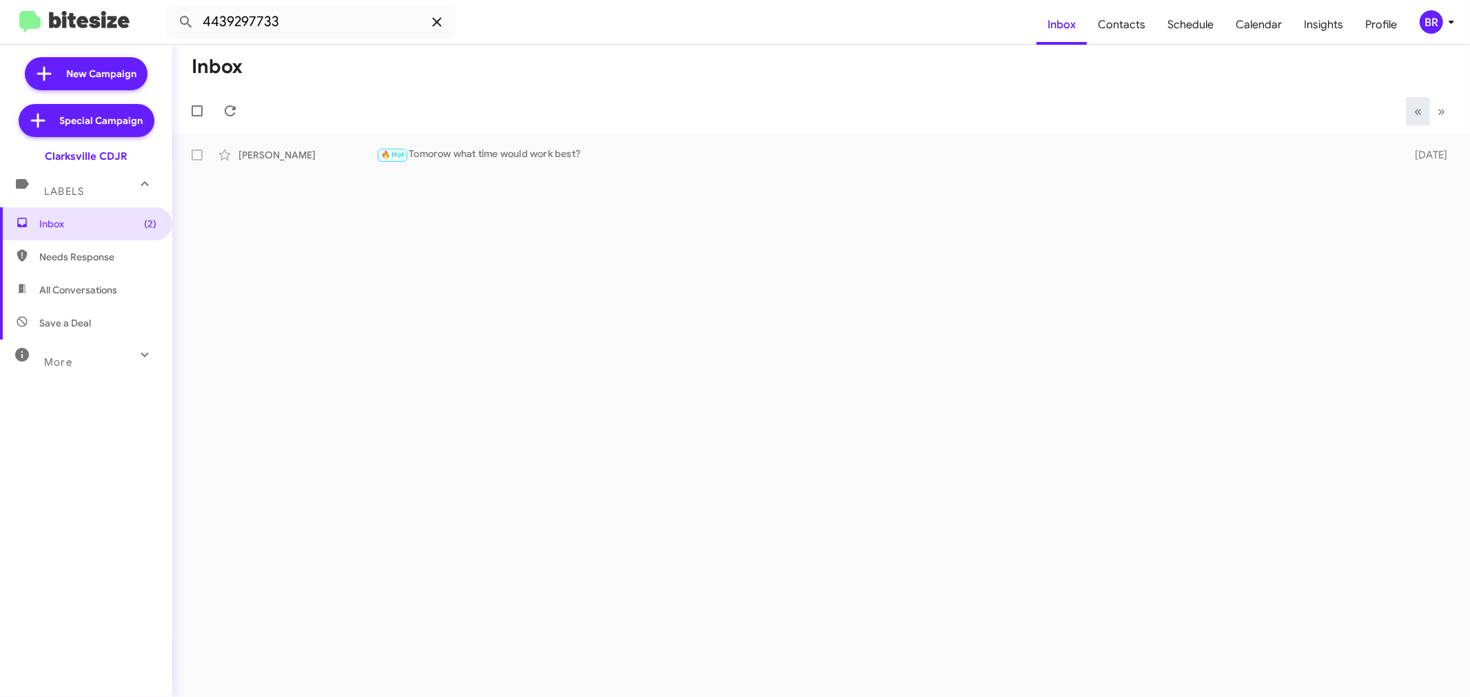
click at [429, 23] on icon at bounding box center [437, 22] width 17 height 17
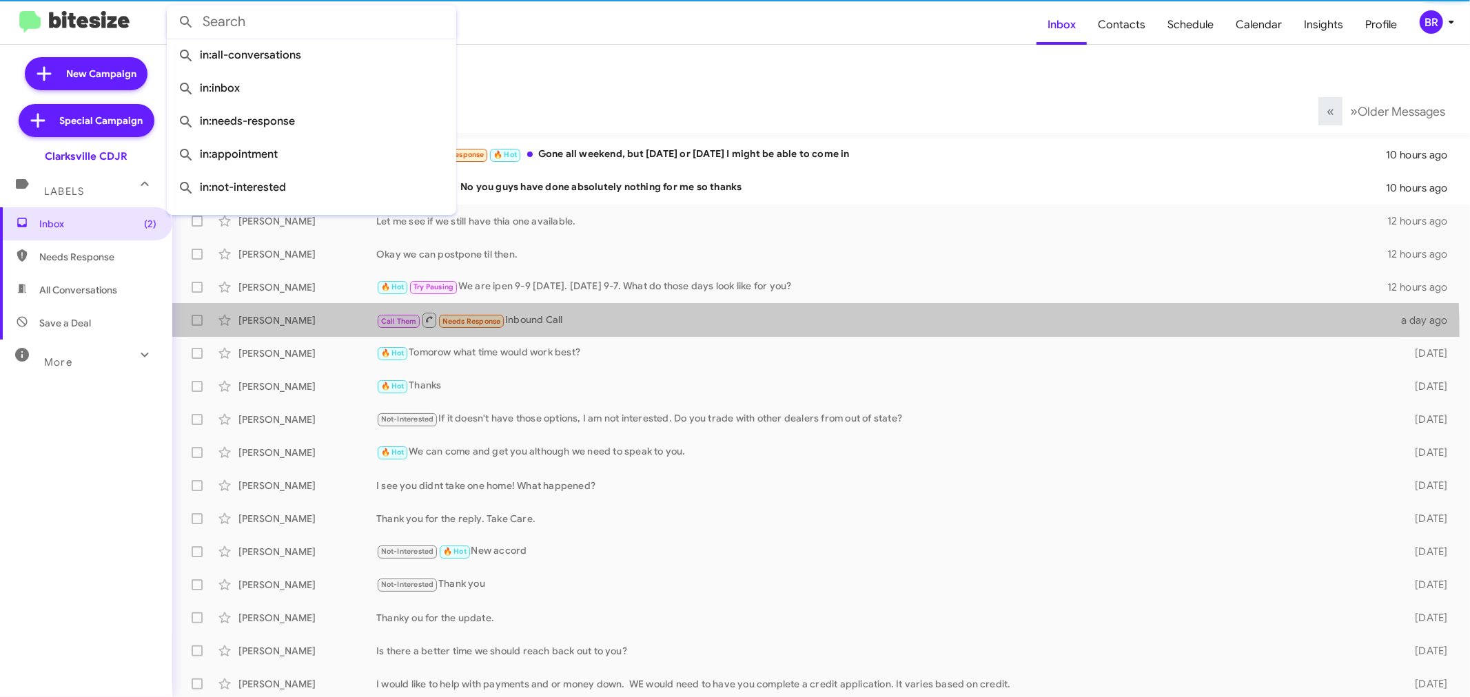
click at [642, 336] on span "[PERSON_NAME] Call Them Needs Response Inbound Call a day ago" at bounding box center [821, 320] width 1298 height 33
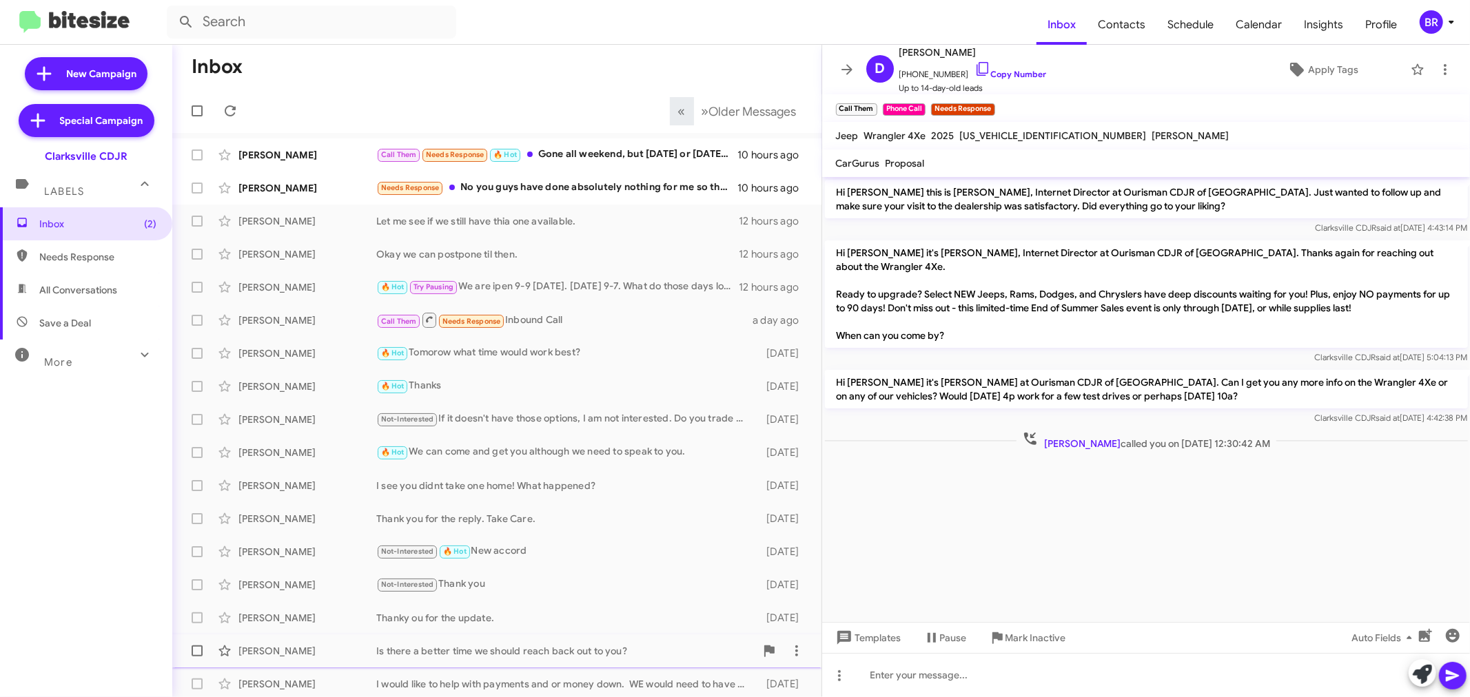
click at [570, 658] on div "[PERSON_NAME] Is there a better time we should reach back out to you? [DATE]" at bounding box center [496, 652] width 627 height 28
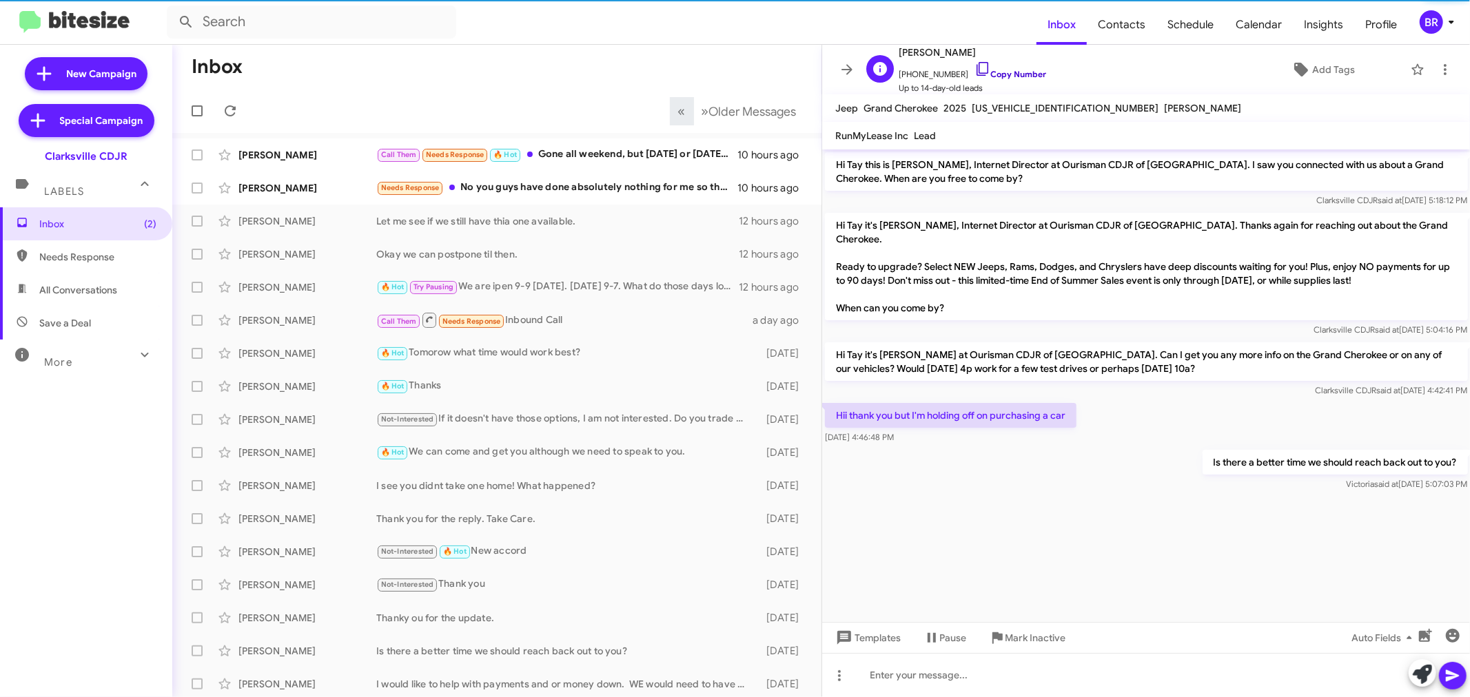
click at [1005, 78] on link "Copy Number" at bounding box center [1011, 74] width 72 height 10
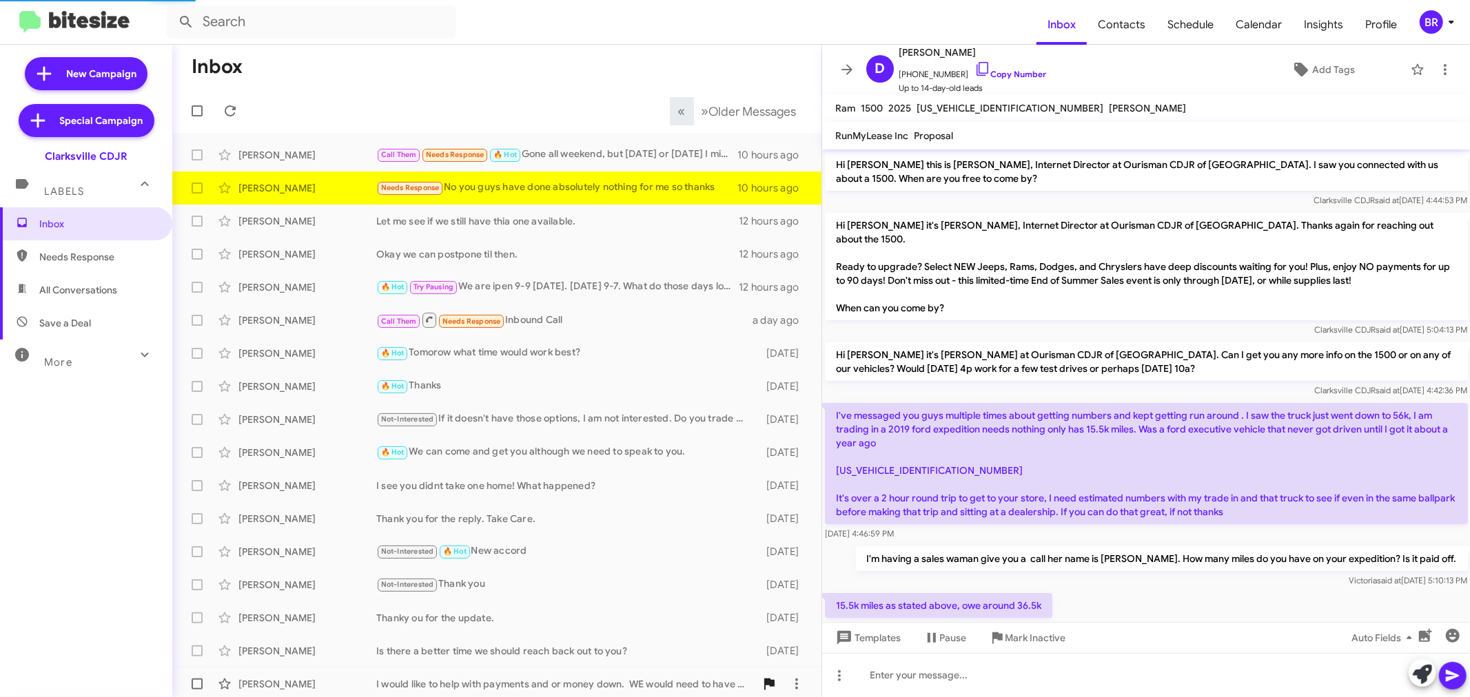
scroll to position [323, 0]
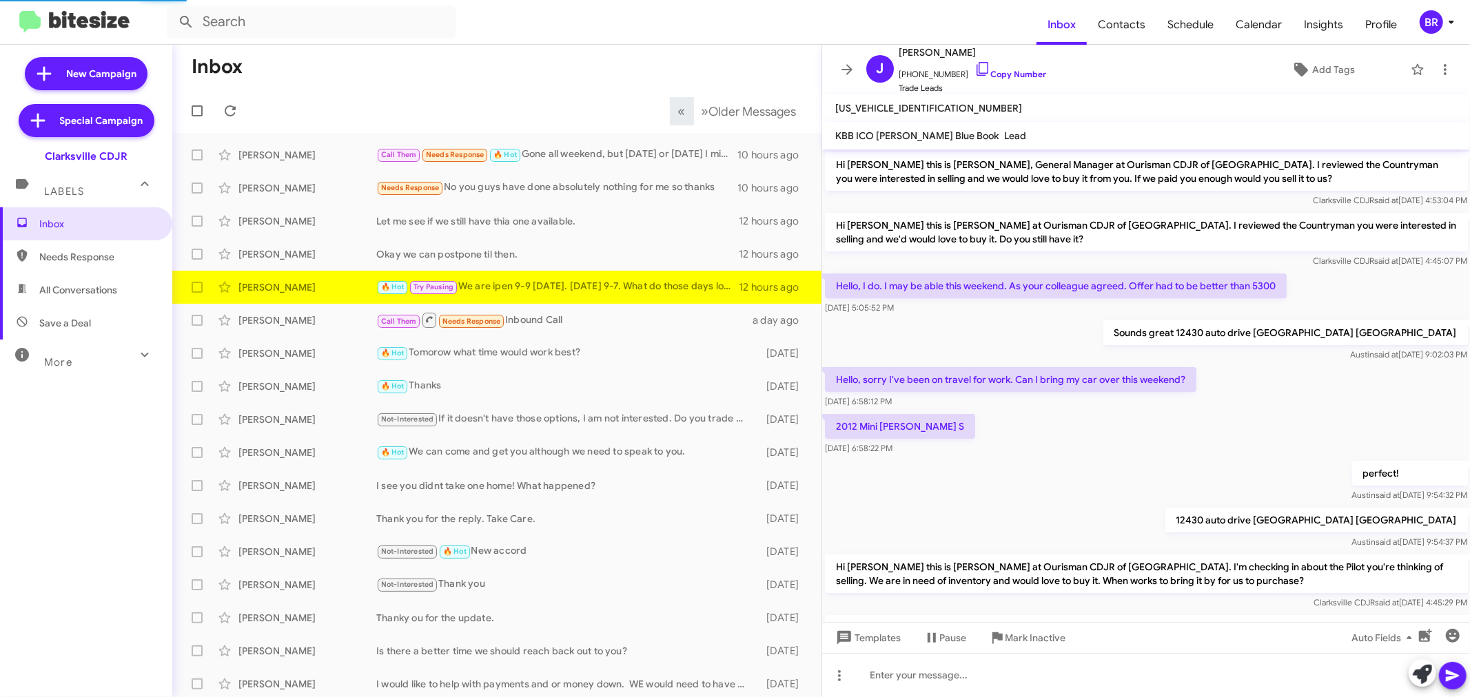
scroll to position [185, 0]
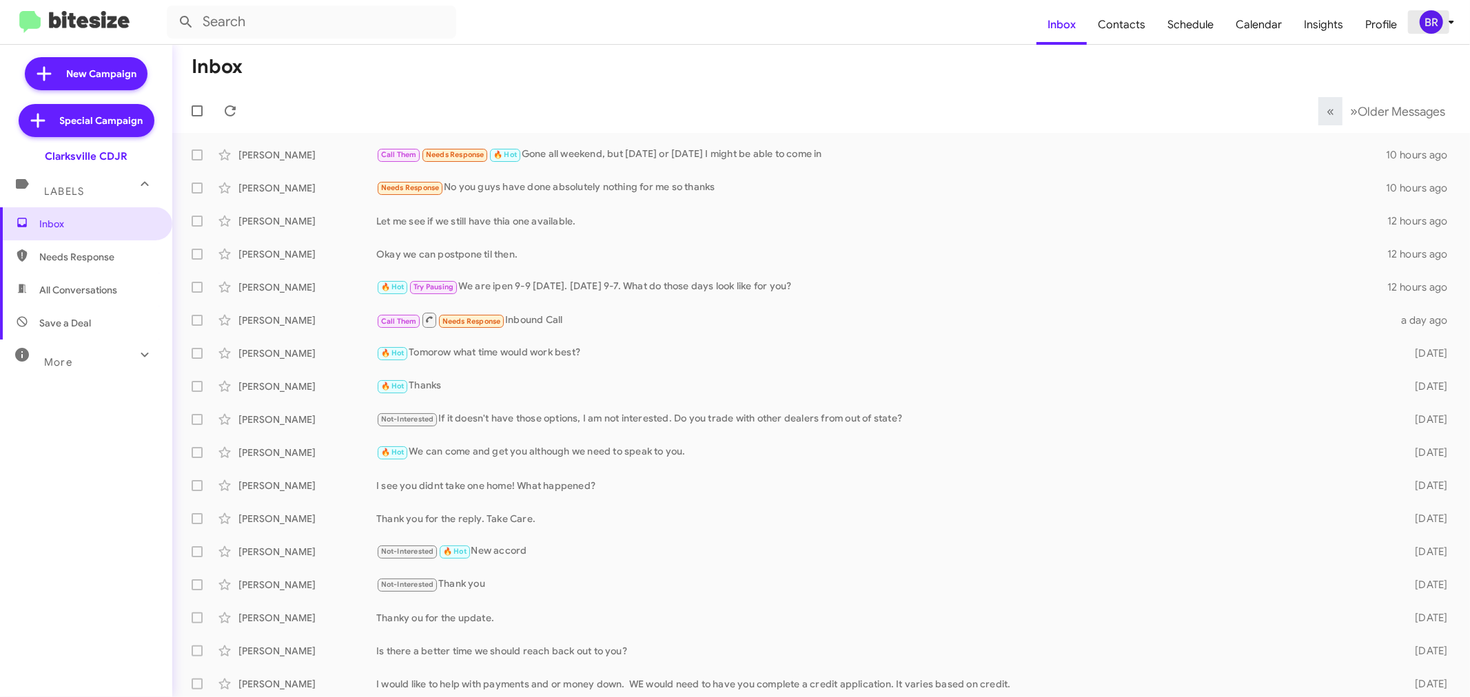
click at [1427, 24] on div "BR" at bounding box center [1431, 21] width 23 height 23
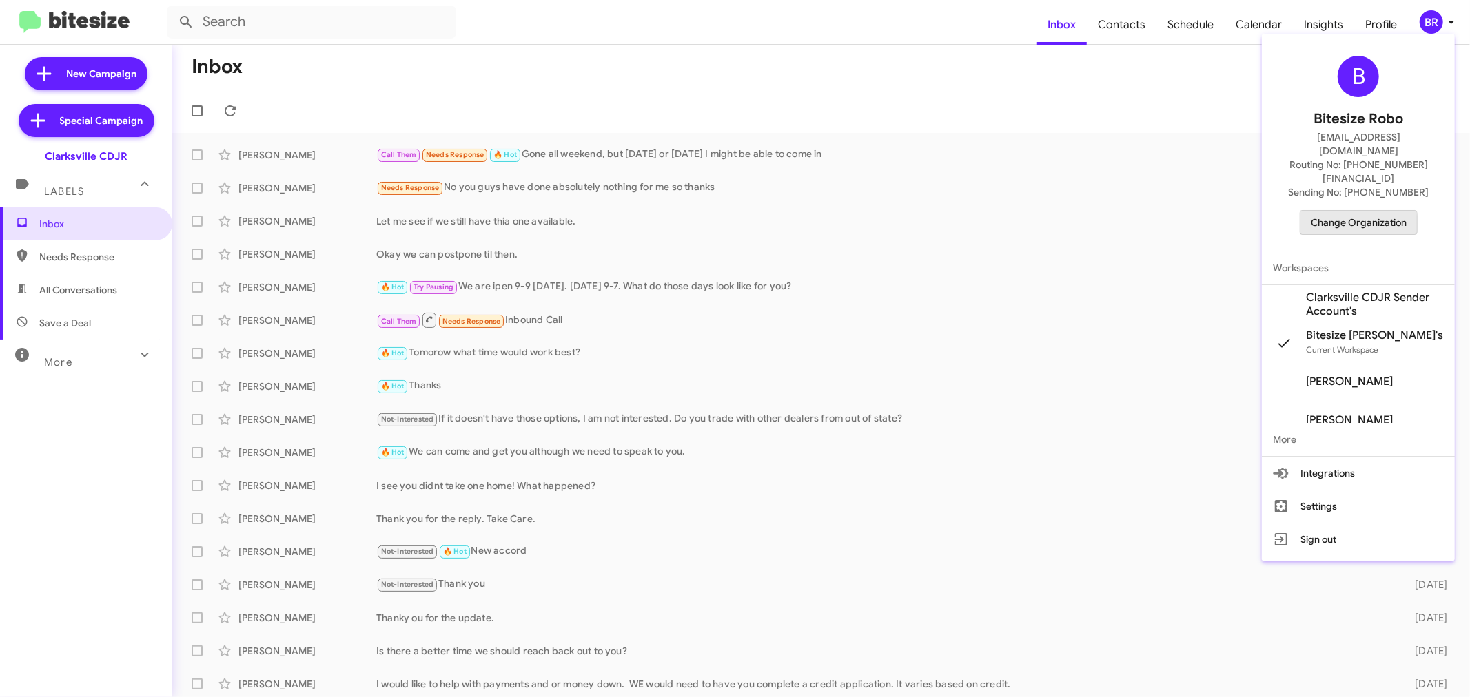
click at [1320, 211] on span "Change Organization" at bounding box center [1359, 222] width 96 height 23
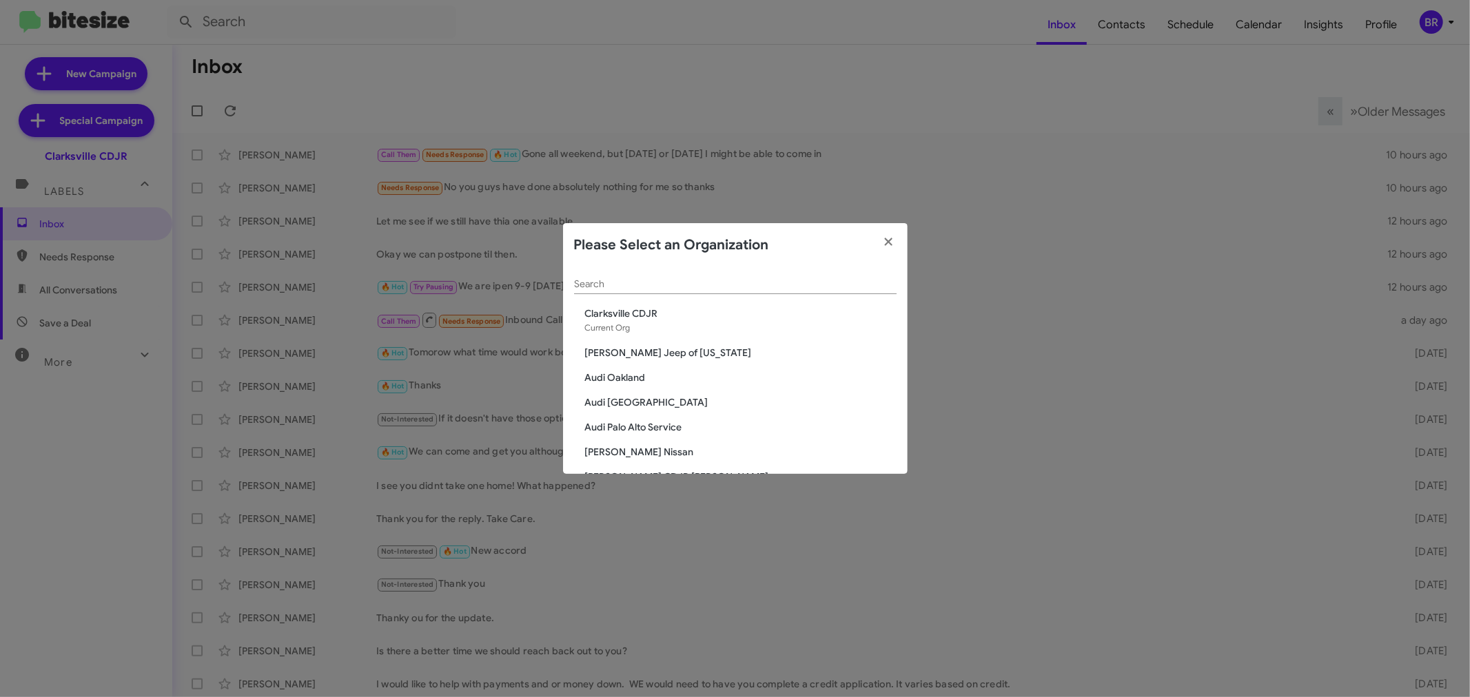
click at [634, 290] on div "Search" at bounding box center [735, 280] width 323 height 27
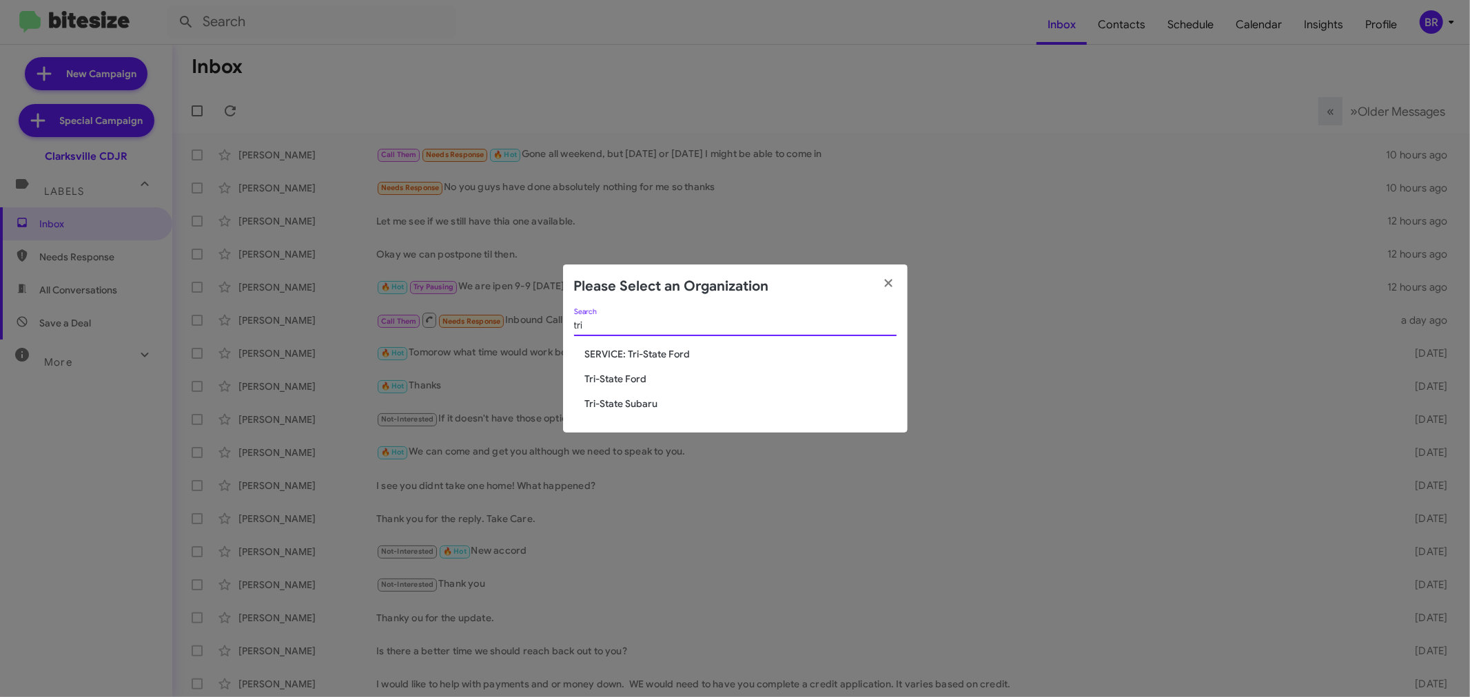
type input "tri"
click at [622, 402] on span "Tri-State Subaru" at bounding box center [741, 404] width 312 height 14
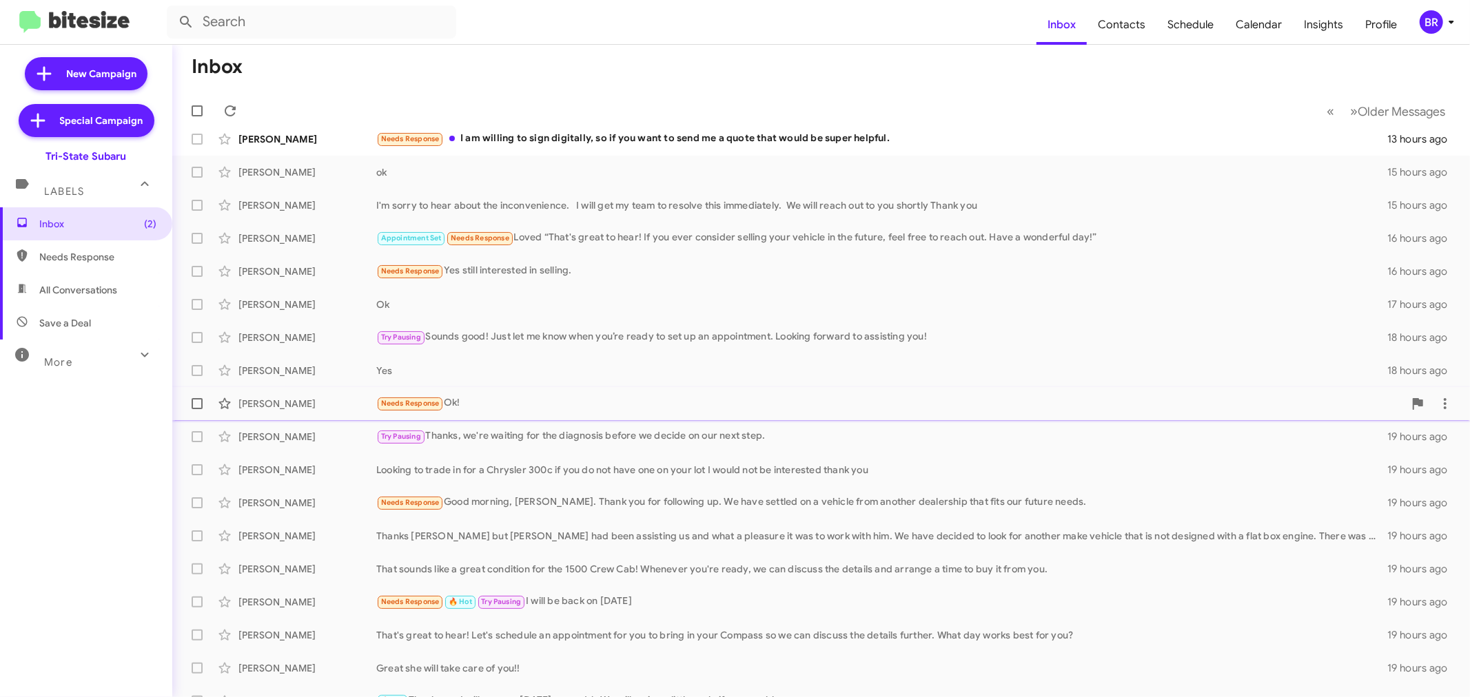
scroll to position [102, 0]
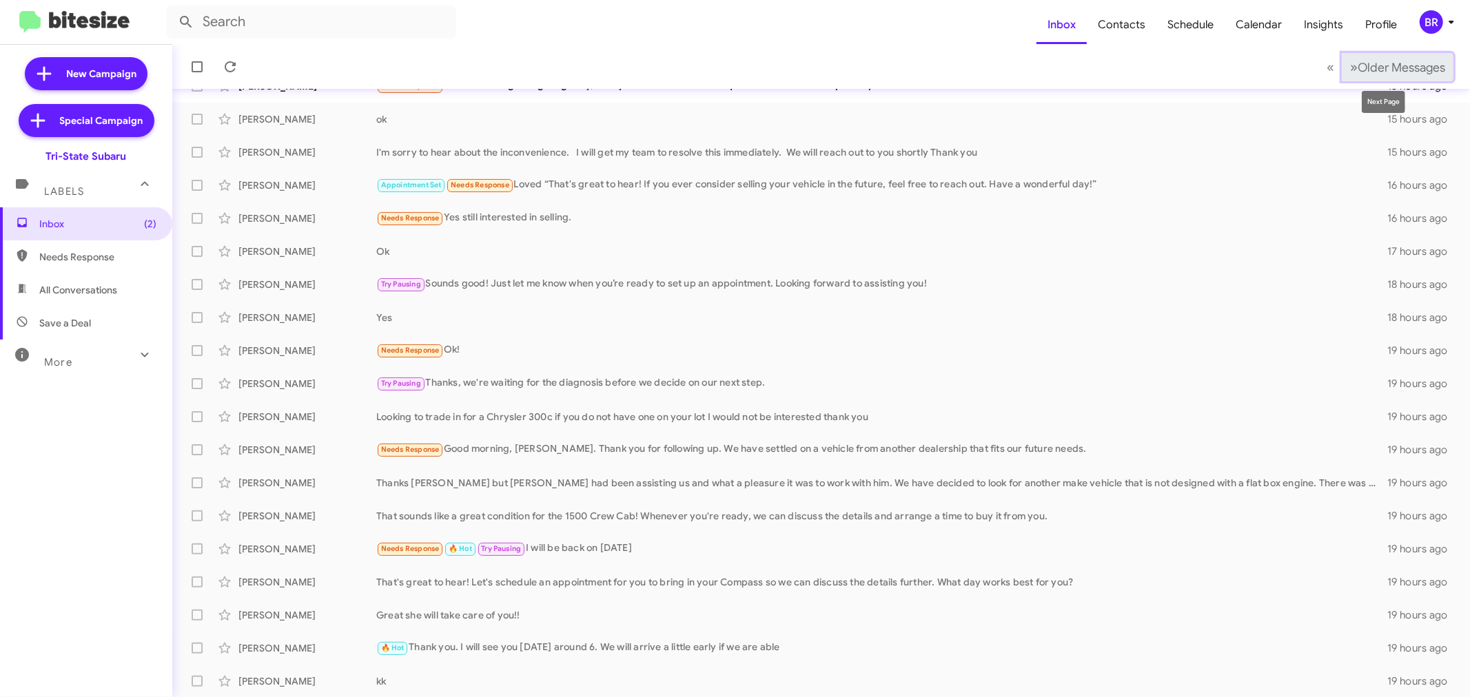
click at [1394, 65] on span "Older Messages" at bounding box center [1402, 67] width 88 height 15
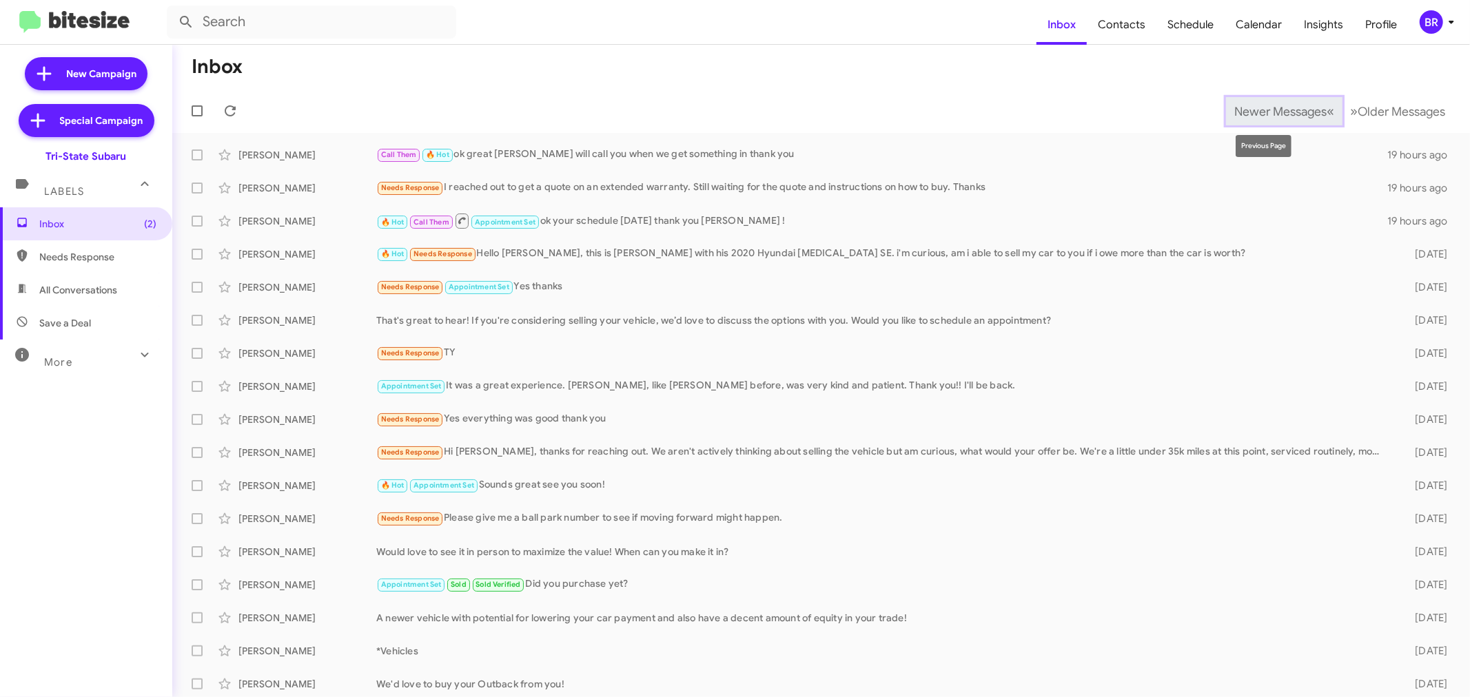
click at [1261, 106] on span "Newer Messages" at bounding box center [1280, 111] width 92 height 15
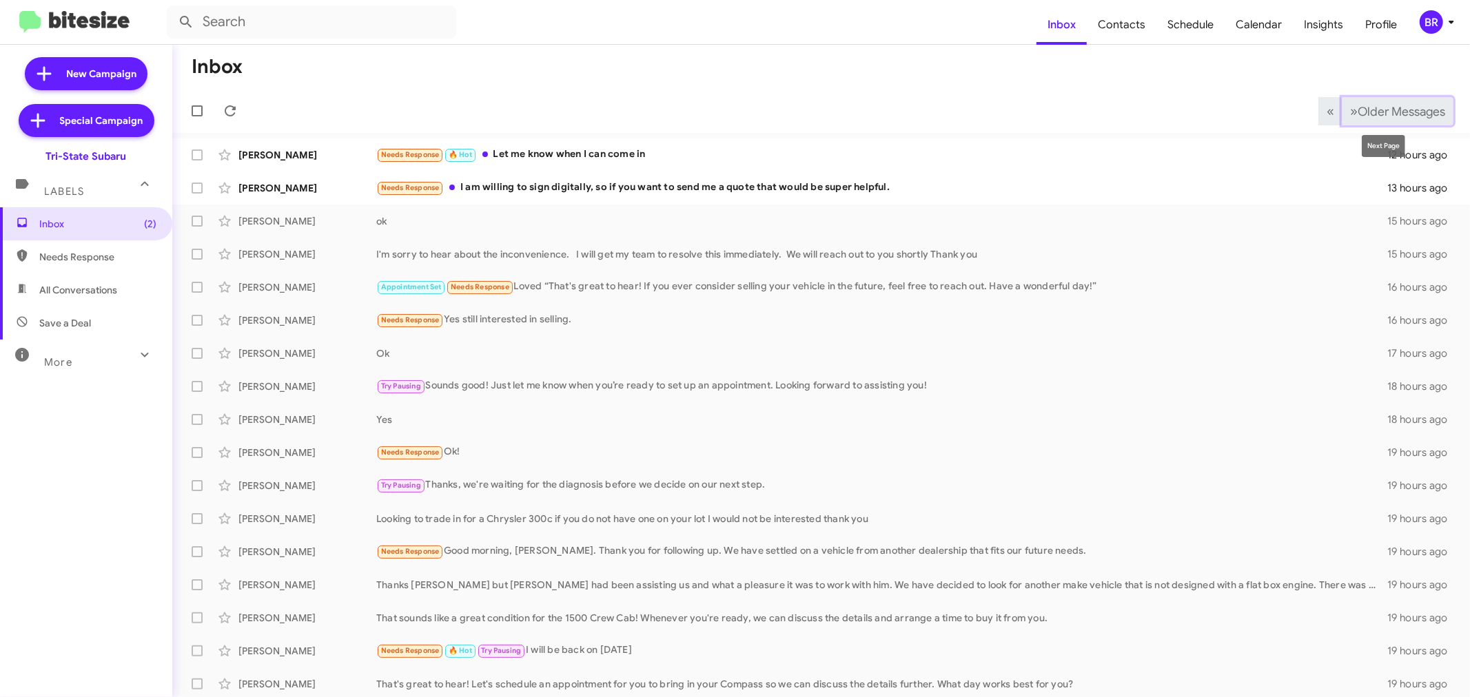
click at [1362, 102] on button "» Next Older Messages" at bounding box center [1398, 111] width 112 height 28
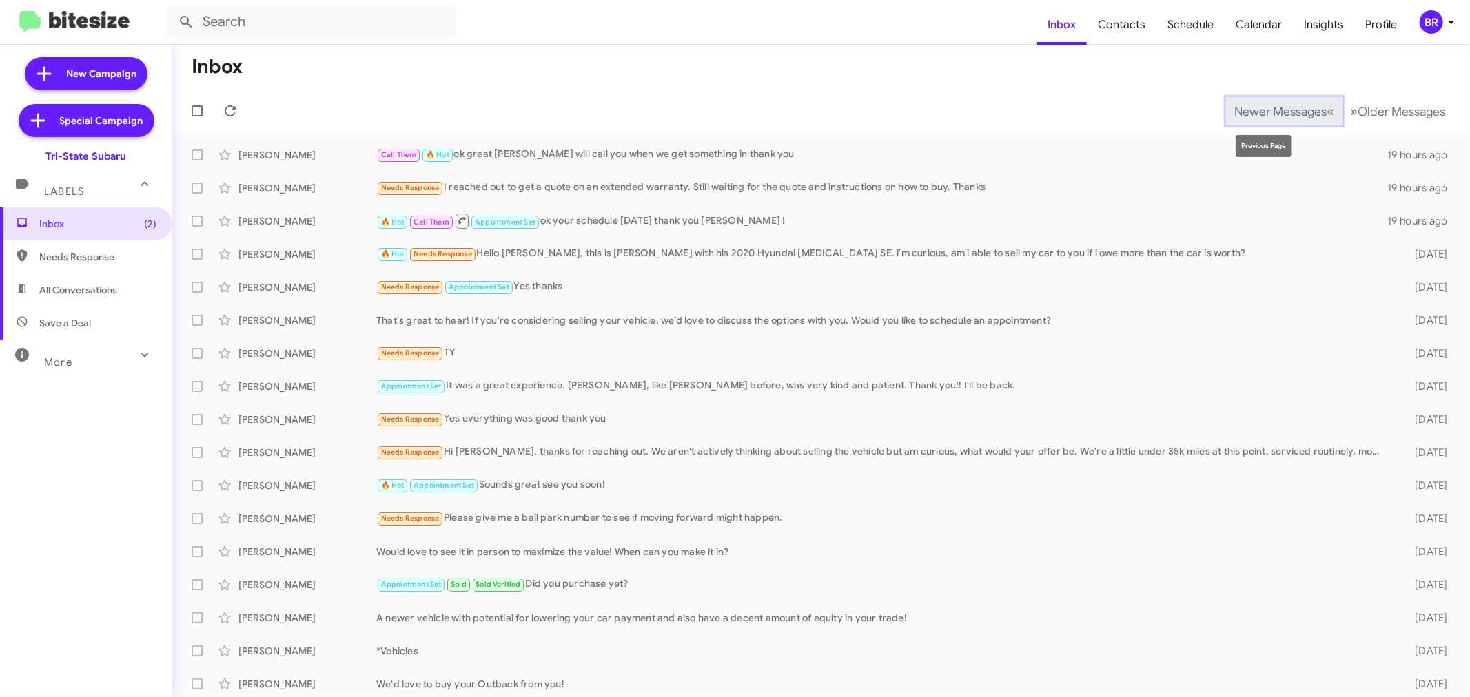
click at [1234, 109] on span "Newer Messages" at bounding box center [1280, 111] width 92 height 15
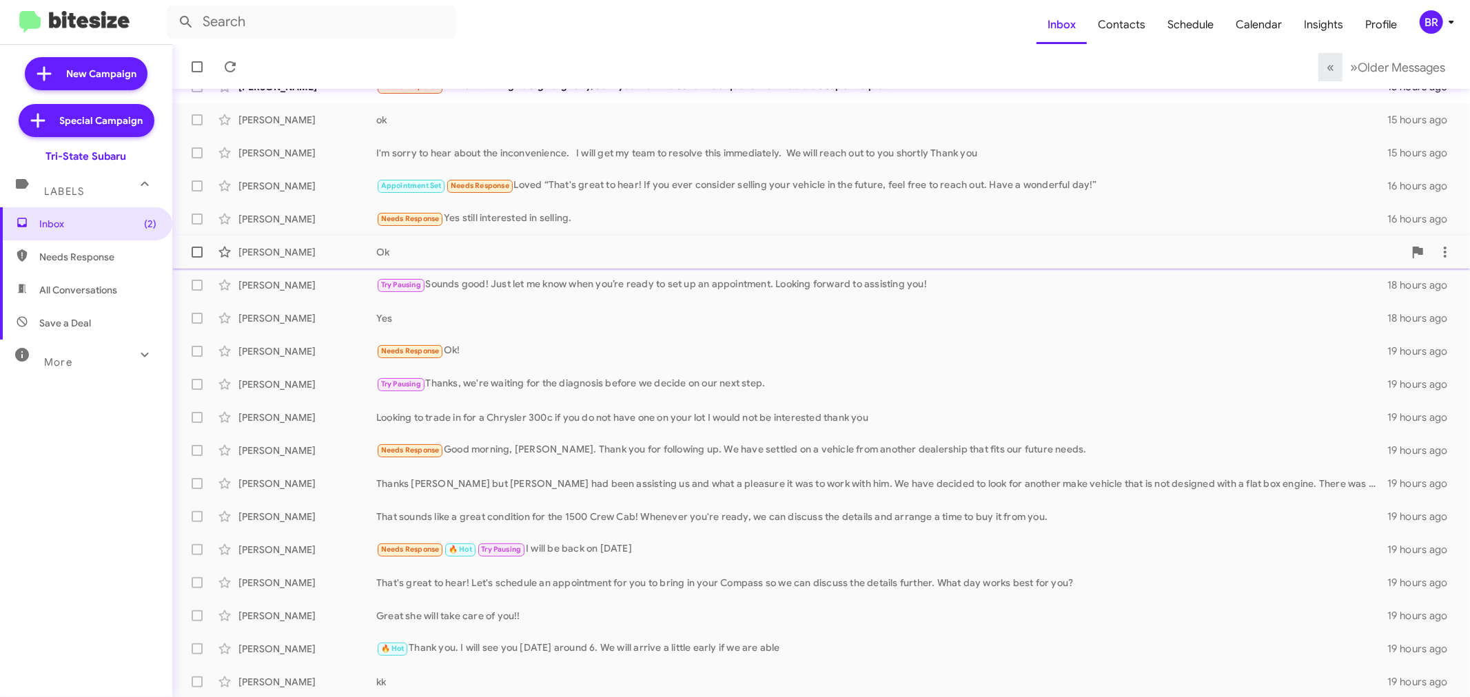
scroll to position [102, 0]
